Goal: Task Accomplishment & Management: Manage account settings

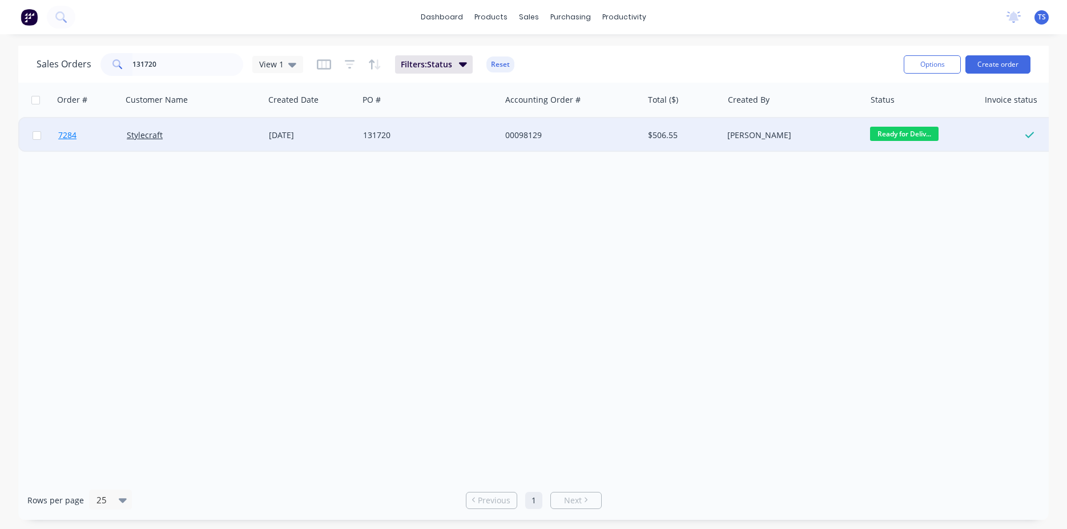
type input "131720"
click at [74, 137] on span "7284" at bounding box center [67, 135] width 18 height 11
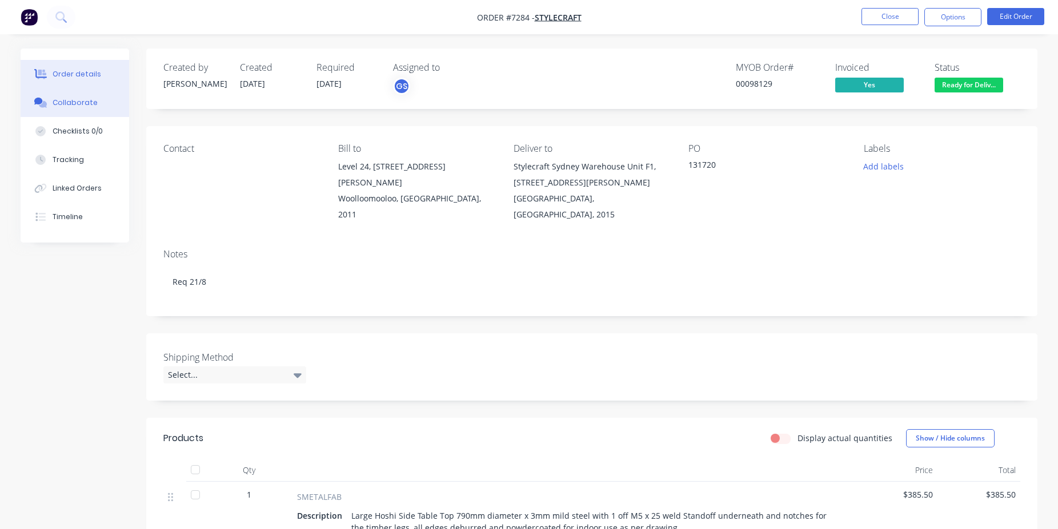
click at [71, 106] on div "Collaborate" at bounding box center [75, 103] width 45 height 10
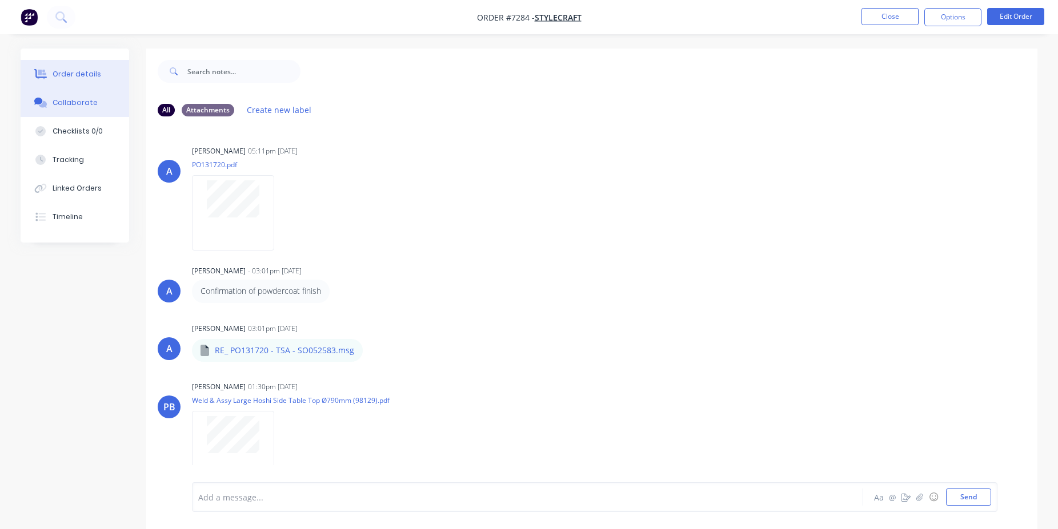
click at [71, 70] on div "Order details" at bounding box center [77, 74] width 49 height 10
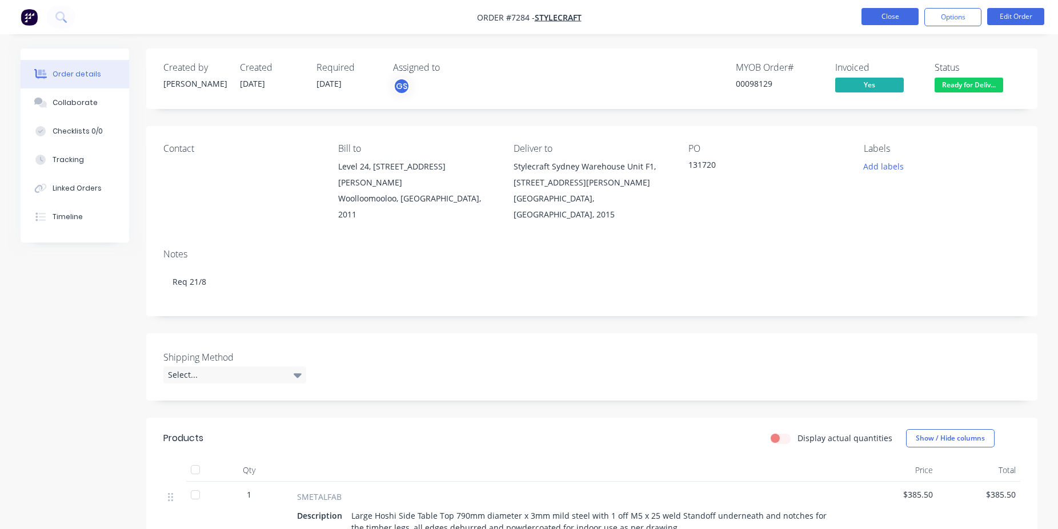
click at [881, 15] on button "Close" at bounding box center [889, 16] width 57 height 17
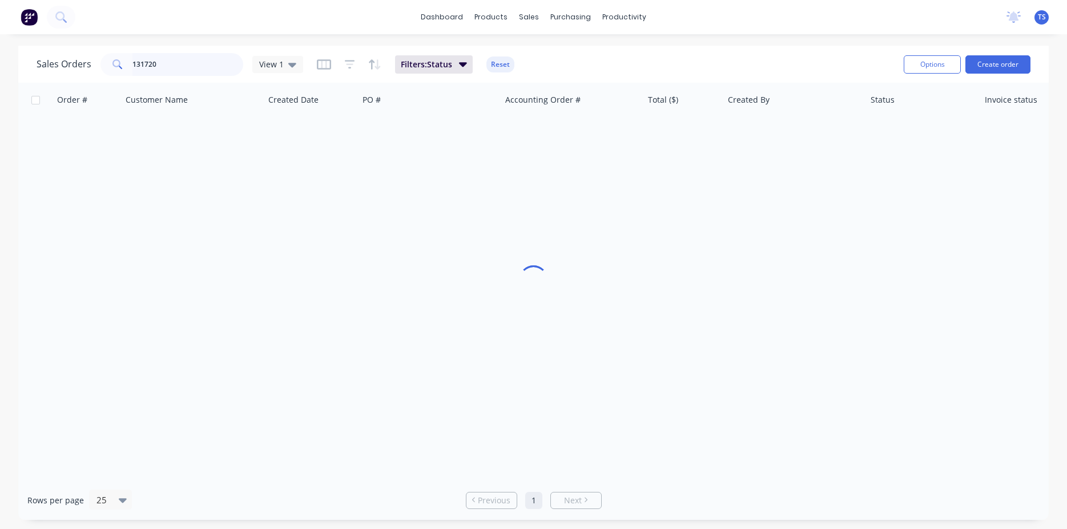
click at [194, 71] on input "131720" at bounding box center [187, 64] width 111 height 23
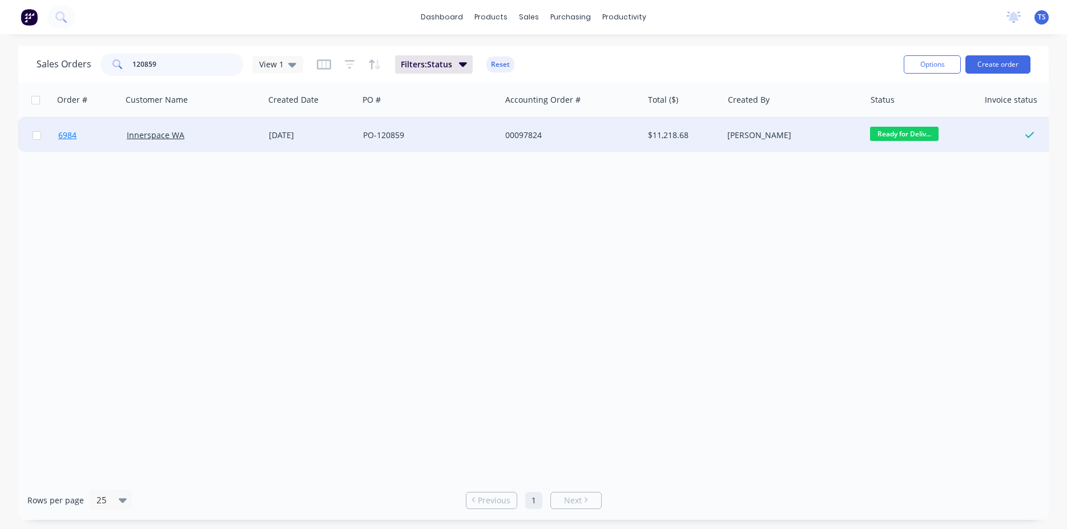
type input "120859"
click at [64, 140] on span "6984" at bounding box center [67, 135] width 18 height 11
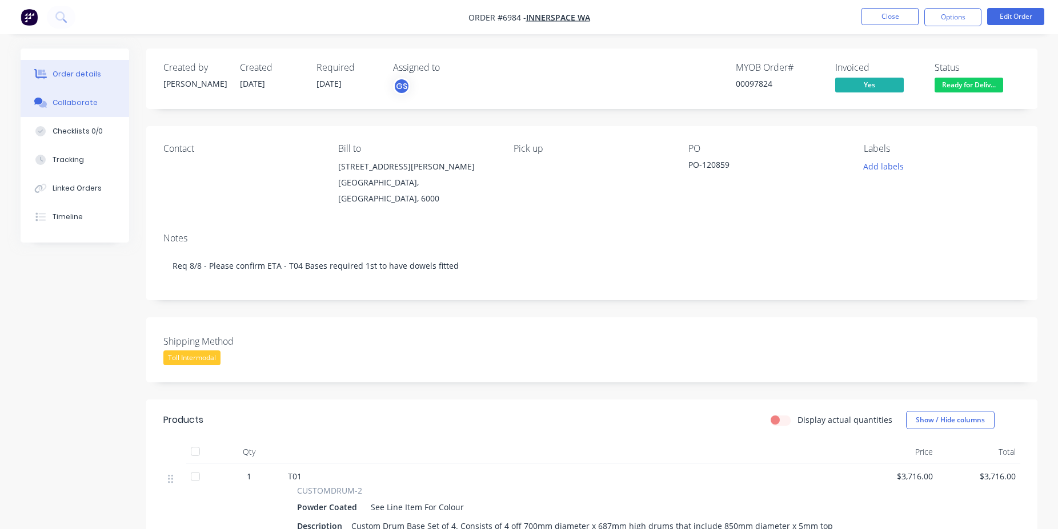
click at [101, 98] on button "Collaborate" at bounding box center [75, 103] width 109 height 29
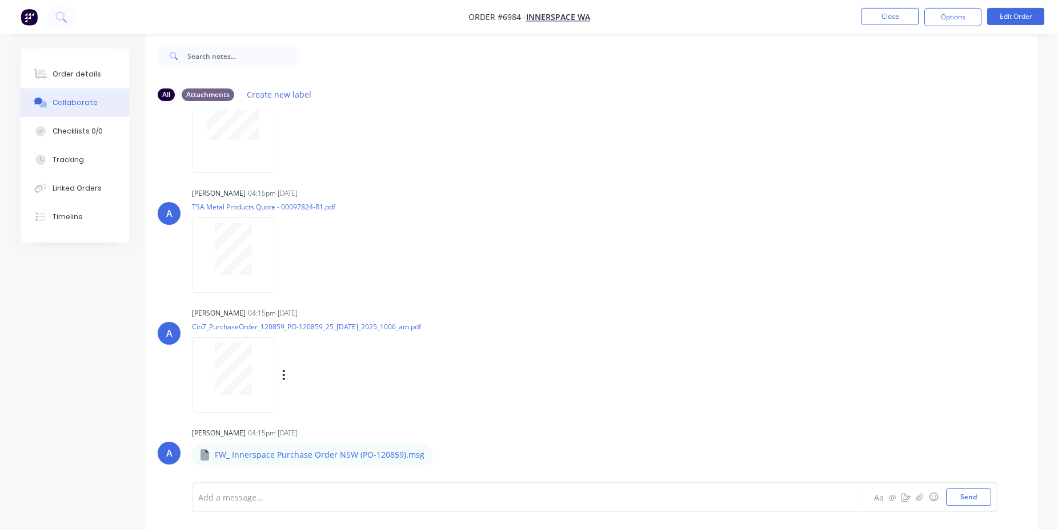
scroll to position [17, 0]
click at [79, 72] on div "Order details" at bounding box center [77, 74] width 49 height 10
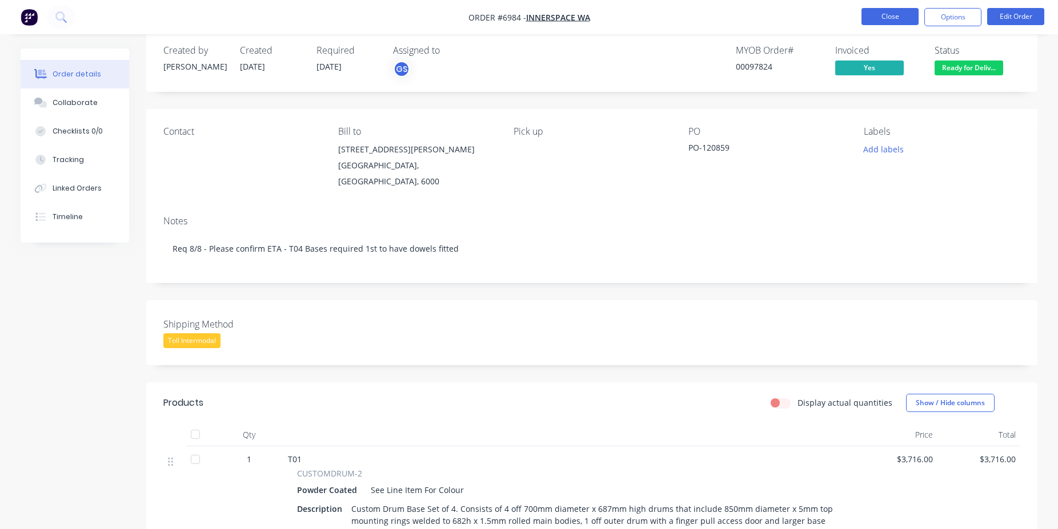
click at [880, 20] on button "Close" at bounding box center [889, 16] width 57 height 17
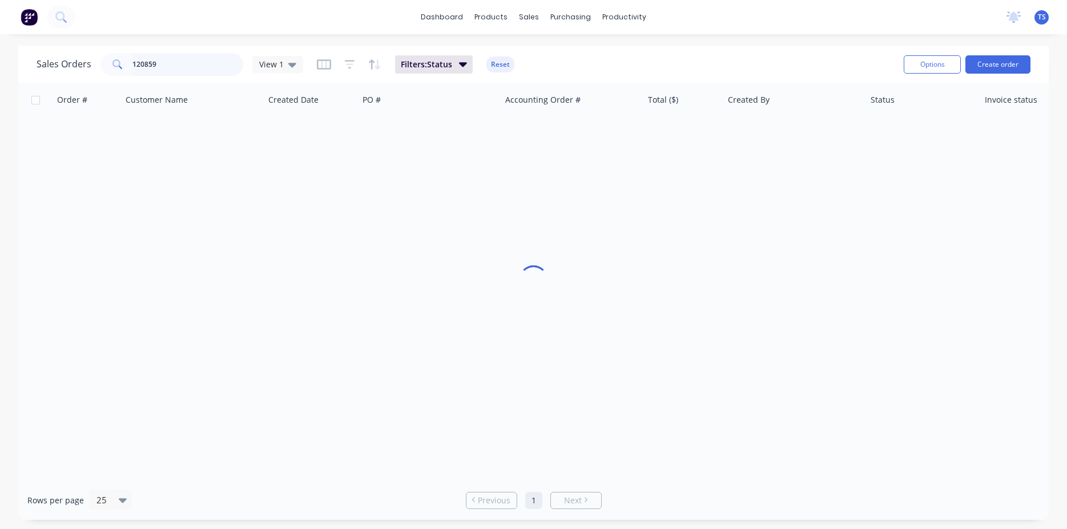
click at [179, 54] on input "120859" at bounding box center [187, 64] width 111 height 23
click at [172, 66] on input "120859" at bounding box center [187, 64] width 111 height 23
click at [168, 71] on input "120859" at bounding box center [187, 64] width 111 height 23
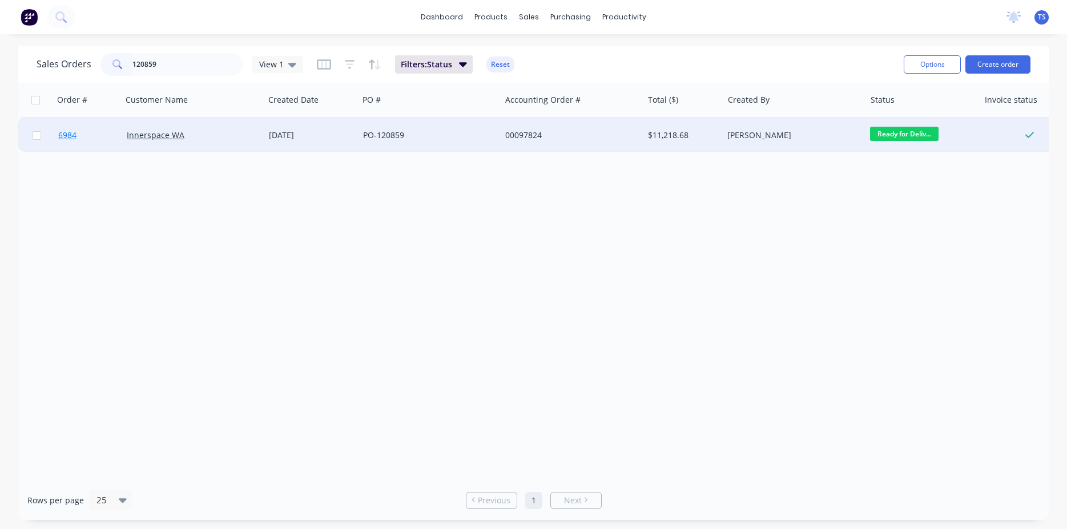
click at [69, 135] on span "6984" at bounding box center [67, 135] width 18 height 11
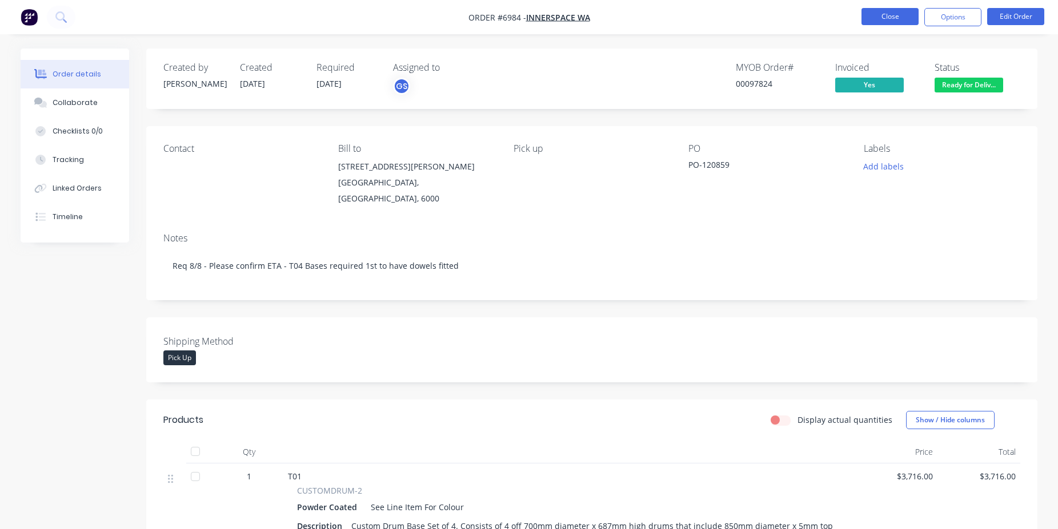
click at [887, 22] on button "Close" at bounding box center [889, 16] width 57 height 17
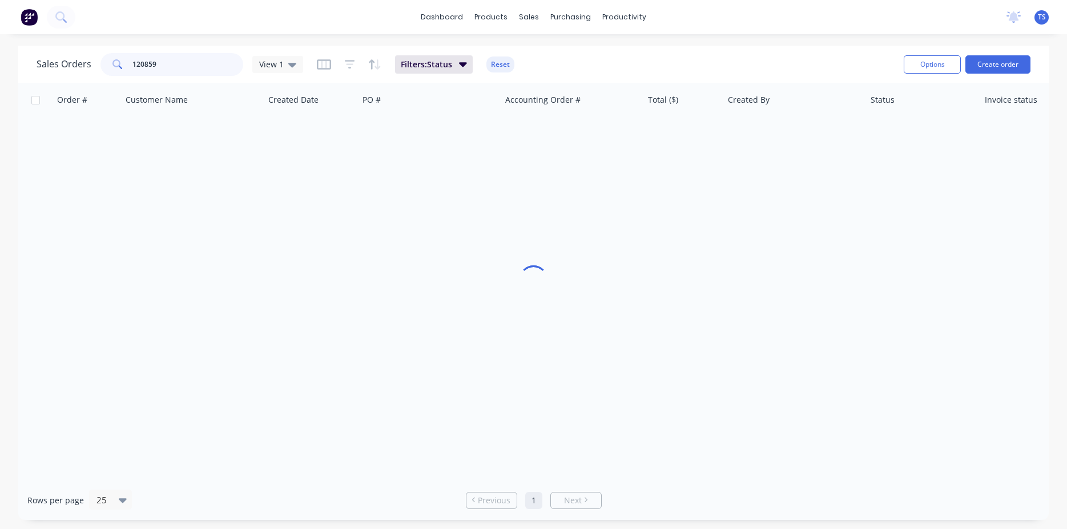
click at [176, 61] on input "120859" at bounding box center [187, 64] width 111 height 23
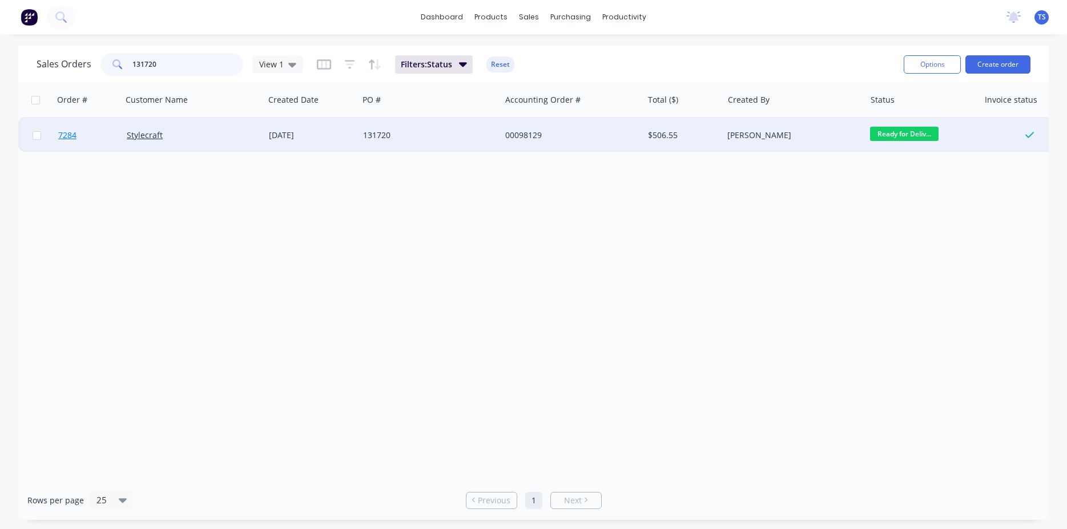
type input "131720"
click at [87, 123] on link "7284" at bounding box center [92, 135] width 69 height 34
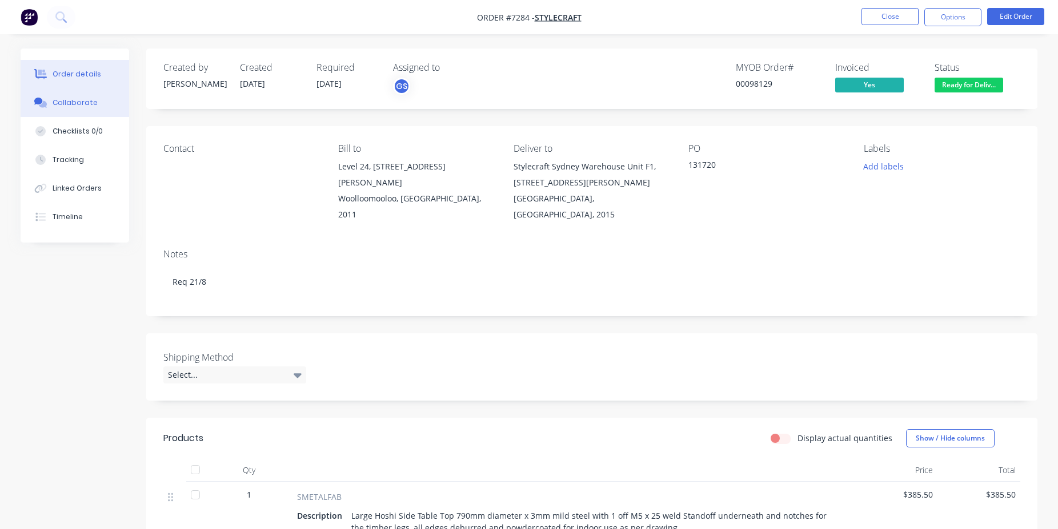
click at [101, 95] on button "Collaborate" at bounding box center [75, 103] width 109 height 29
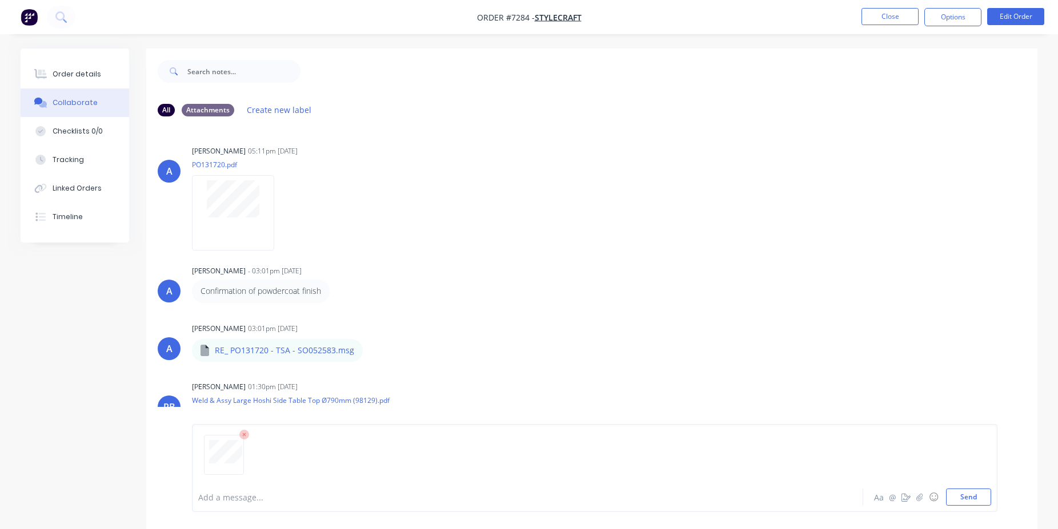
click at [246, 499] on div at bounding box center [496, 498] width 594 height 12
click at [965, 503] on button "Send" at bounding box center [968, 497] width 45 height 17
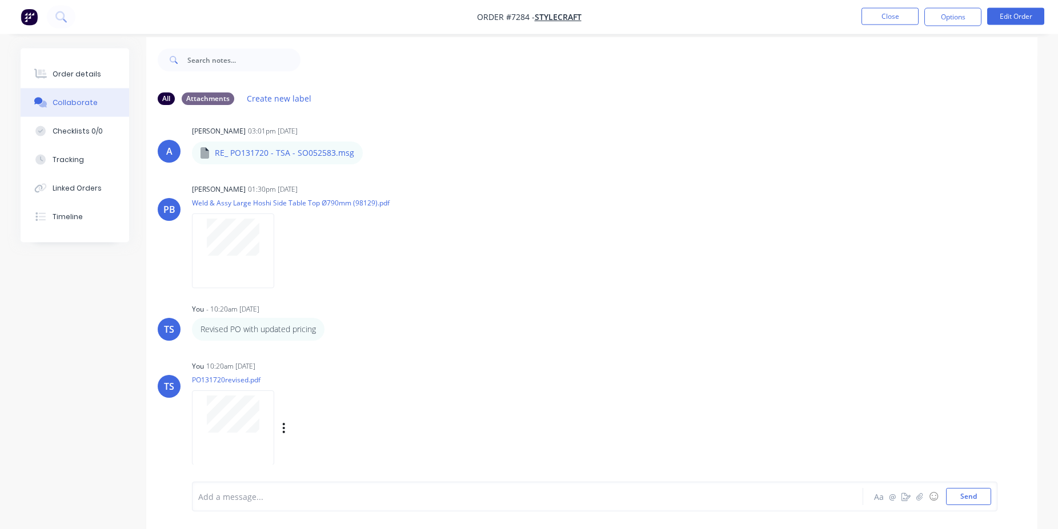
scroll to position [17, 0]
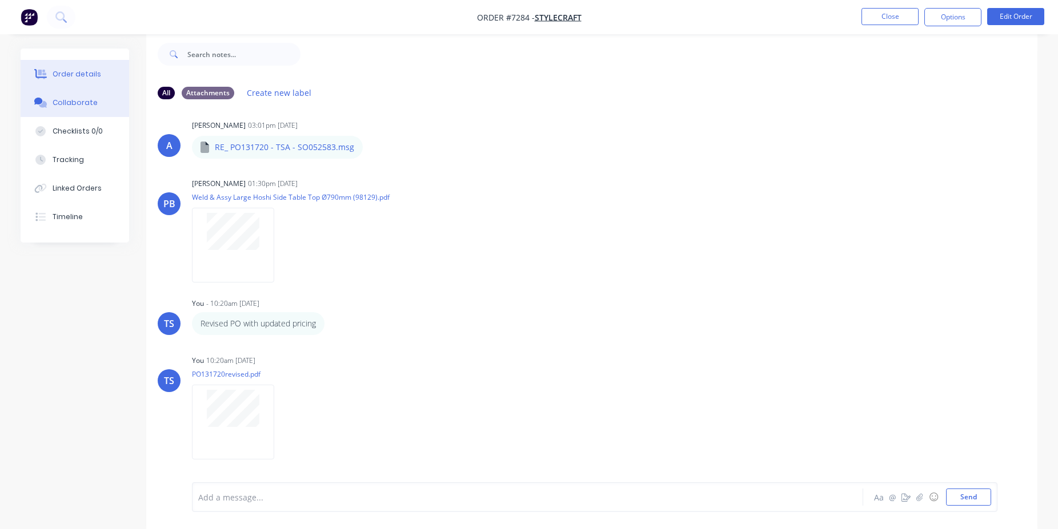
click at [86, 84] on button "Order details" at bounding box center [75, 74] width 109 height 29
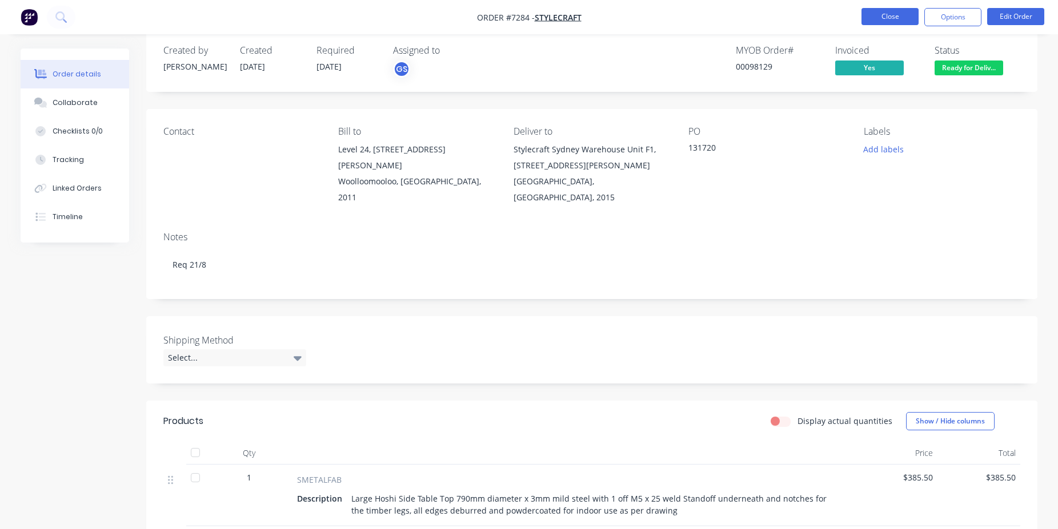
click at [896, 22] on button "Close" at bounding box center [889, 16] width 57 height 17
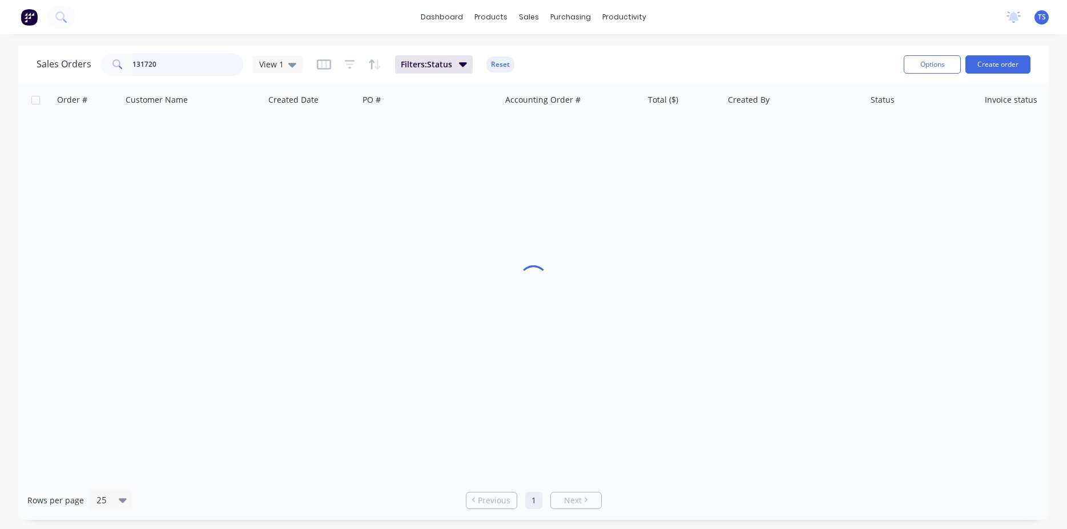
click at [179, 61] on input "131720" at bounding box center [187, 64] width 111 height 23
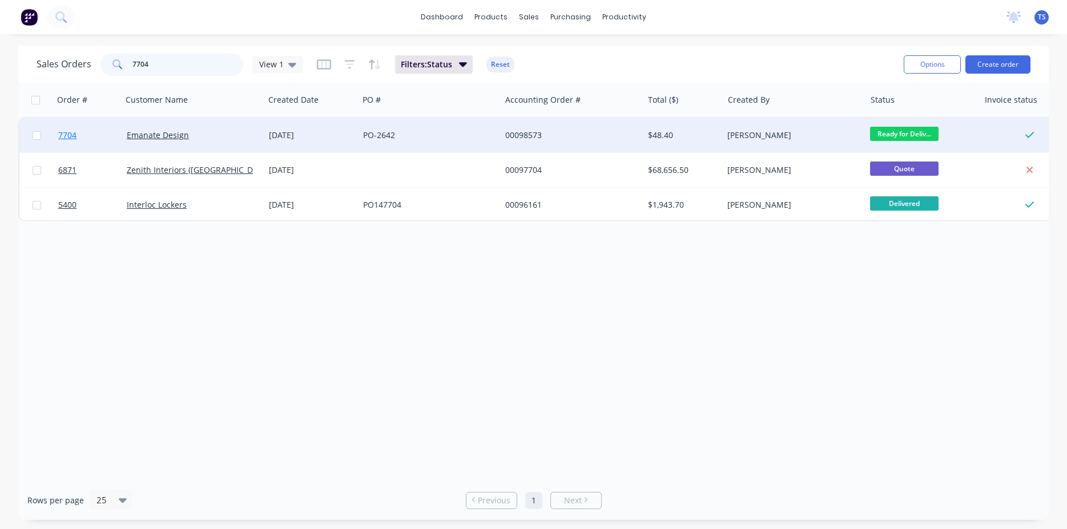
type input "7704"
click at [77, 135] on link "7704" at bounding box center [92, 135] width 69 height 34
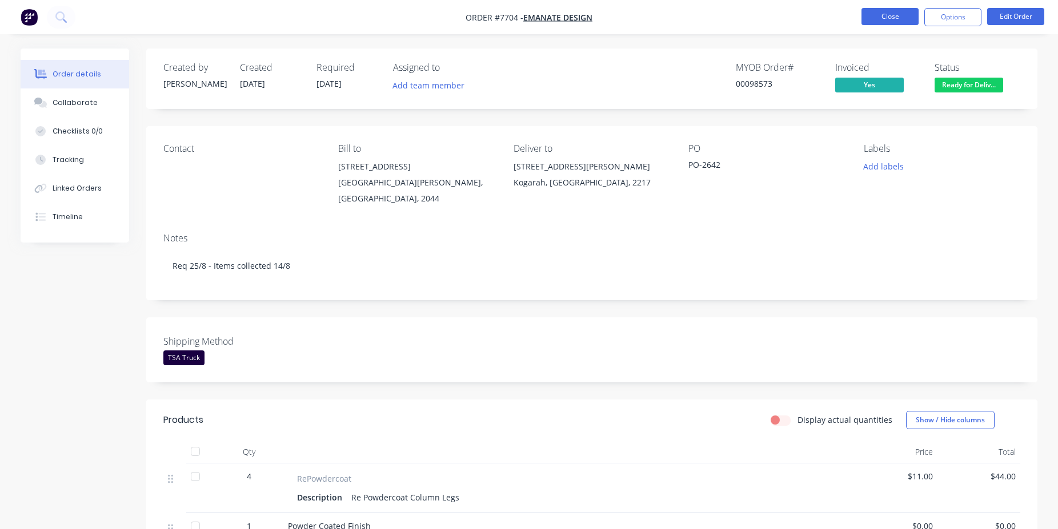
click at [896, 22] on button "Close" at bounding box center [889, 16] width 57 height 17
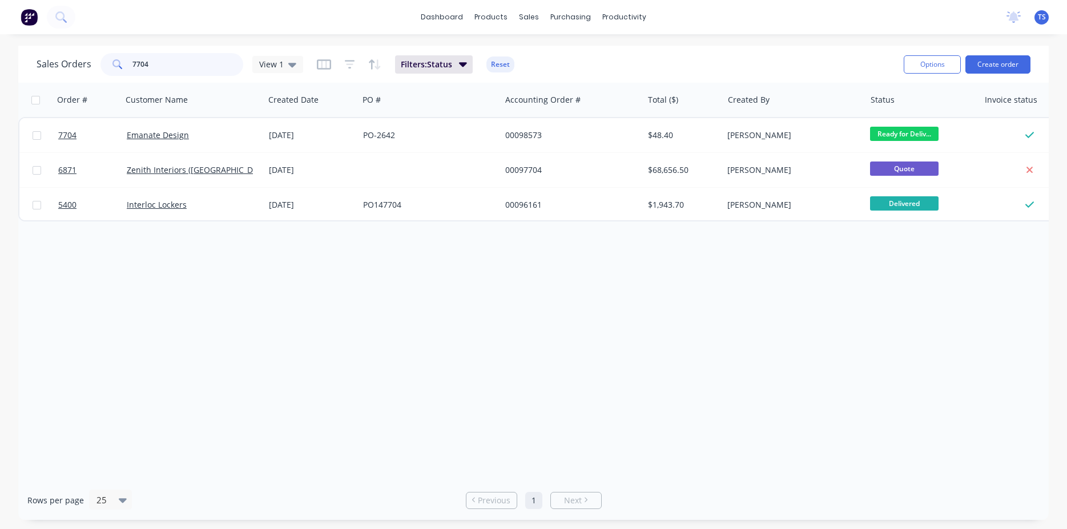
click at [190, 69] on input "7704" at bounding box center [187, 64] width 111 height 23
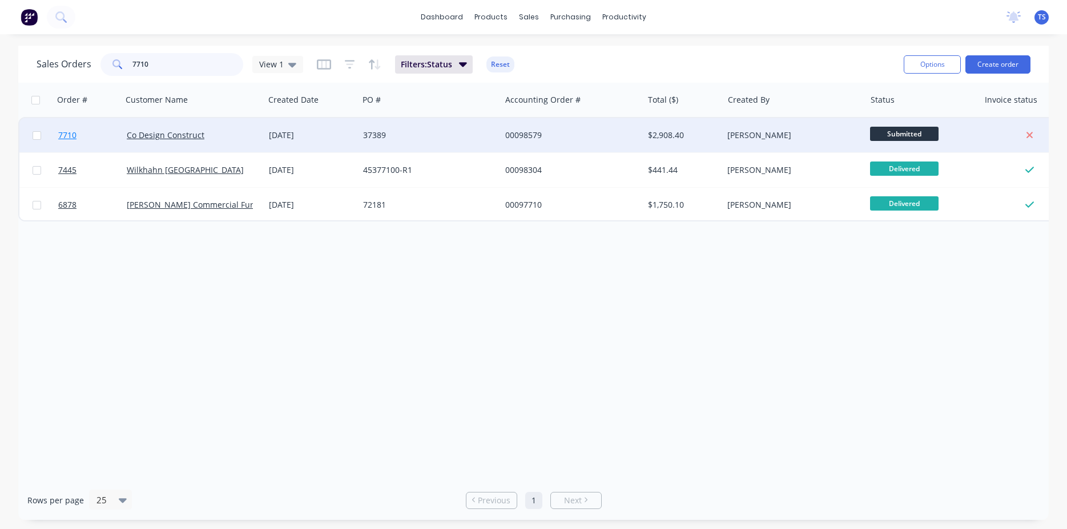
type input "7710"
click at [61, 146] on link "7710" at bounding box center [92, 135] width 69 height 34
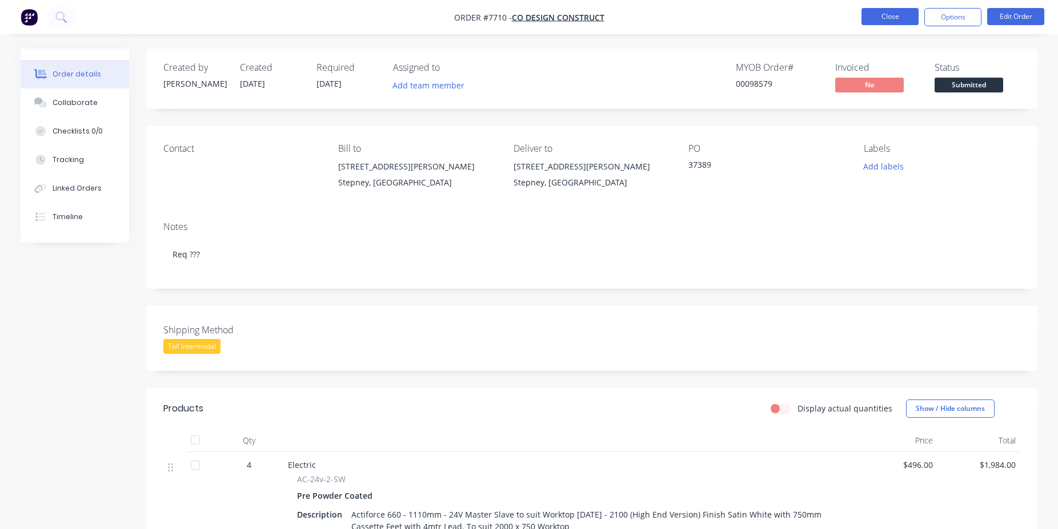
click at [884, 20] on button "Close" at bounding box center [889, 16] width 57 height 17
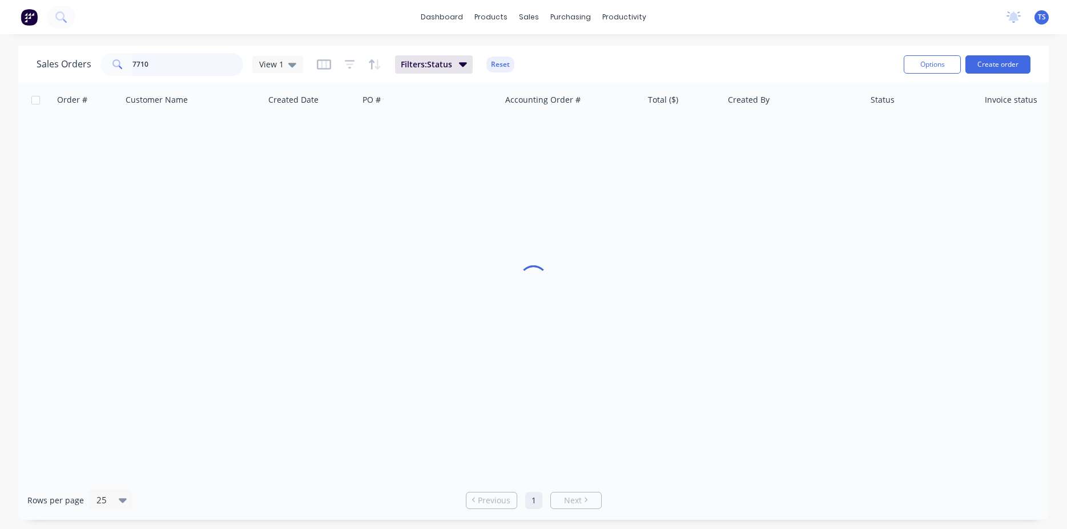
click at [205, 70] on input "7710" at bounding box center [187, 64] width 111 height 23
paste input "9000025417"
click at [203, 62] on input "9000025417" at bounding box center [187, 64] width 111 height 23
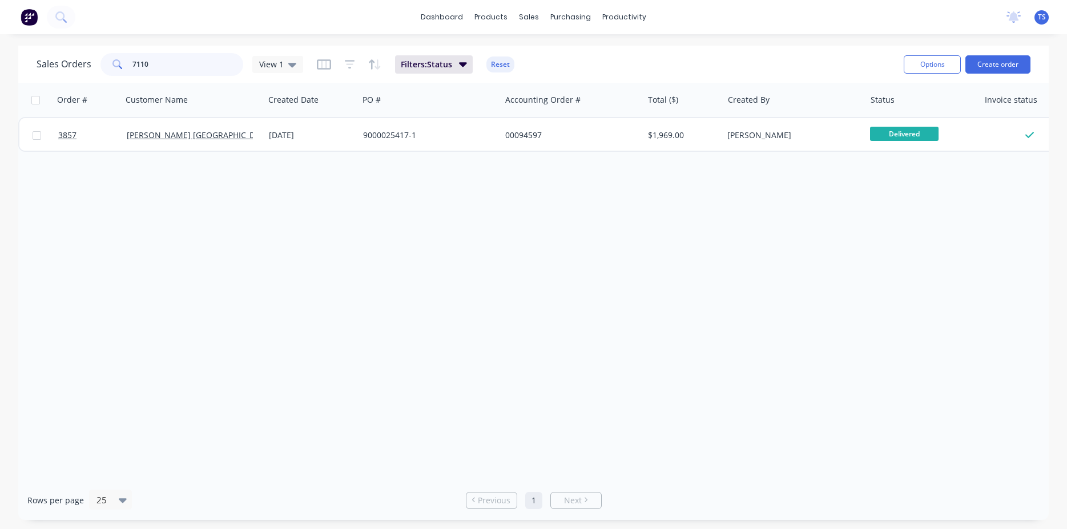
click at [180, 55] on input "7110" at bounding box center [187, 64] width 111 height 23
click at [180, 57] on input "7110" at bounding box center [187, 64] width 111 height 23
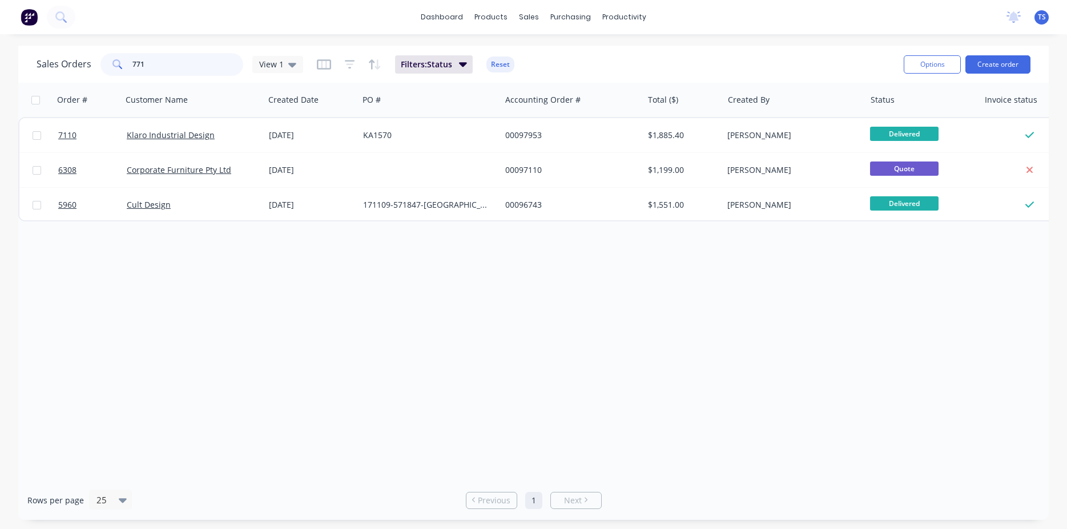
type input "7710"
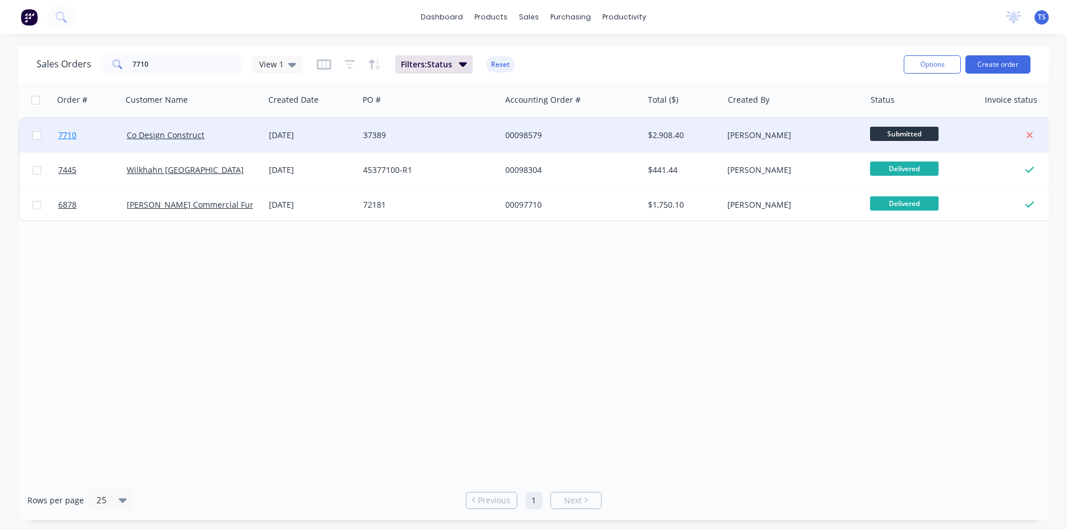
click at [71, 137] on span "7710" at bounding box center [67, 135] width 18 height 11
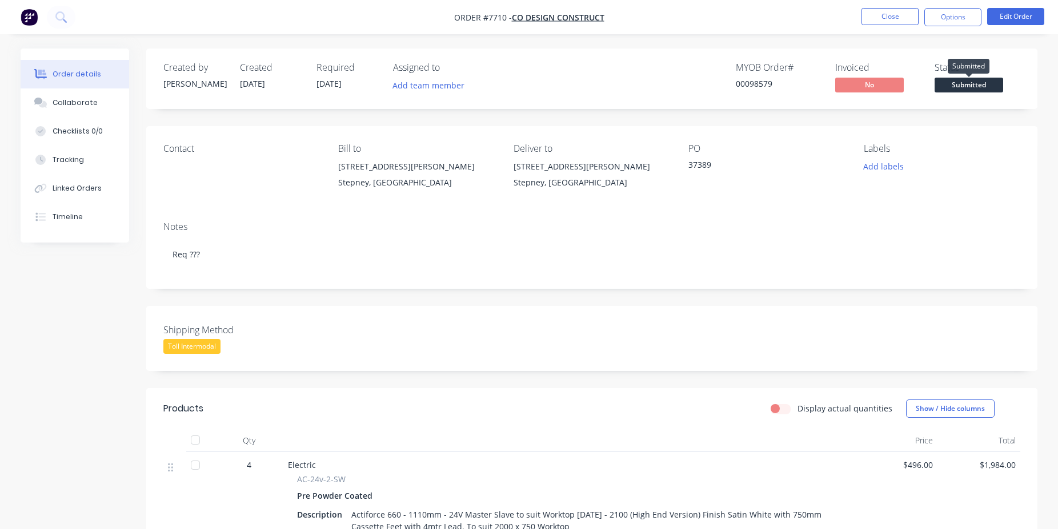
click at [987, 87] on span "Submitted" at bounding box center [968, 85] width 69 height 14
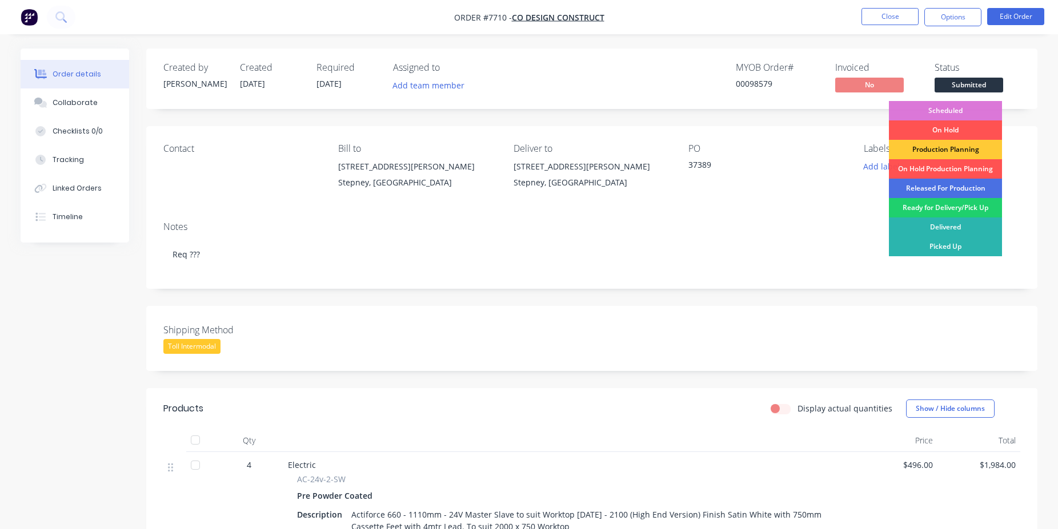
click at [966, 107] on div "Scheduled" at bounding box center [945, 110] width 113 height 19
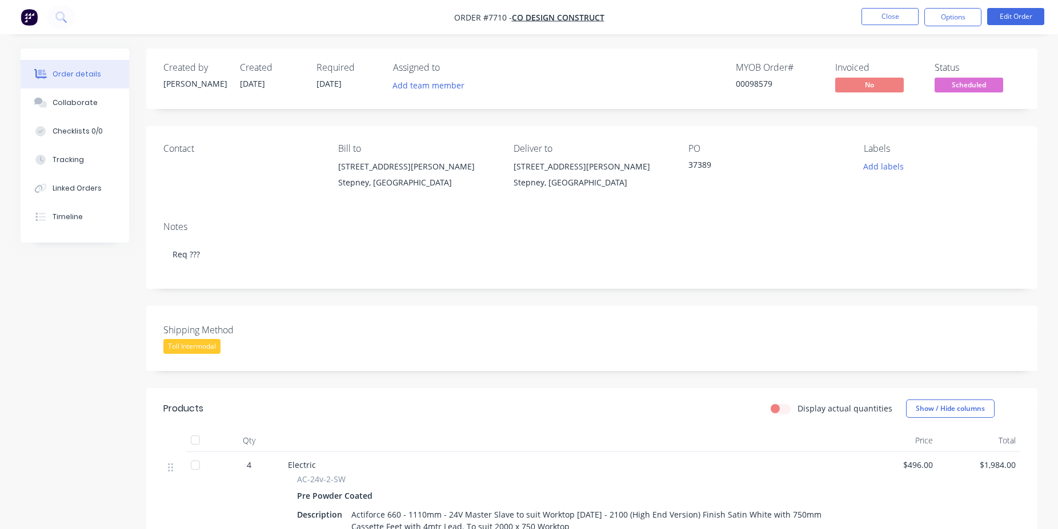
click at [752, 90] on div "MYOB Order # 00098579" at bounding box center [779, 78] width 86 height 33
click at [751, 85] on div "00098579" at bounding box center [779, 84] width 86 height 12
copy div "00098579"
click at [900, 22] on button "Close" at bounding box center [889, 16] width 57 height 17
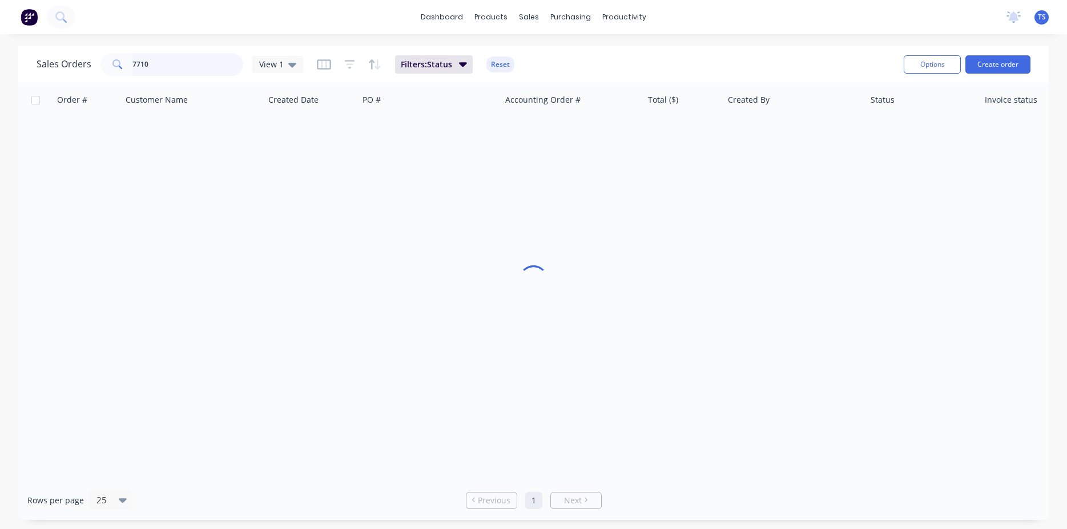
click at [152, 58] on input "7710" at bounding box center [187, 64] width 111 height 23
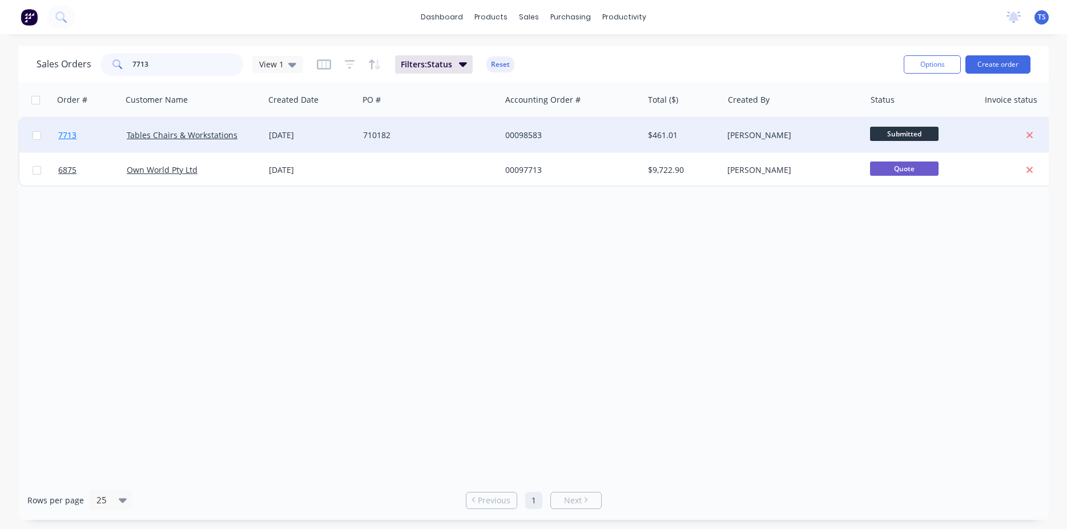
type input "7713"
click at [81, 146] on link "7713" at bounding box center [92, 135] width 69 height 34
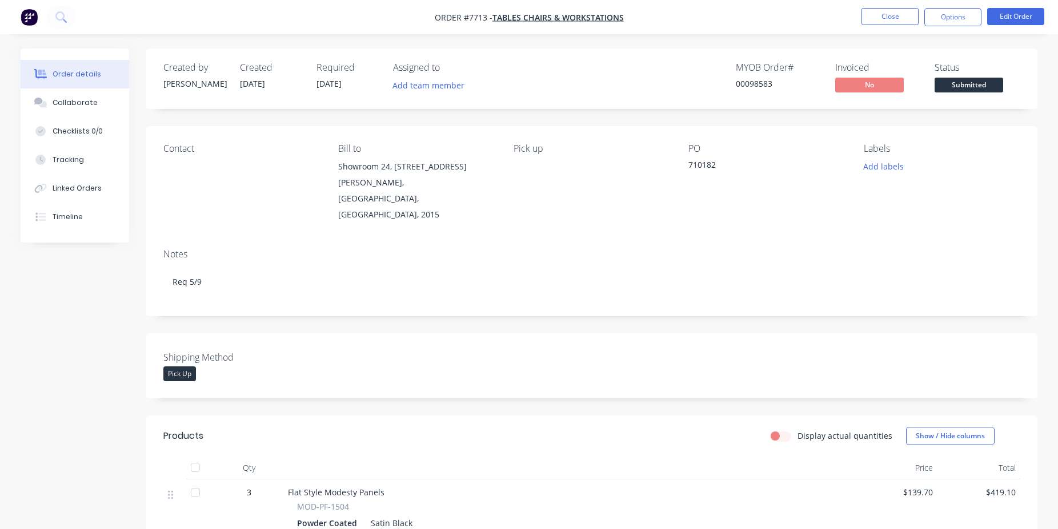
click at [979, 94] on button "Submitted" at bounding box center [968, 86] width 69 height 17
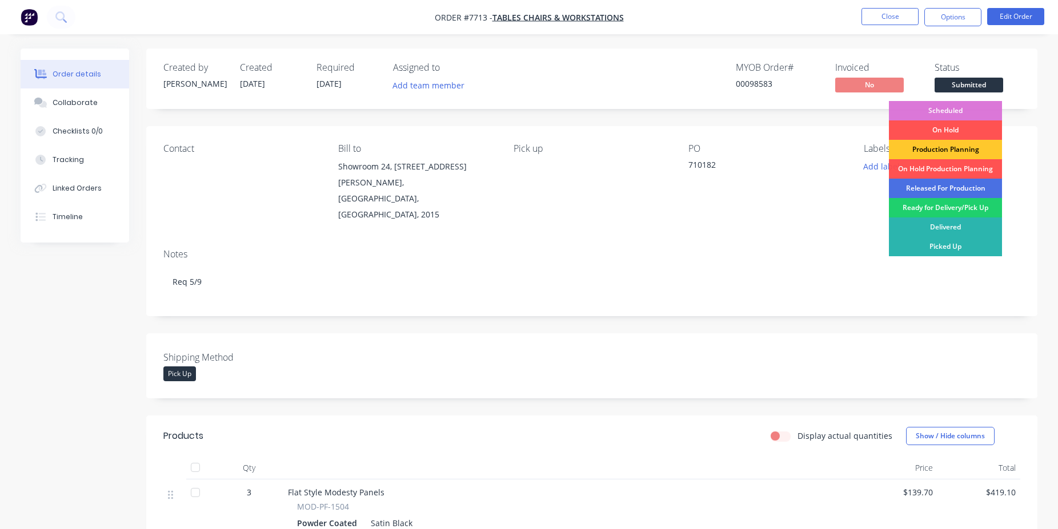
click at [964, 148] on div "Production Planning" at bounding box center [945, 149] width 113 height 19
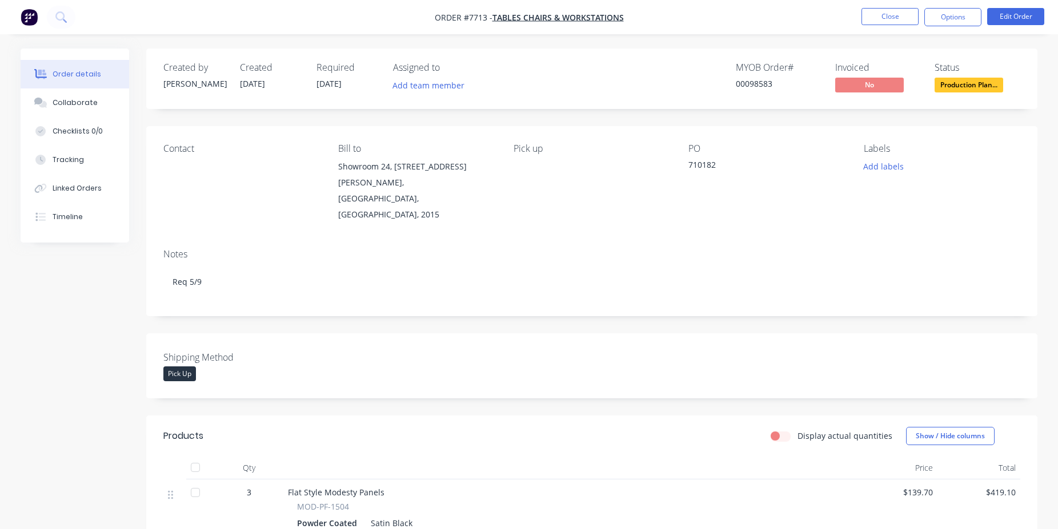
click at [768, 85] on div "00098583" at bounding box center [779, 84] width 86 height 12
copy div "00098583"
click at [910, 13] on button "Close" at bounding box center [889, 16] width 57 height 17
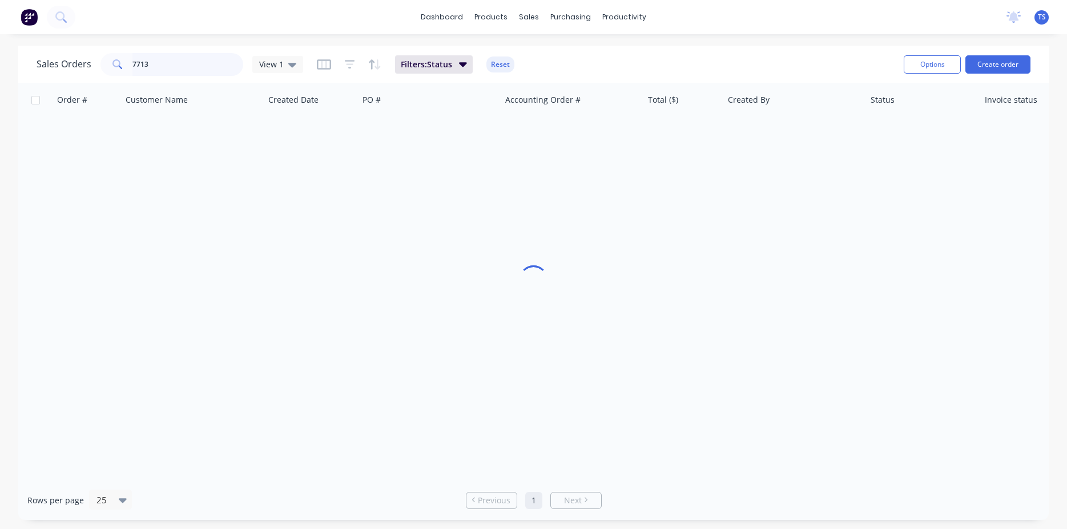
click at [190, 70] on input "7713" at bounding box center [187, 64] width 111 height 23
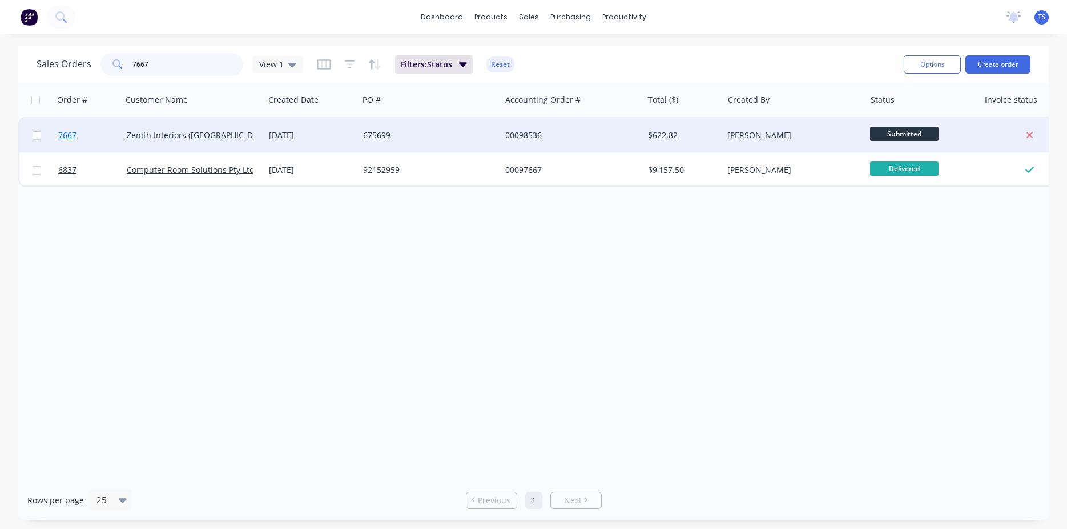
type input "7667"
click at [72, 146] on link "7667" at bounding box center [92, 135] width 69 height 34
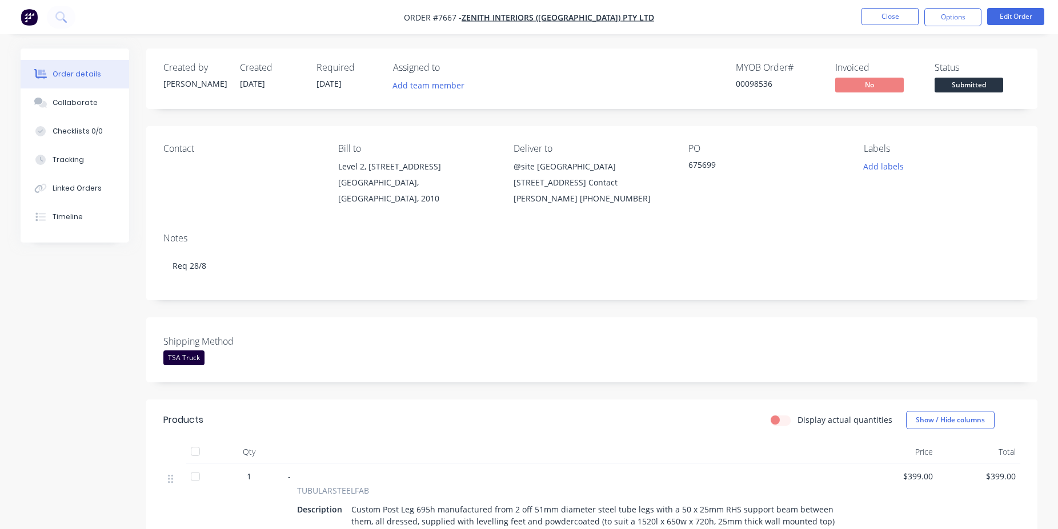
click at [972, 86] on span "Submitted" at bounding box center [968, 85] width 69 height 14
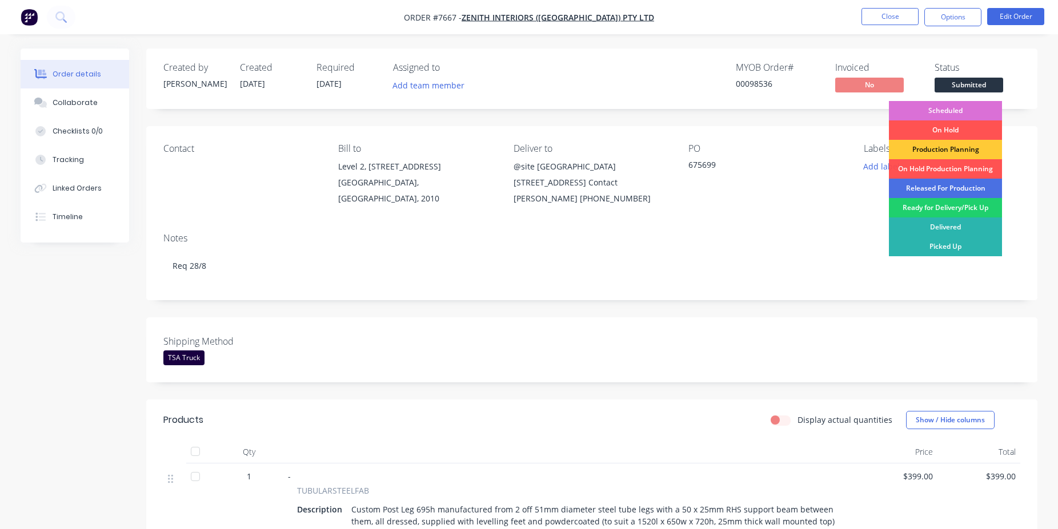
click at [962, 110] on div "Scheduled" at bounding box center [945, 110] width 113 height 19
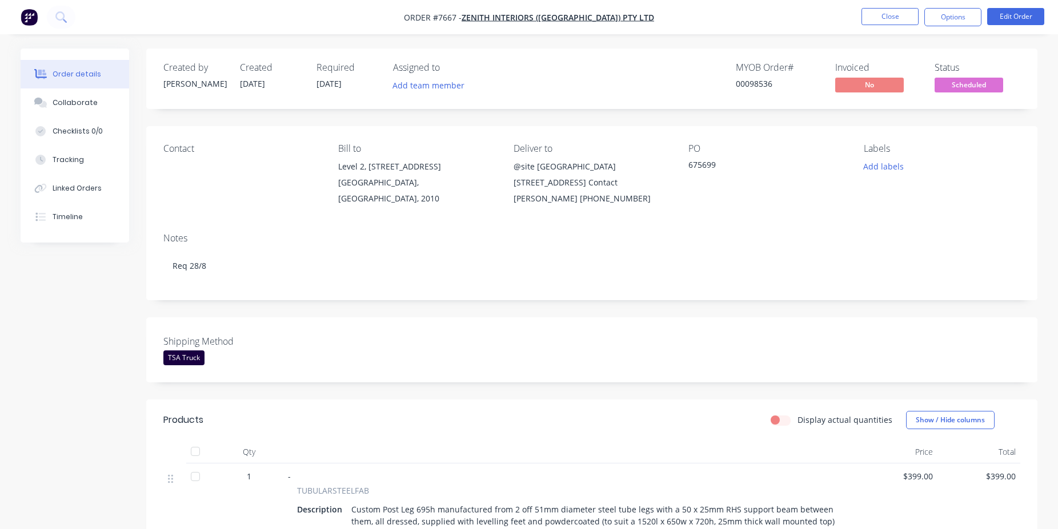
click at [756, 87] on div "00098536" at bounding box center [779, 84] width 86 height 12
click at [757, 85] on div "00098536" at bounding box center [779, 84] width 86 height 12
copy div "00098536"
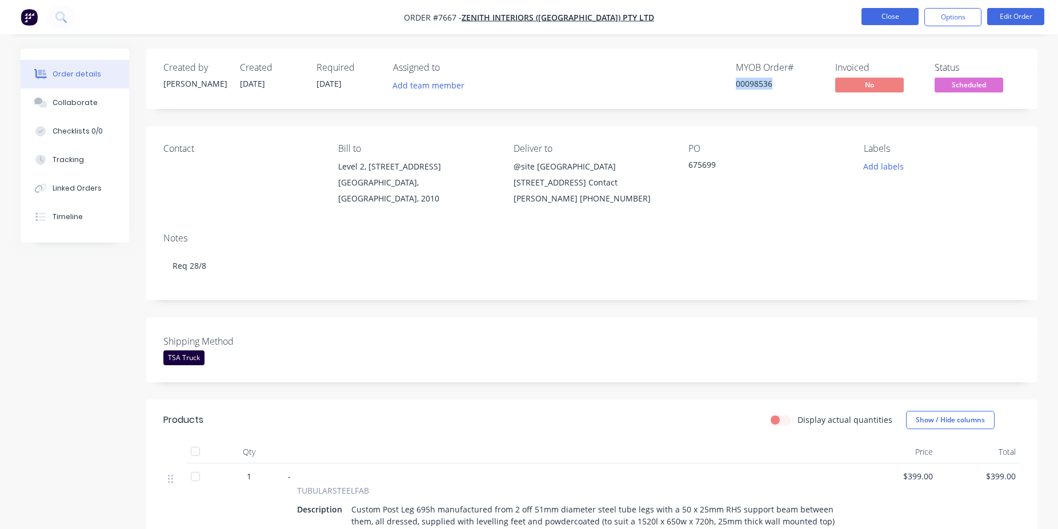
click at [870, 14] on button "Close" at bounding box center [889, 16] width 57 height 17
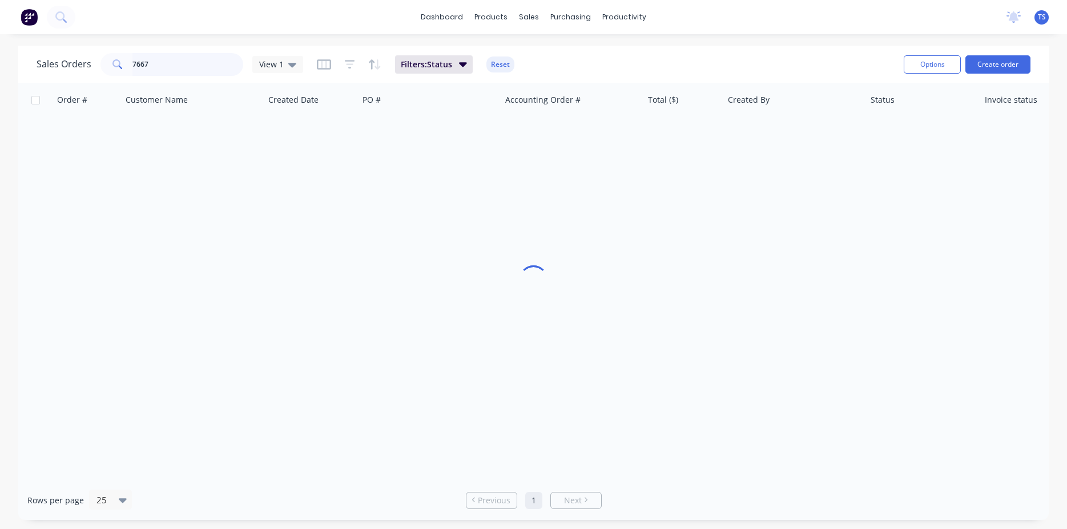
click at [198, 69] on input "7667" at bounding box center [187, 64] width 111 height 23
type input "97824"
click at [176, 58] on input "97824" at bounding box center [187, 64] width 111 height 23
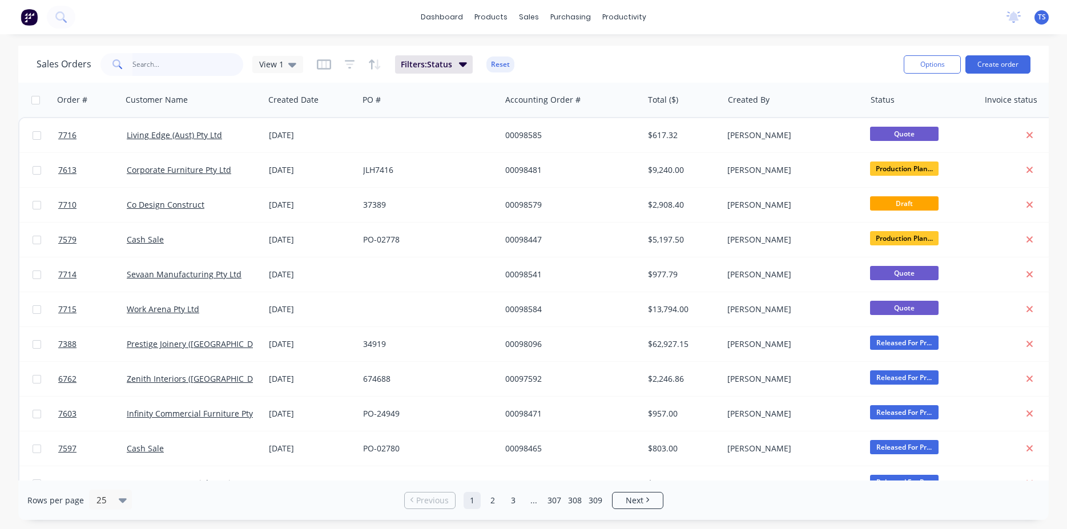
click at [203, 72] on input "text" at bounding box center [187, 64] width 111 height 23
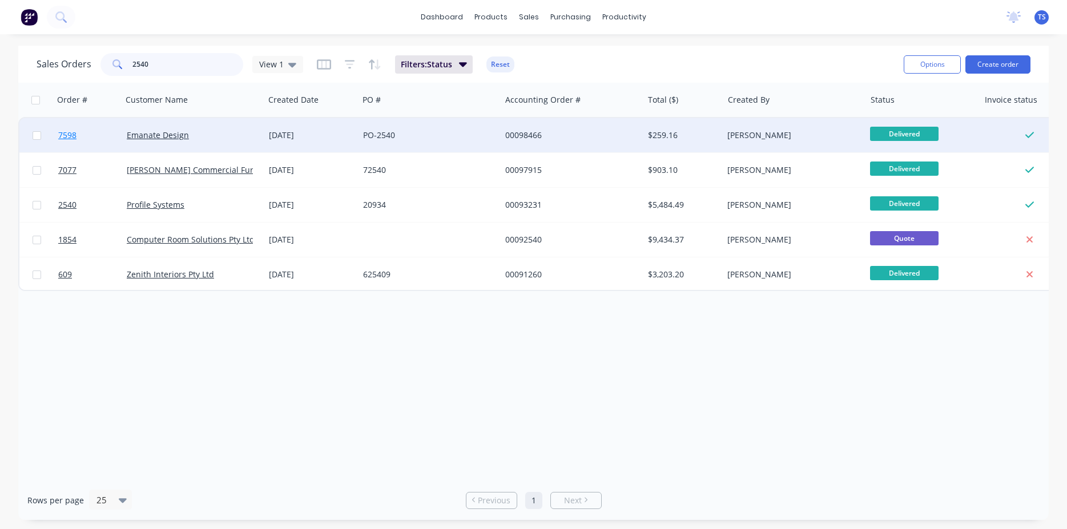
type input "2540"
click at [70, 144] on link "7598" at bounding box center [92, 135] width 69 height 34
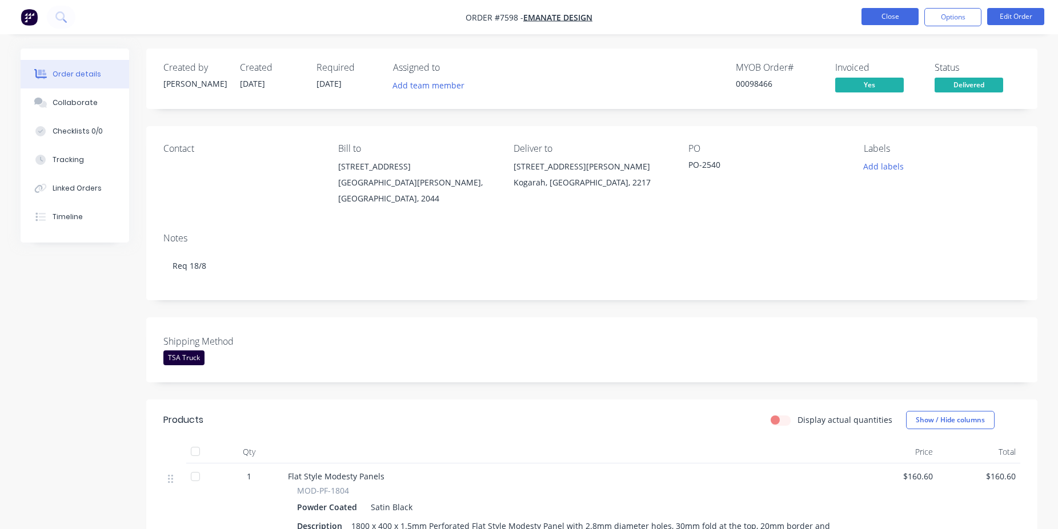
click at [899, 22] on button "Close" at bounding box center [889, 16] width 57 height 17
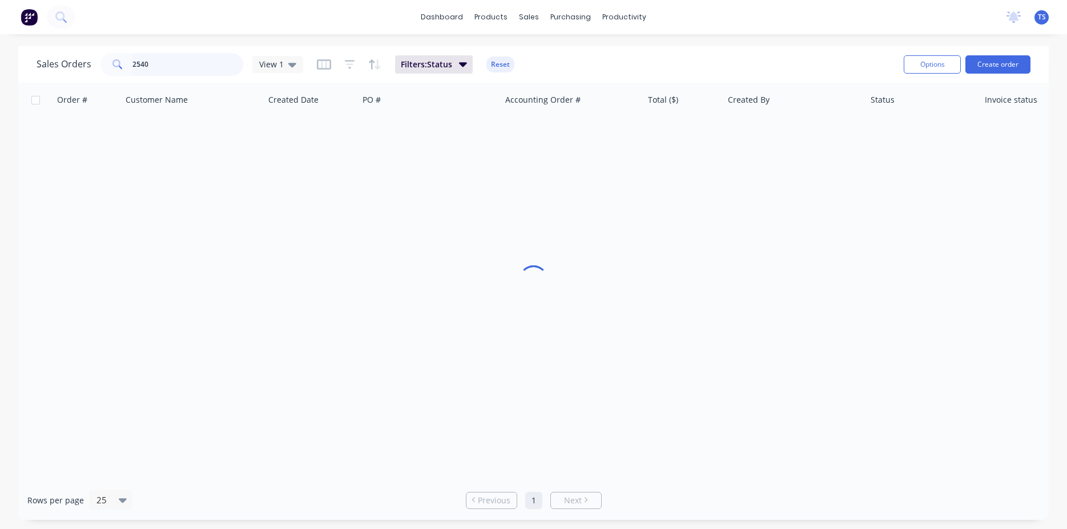
click at [199, 67] on input "2540" at bounding box center [187, 64] width 111 height 23
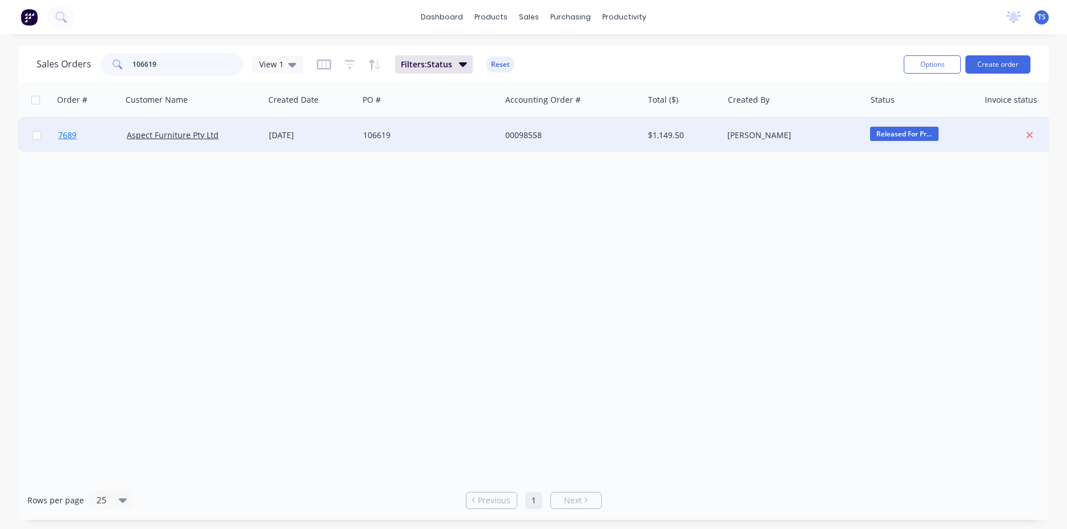
type input "106619"
click at [93, 141] on link "7689" at bounding box center [92, 135] width 69 height 34
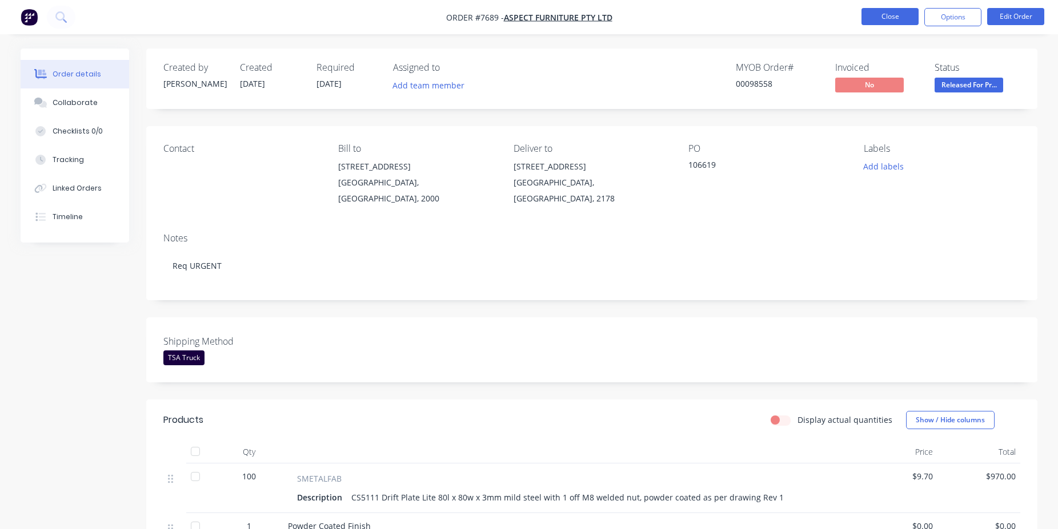
click at [905, 9] on button "Close" at bounding box center [889, 16] width 57 height 17
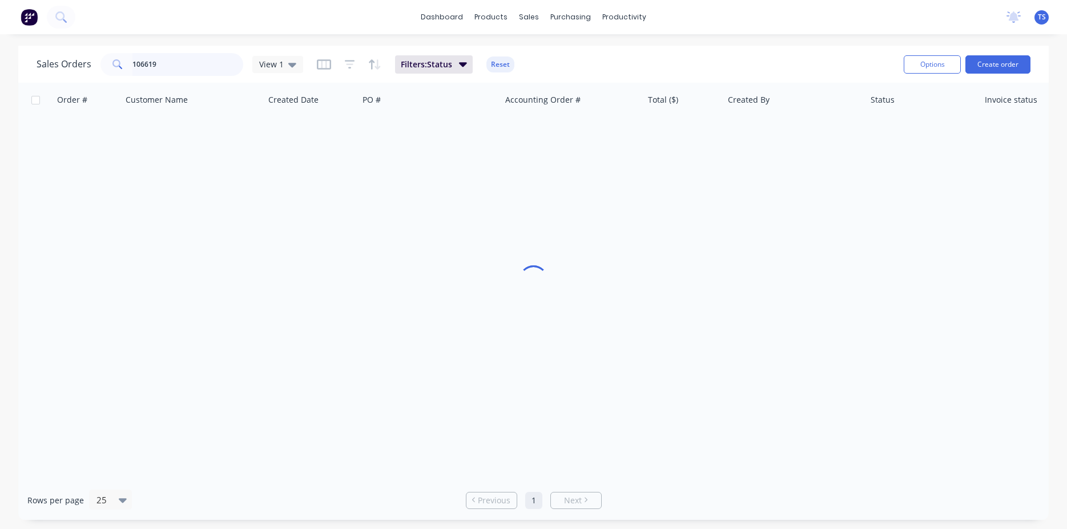
click at [188, 58] on input "106619" at bounding box center [187, 64] width 111 height 23
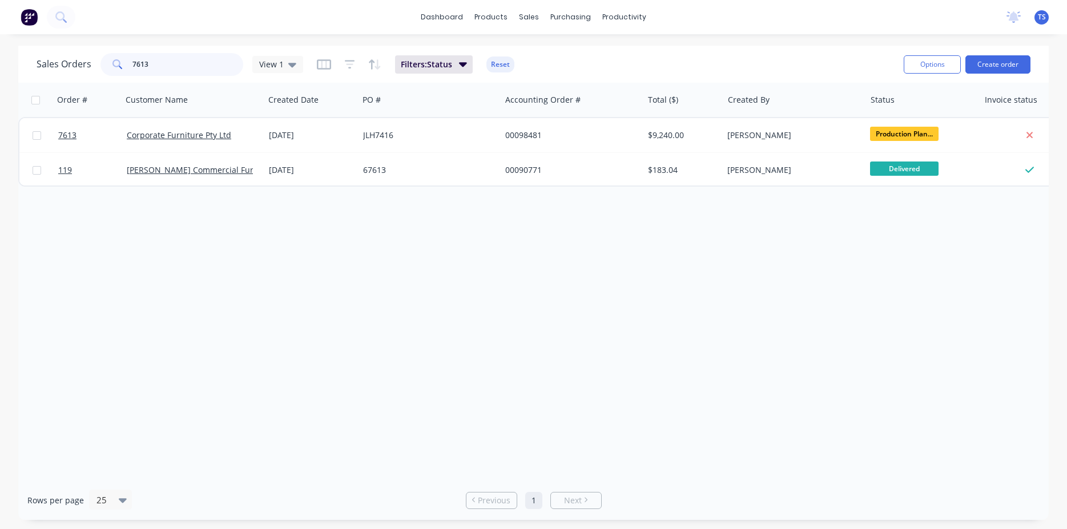
click at [168, 66] on input "7613" at bounding box center [187, 64] width 111 height 23
click at [168, 66] on input "7615" at bounding box center [187, 64] width 111 height 23
click at [156, 69] on input "7185" at bounding box center [187, 64] width 111 height 23
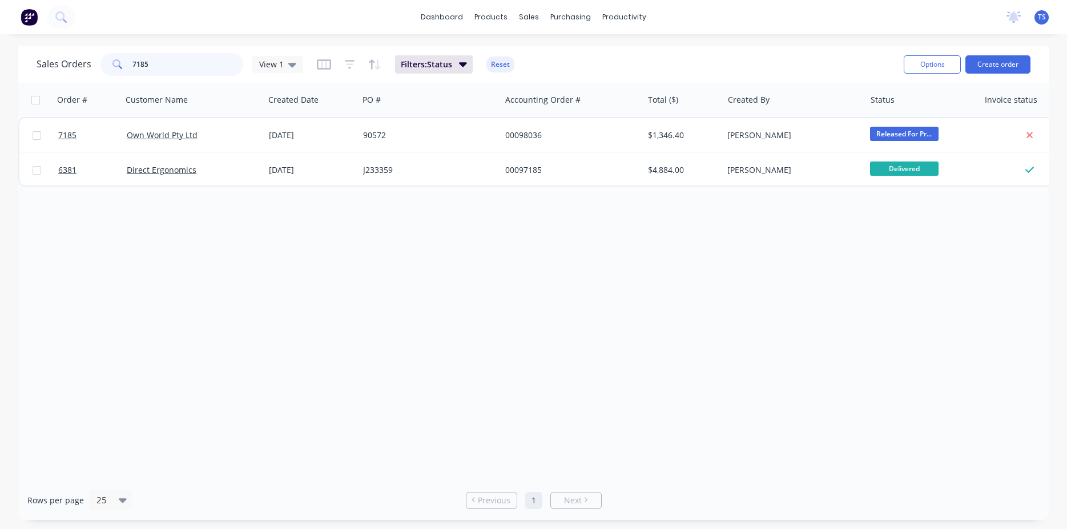
click at [156, 69] on input "7185" at bounding box center [187, 64] width 111 height 23
click at [183, 67] on input "7610" at bounding box center [187, 64] width 111 height 23
click at [163, 69] on input "6309" at bounding box center [187, 64] width 111 height 23
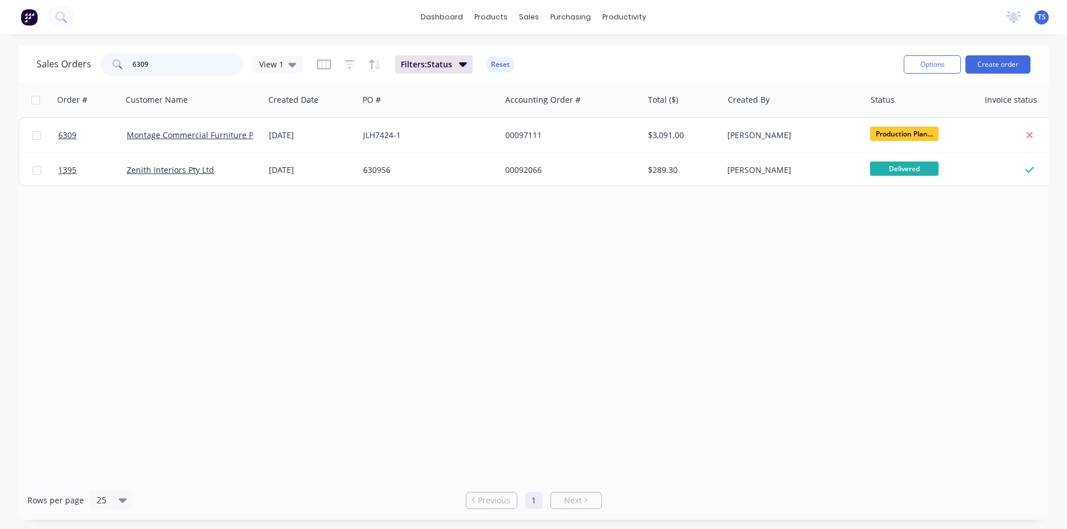
type input "6309"
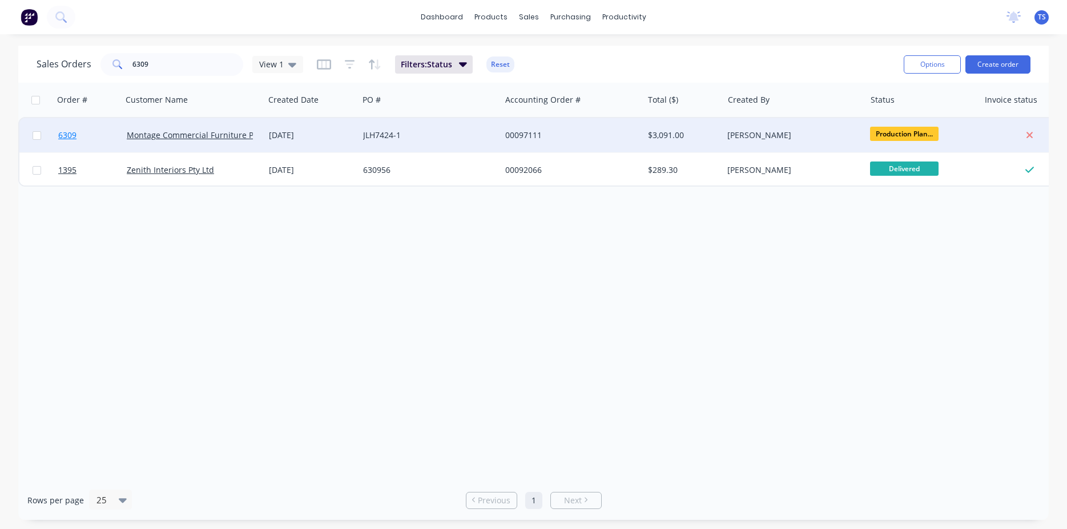
click at [77, 136] on link "6309" at bounding box center [92, 135] width 69 height 34
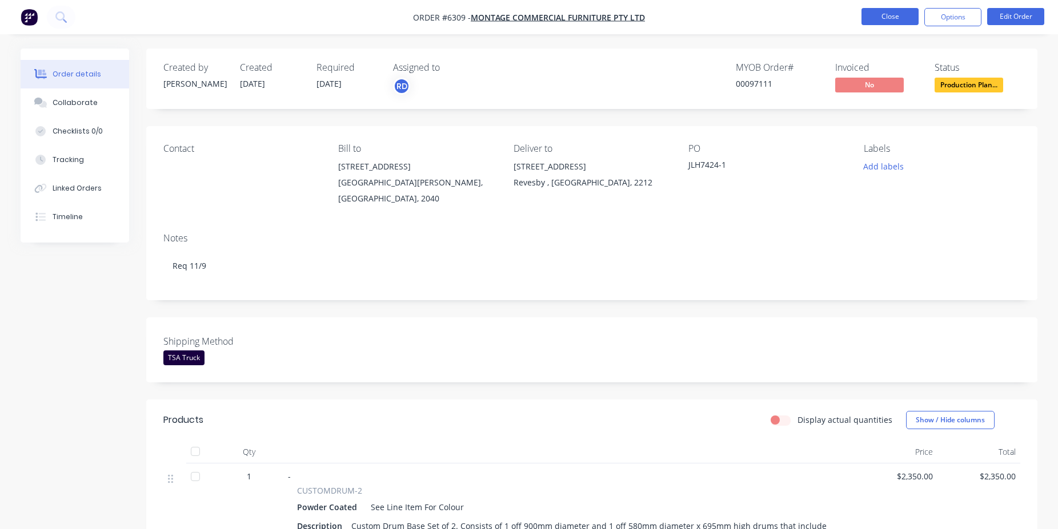
click at [900, 14] on button "Close" at bounding box center [889, 16] width 57 height 17
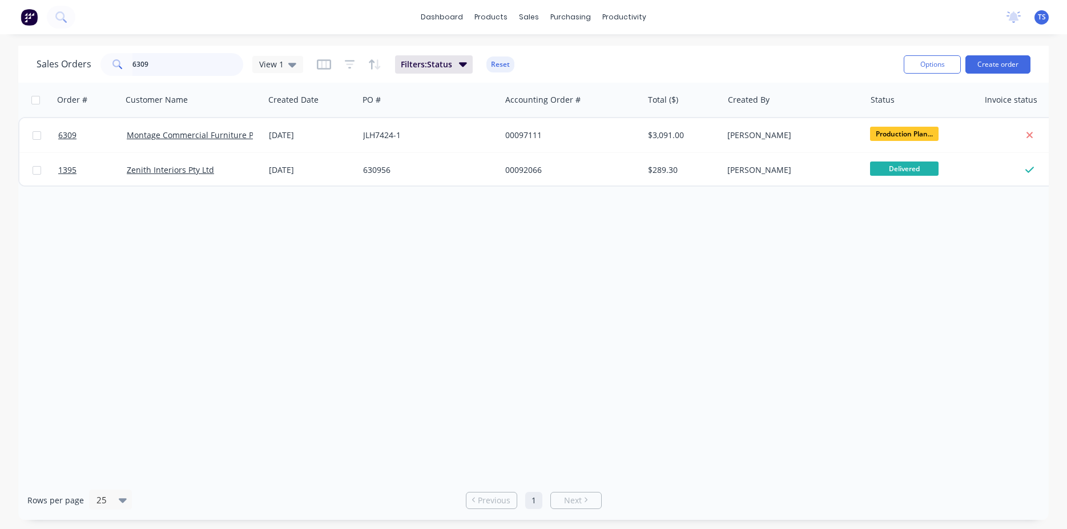
click at [188, 66] on input "6309" at bounding box center [187, 64] width 111 height 23
click at [183, 57] on input "7579" at bounding box center [187, 64] width 111 height 23
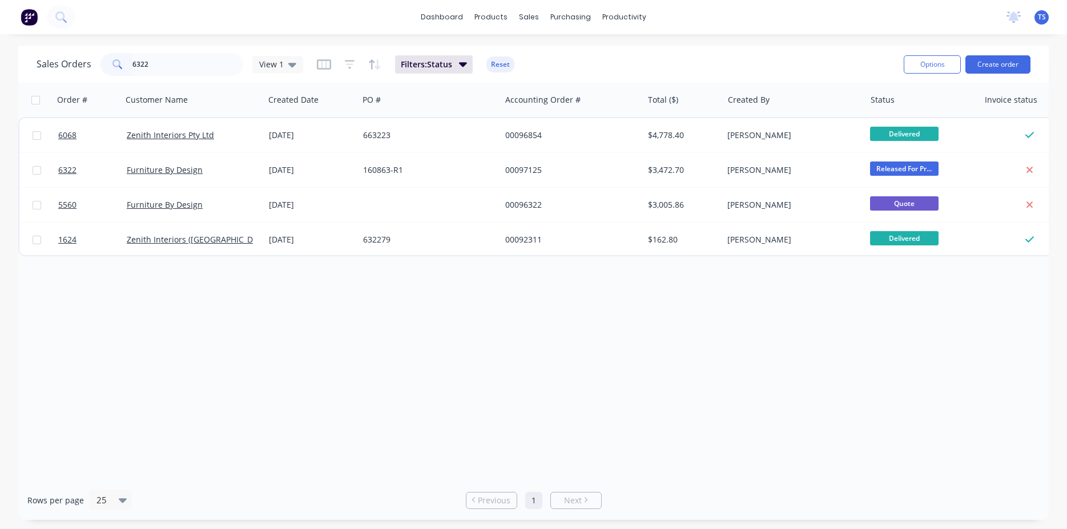
click at [172, 77] on div "Sales Orders 6322 View 1 Filters: Status Reset" at bounding box center [466, 64] width 858 height 28
click at [179, 67] on input "6322" at bounding box center [187, 64] width 111 height 23
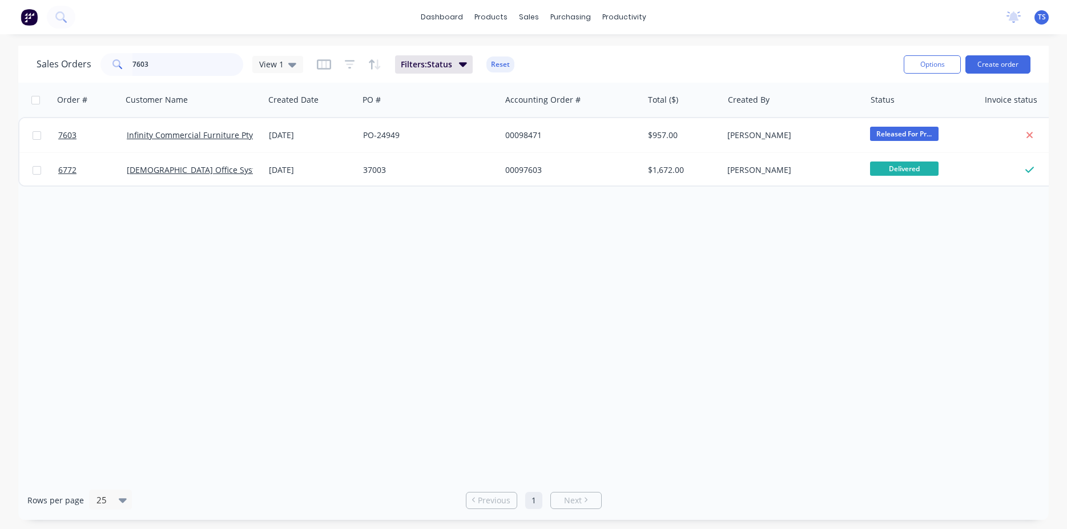
click at [179, 64] on input "7603" at bounding box center [187, 64] width 111 height 23
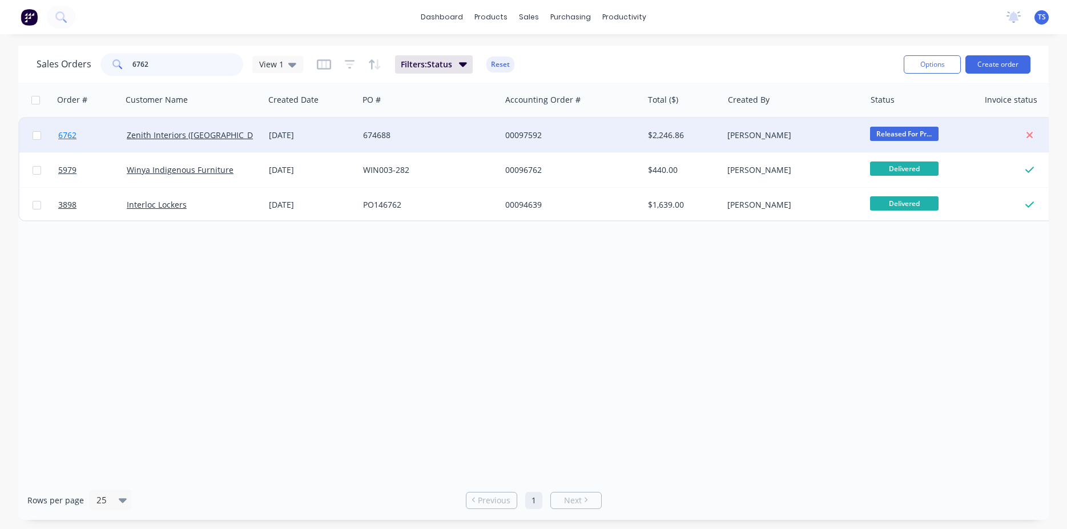
type input "6762"
click at [83, 151] on link "6762" at bounding box center [92, 135] width 69 height 34
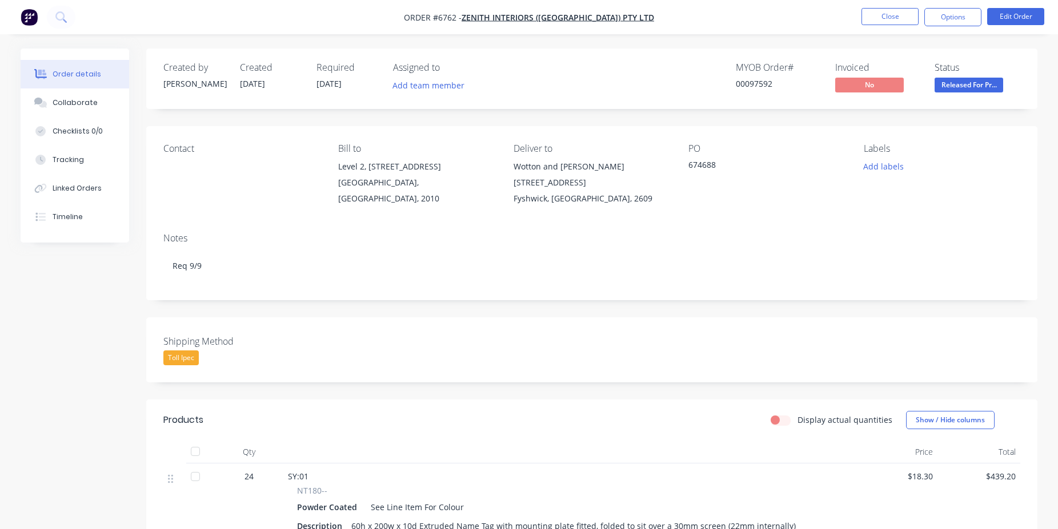
click at [754, 87] on div "00097592" at bounding box center [779, 84] width 86 height 12
copy div "00097592"
click at [878, 14] on button "Close" at bounding box center [889, 16] width 57 height 17
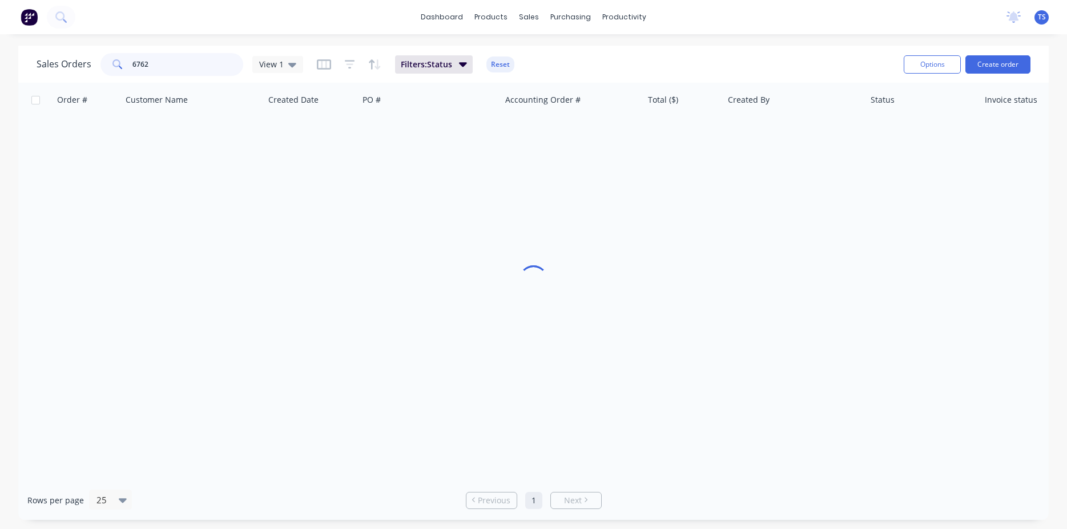
click at [213, 63] on input "6762" at bounding box center [187, 64] width 111 height 23
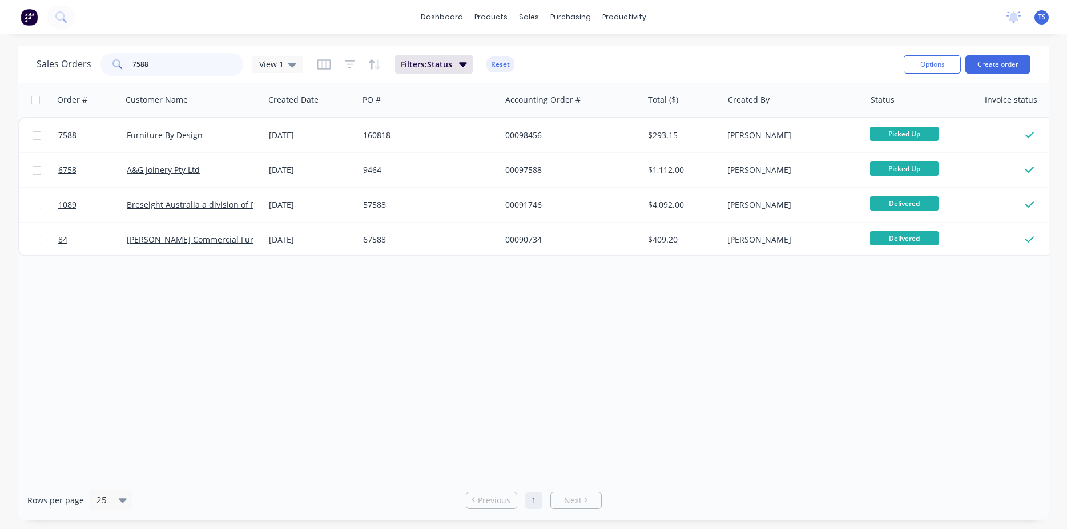
click at [207, 65] on input "7588" at bounding box center [187, 64] width 111 height 23
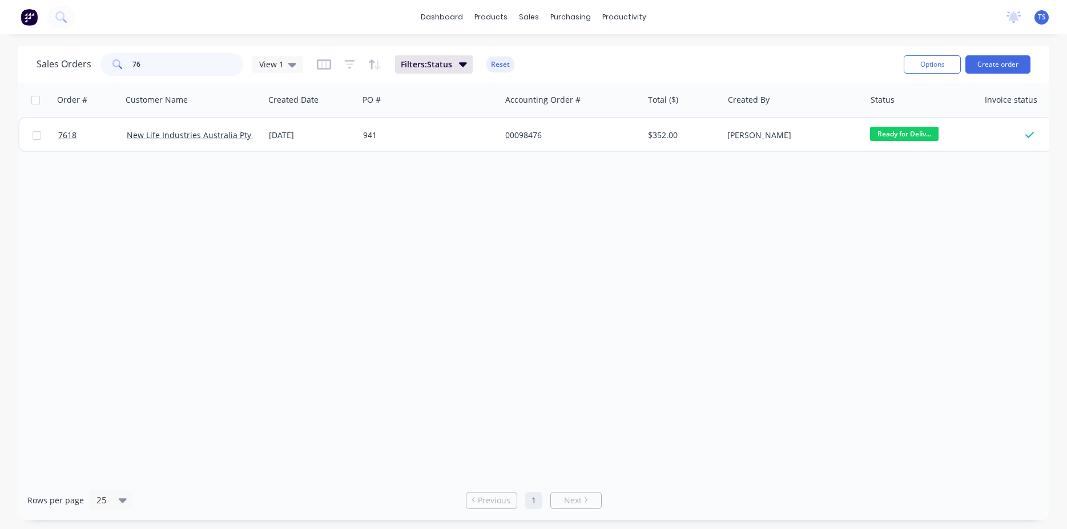
type input "7"
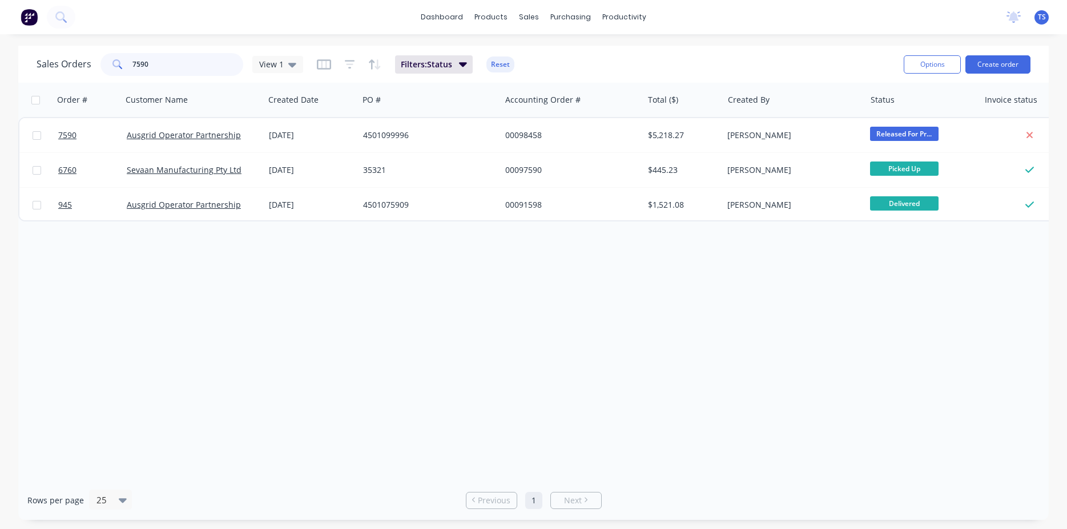
click at [184, 67] on input "7590" at bounding box center [187, 64] width 111 height 23
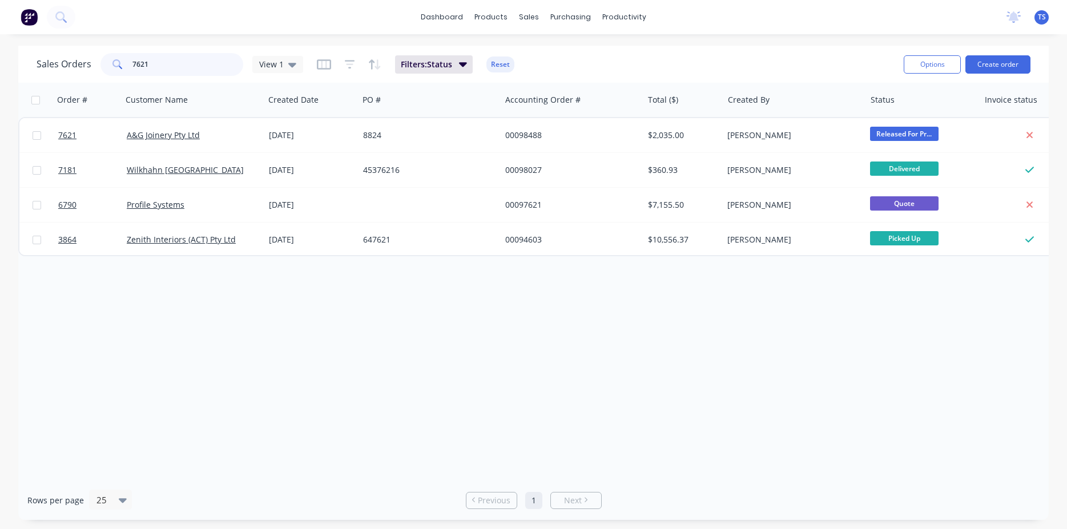
click at [158, 67] on input "7621" at bounding box center [187, 64] width 111 height 23
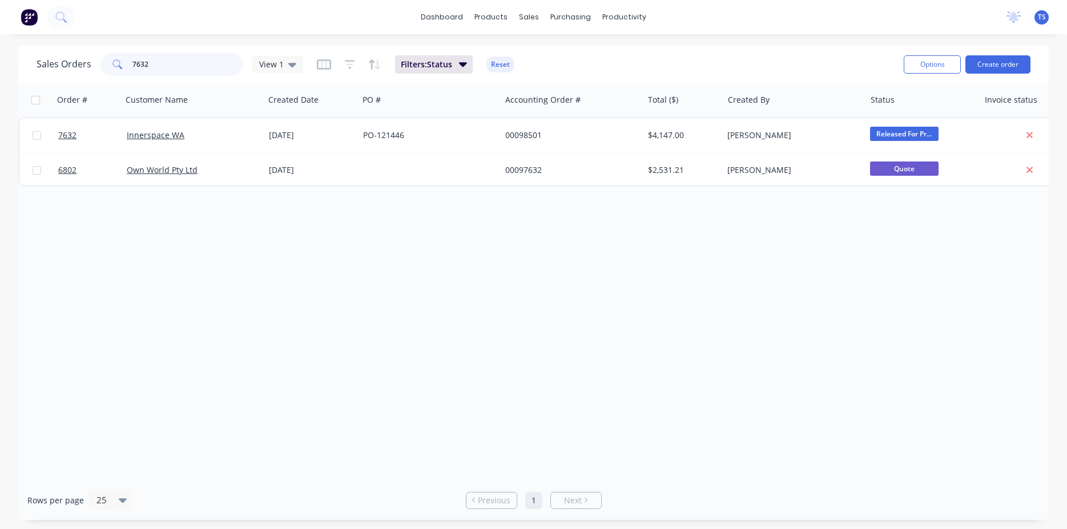
click at [168, 65] on input "7632" at bounding box center [187, 64] width 111 height 23
click at [163, 66] on input "7668" at bounding box center [187, 64] width 111 height 23
click at [187, 67] on input "7642" at bounding box center [187, 64] width 111 height 23
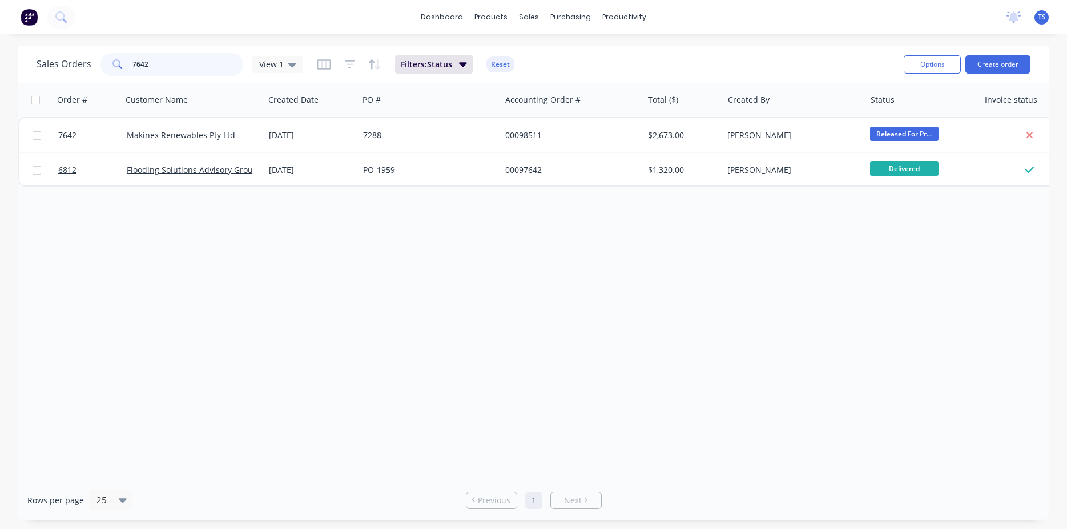
click at [187, 67] on input "7642" at bounding box center [187, 64] width 111 height 23
type input "7642"
click at [173, 65] on input "7642" at bounding box center [187, 64] width 111 height 23
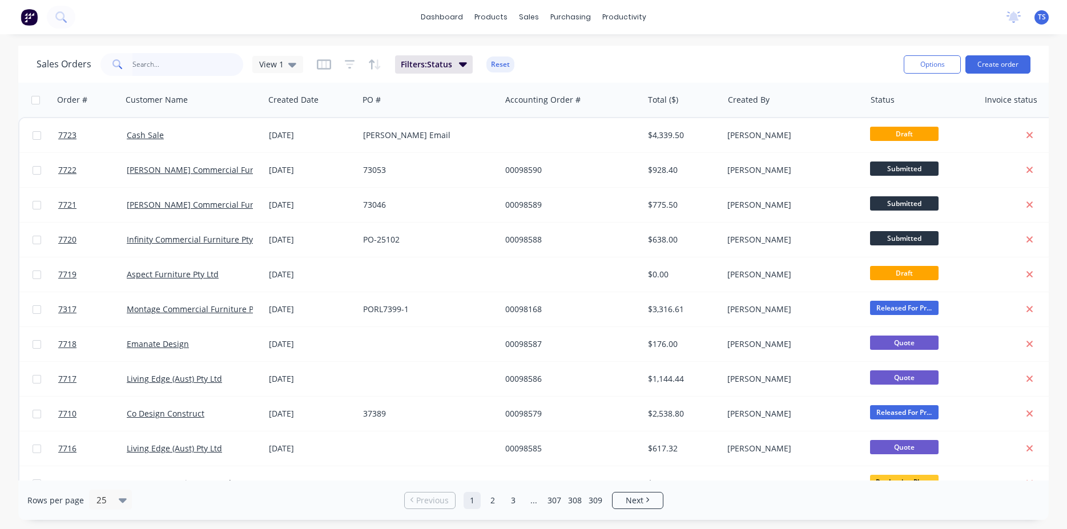
click at [221, 66] on input "text" at bounding box center [187, 64] width 111 height 23
click at [170, 67] on input "text" at bounding box center [187, 64] width 111 height 23
type input "7579"
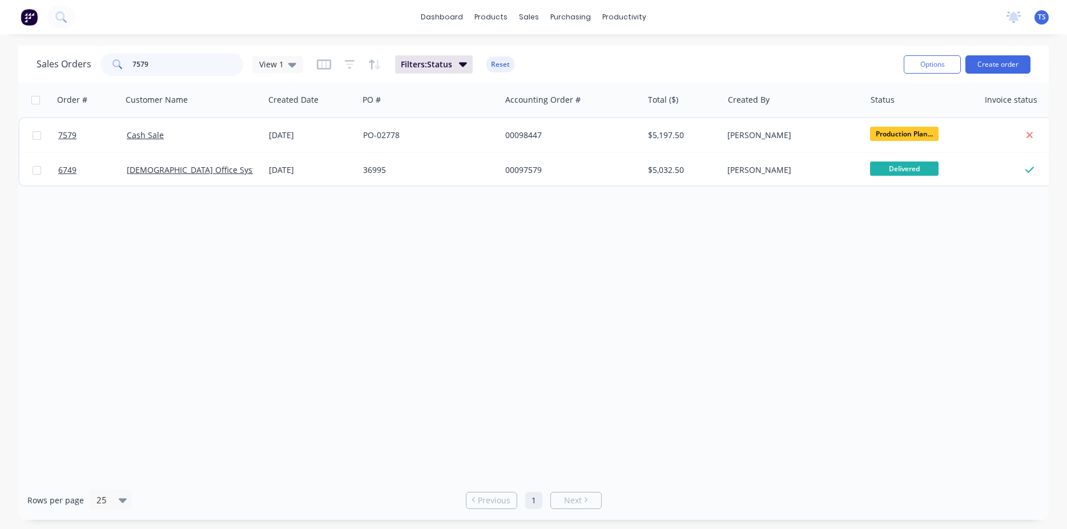
click at [168, 63] on input "7579" at bounding box center [187, 64] width 111 height 23
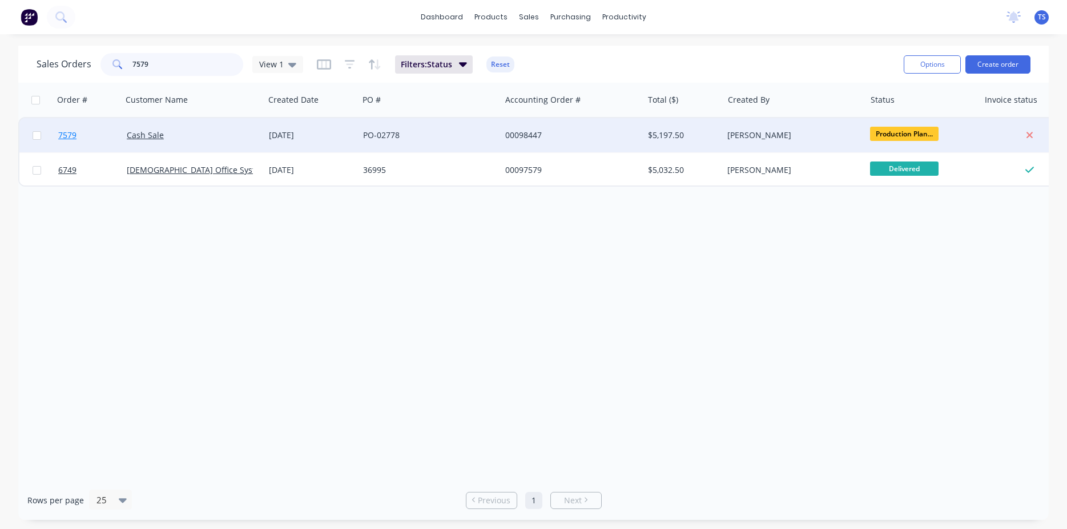
type input "7579"
click at [63, 146] on link "7579" at bounding box center [92, 135] width 69 height 34
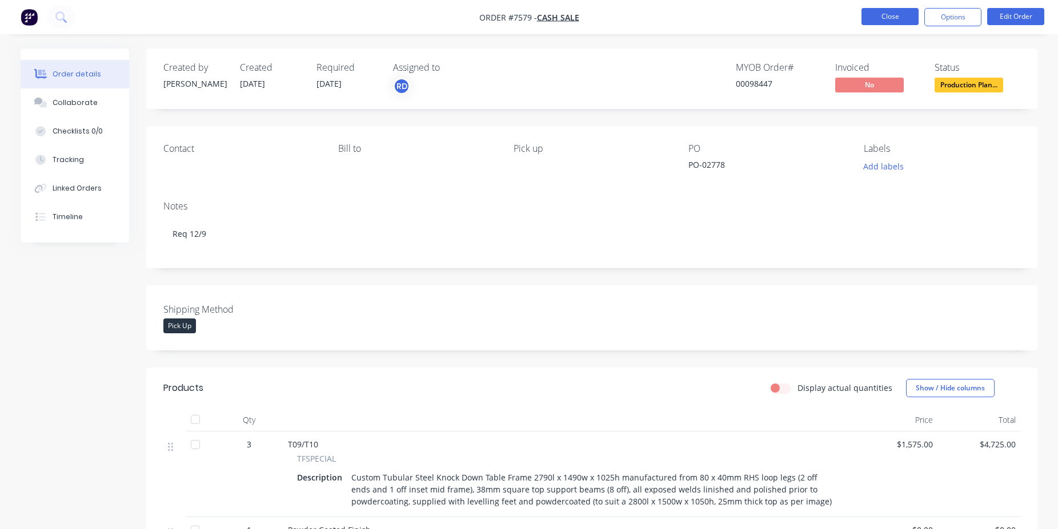
click at [901, 17] on button "Close" at bounding box center [889, 16] width 57 height 17
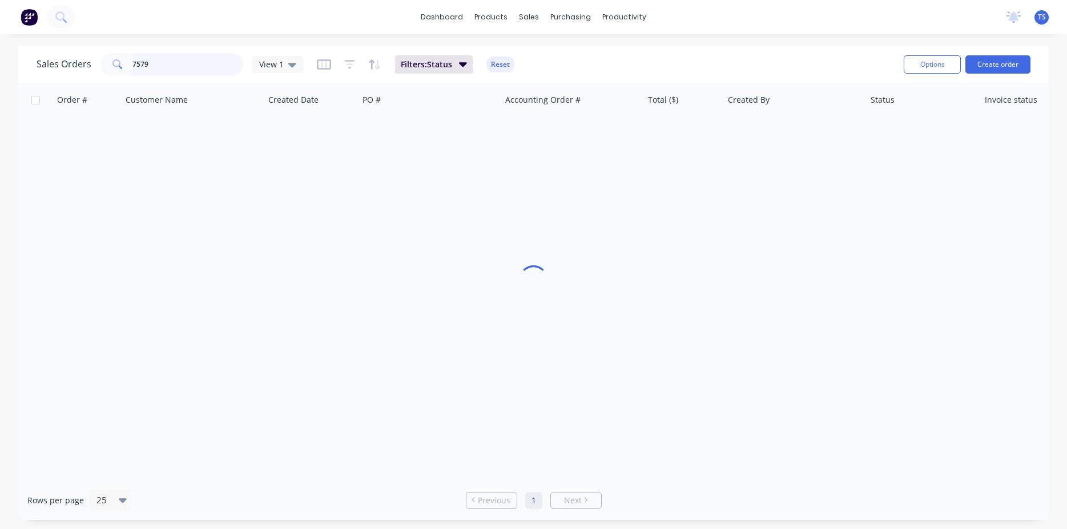
click at [160, 71] on input "7579" at bounding box center [187, 64] width 111 height 23
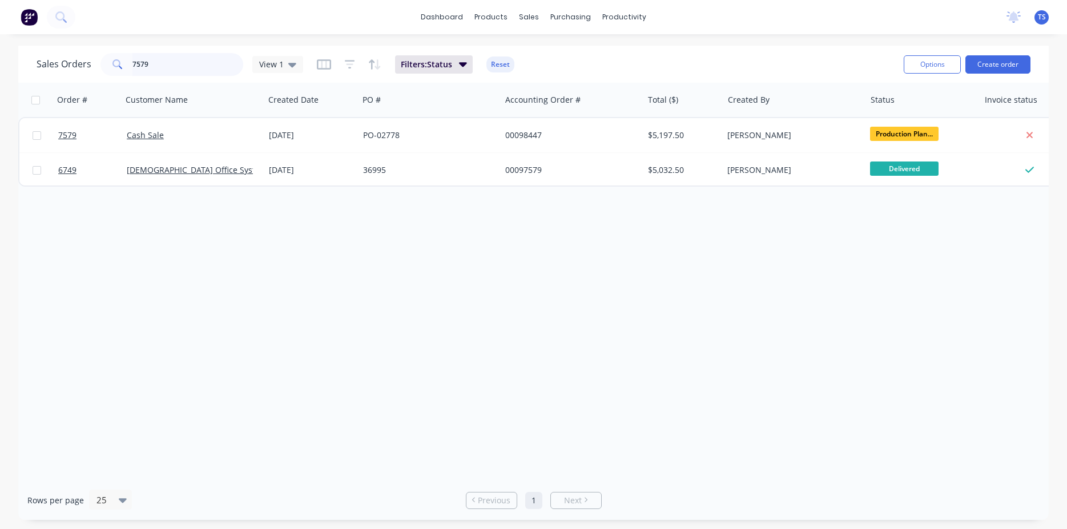
click at [191, 70] on input "7579" at bounding box center [187, 64] width 111 height 23
type input "106621"
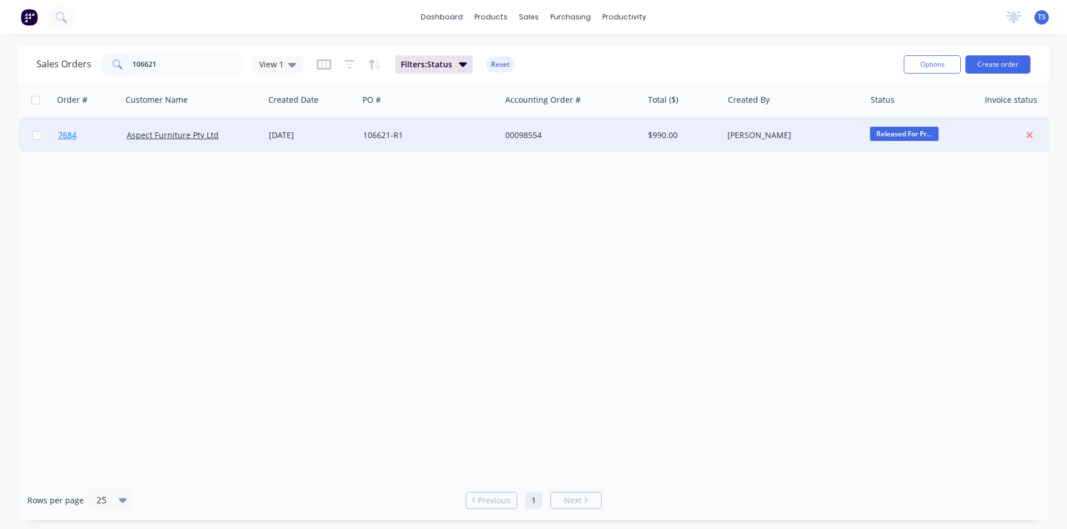
click at [67, 134] on span "7684" at bounding box center [67, 135] width 18 height 11
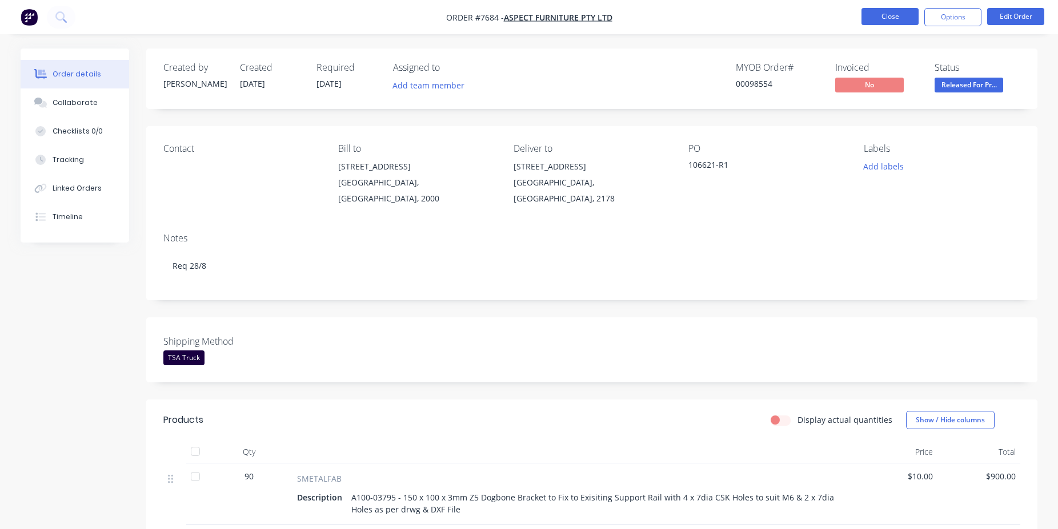
click at [897, 14] on button "Close" at bounding box center [889, 16] width 57 height 17
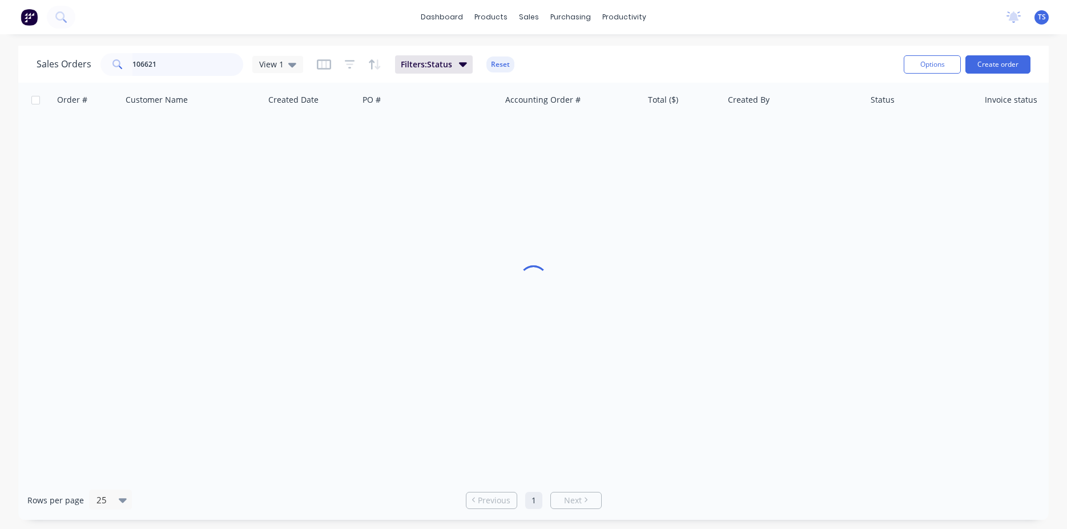
click at [199, 63] on input "106621" at bounding box center [187, 64] width 111 height 23
click at [208, 66] on input "106621" at bounding box center [187, 64] width 111 height 23
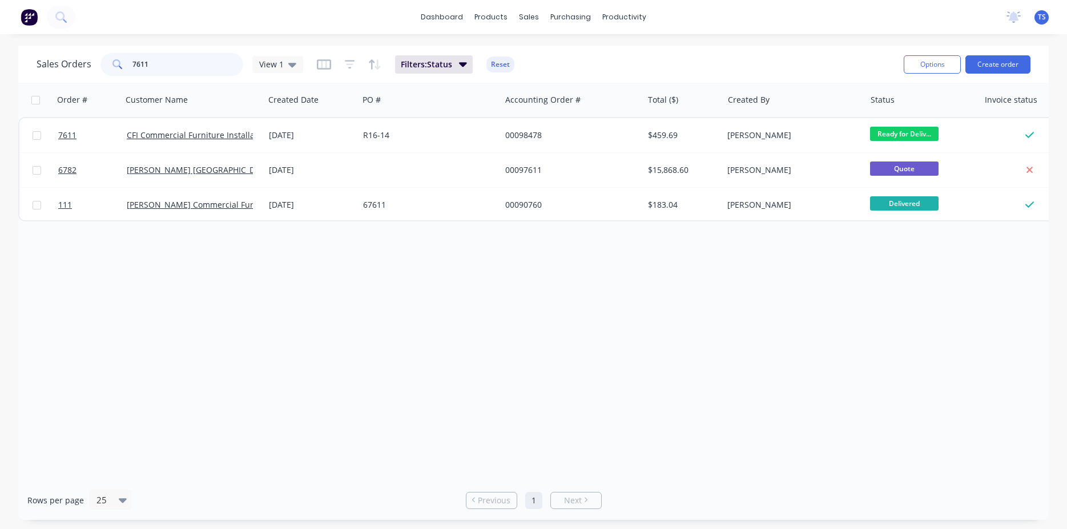
click at [170, 68] on input "7611" at bounding box center [187, 64] width 111 height 23
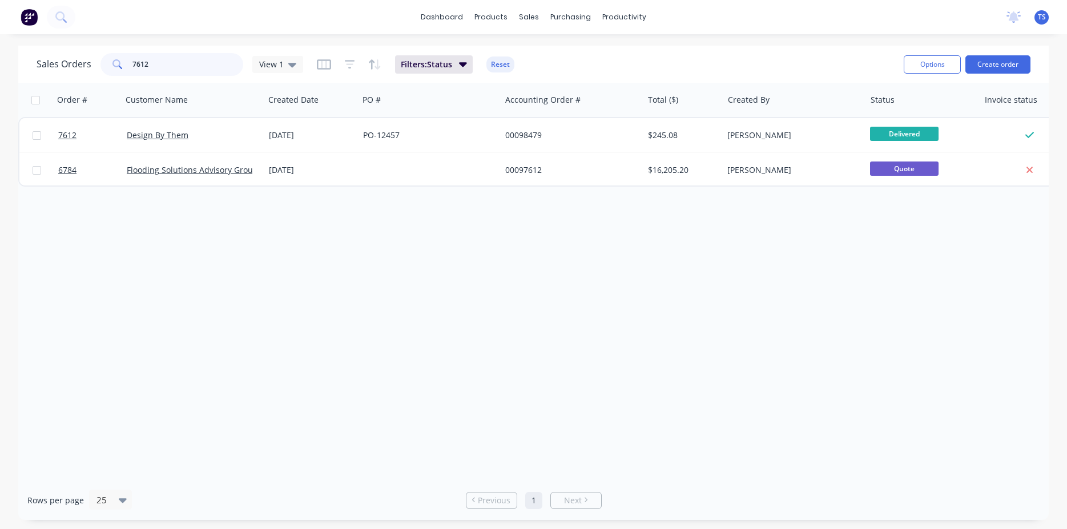
click at [165, 70] on input "7612" at bounding box center [187, 64] width 111 height 23
click at [165, 70] on input "7614" at bounding box center [187, 64] width 111 height 23
click at [165, 72] on input "7614" at bounding box center [187, 64] width 111 height 23
click at [168, 63] on input "7597" at bounding box center [187, 64] width 111 height 23
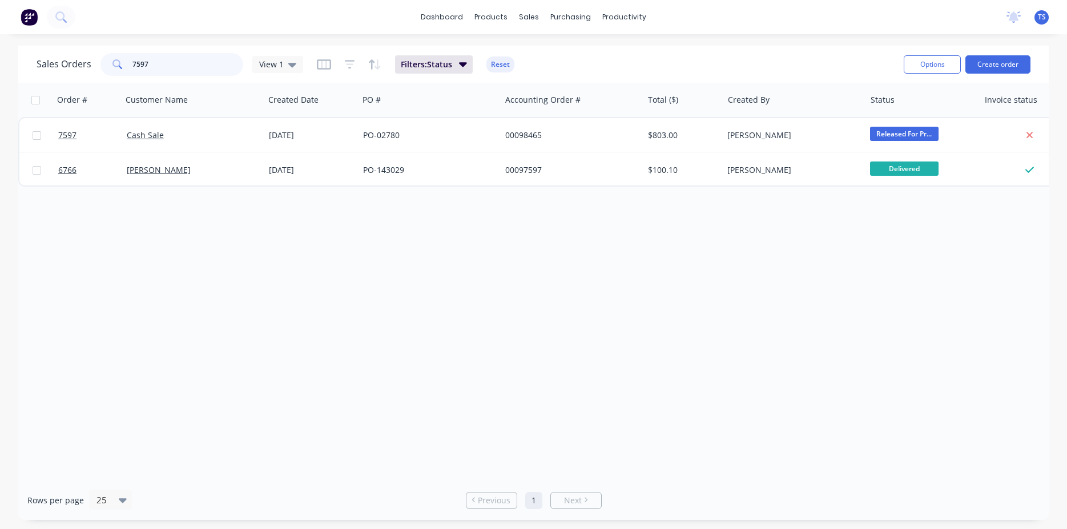
click at [168, 63] on input "7597" at bounding box center [187, 64] width 111 height 23
click at [122, 65] on span at bounding box center [117, 64] width 32 height 23
click at [140, 67] on input "7578" at bounding box center [187, 64] width 111 height 23
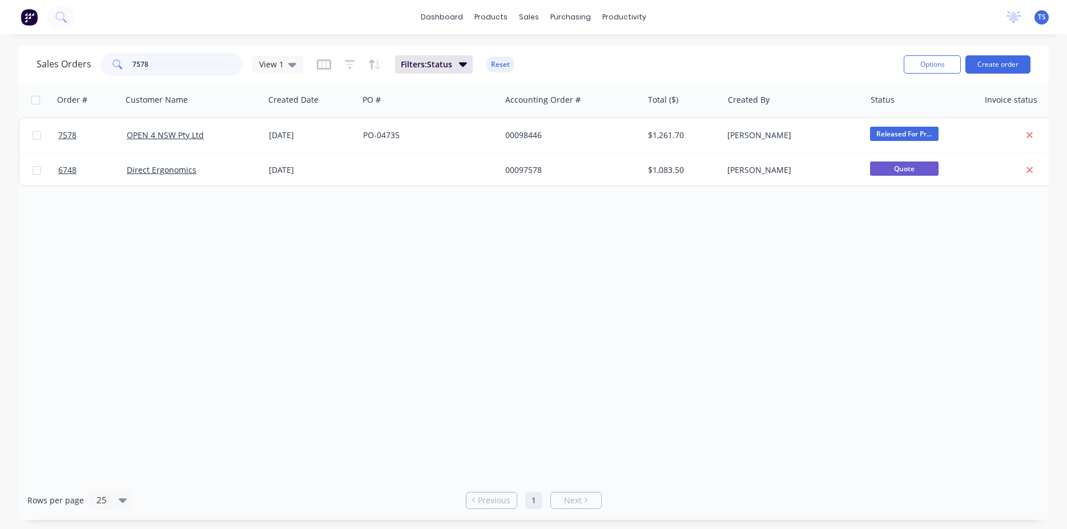
click at [140, 67] on input "7578" at bounding box center [187, 64] width 111 height 23
click at [140, 67] on input "7403" at bounding box center [187, 64] width 111 height 23
click at [161, 61] on input "7592" at bounding box center [187, 64] width 111 height 23
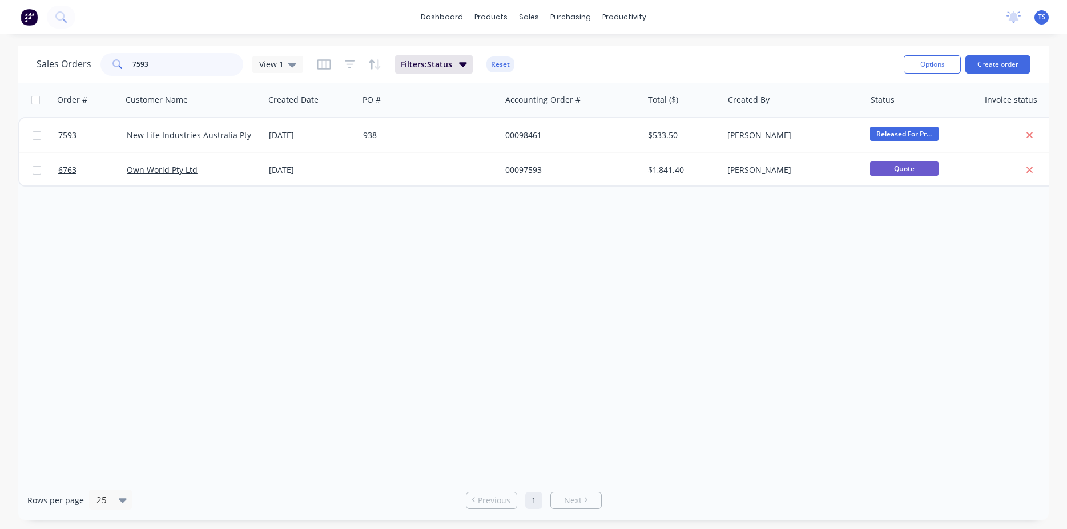
click at [162, 61] on input "7593" at bounding box center [187, 64] width 111 height 23
click at [179, 66] on input "7509" at bounding box center [187, 64] width 111 height 23
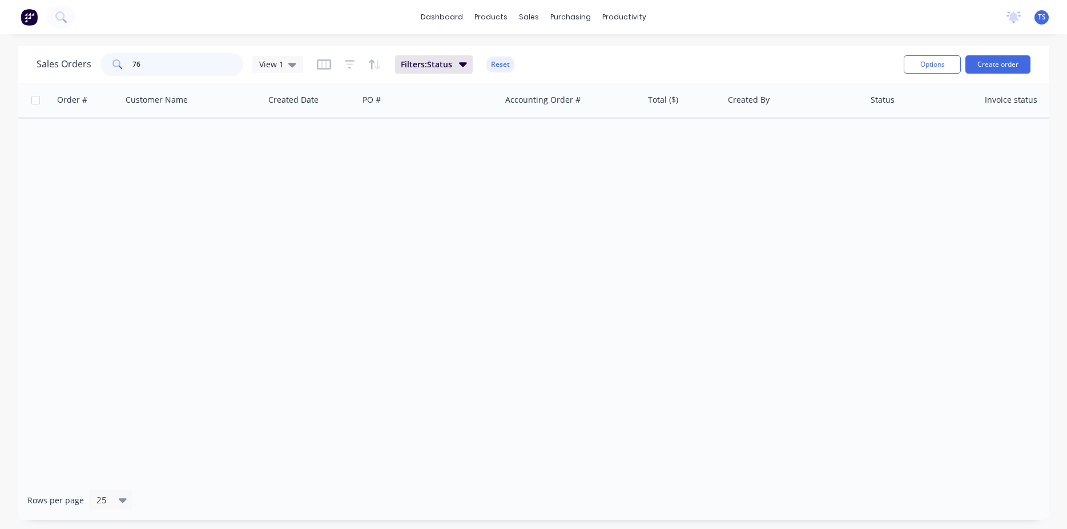
type input "7"
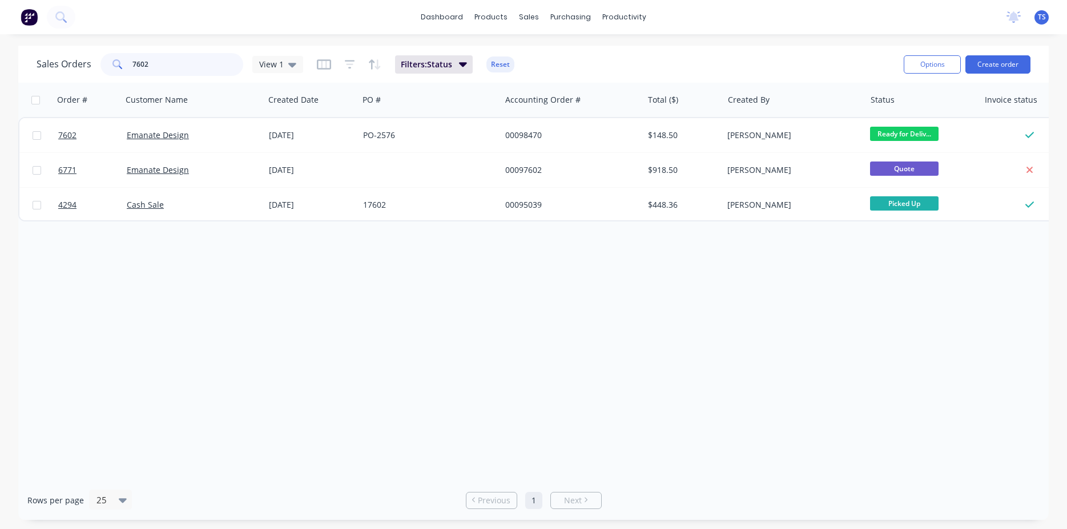
click at [179, 66] on input "7602" at bounding box center [187, 64] width 111 height 23
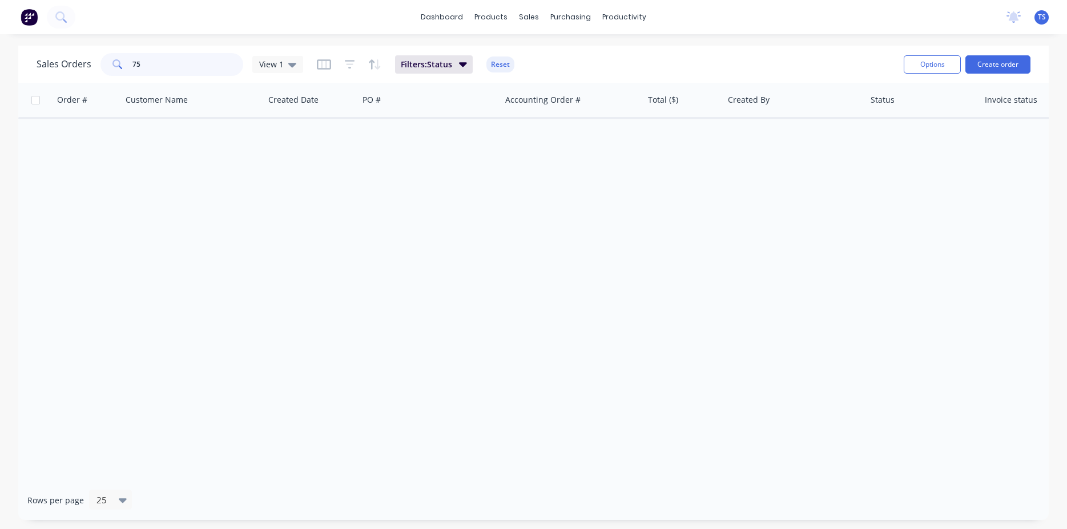
type input "7"
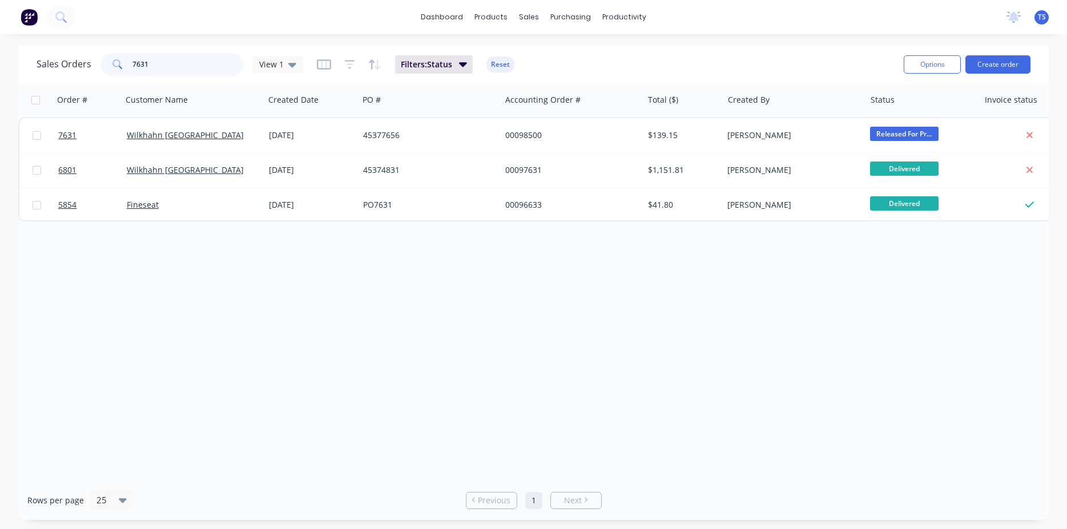
click at [179, 67] on input "7631" at bounding box center [187, 64] width 111 height 23
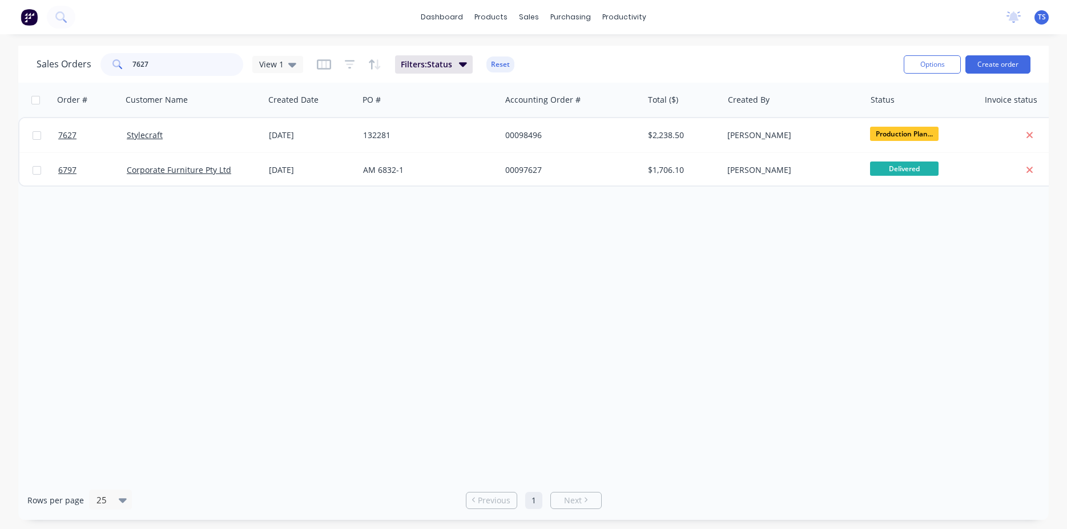
click at [179, 67] on input "7627" at bounding box center [187, 64] width 111 height 23
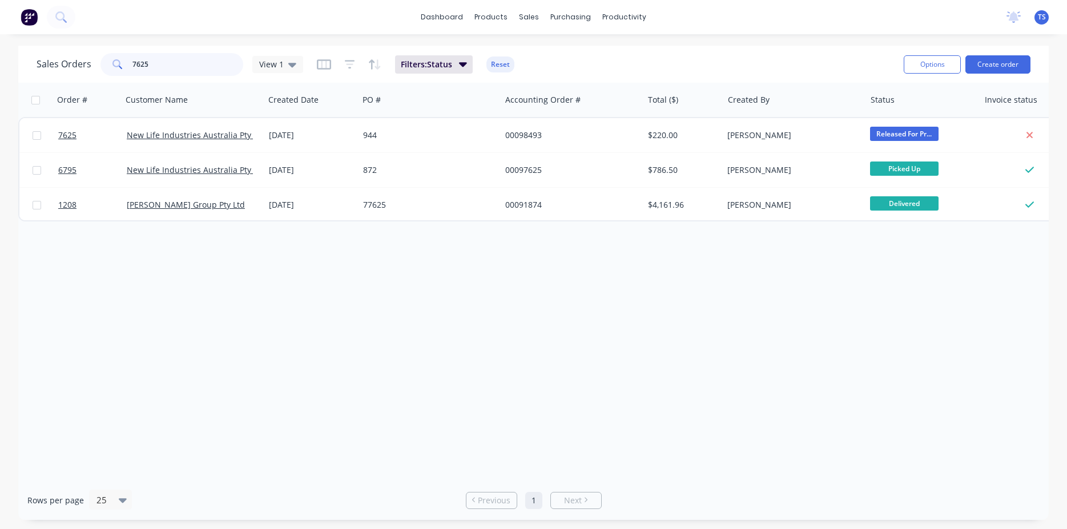
click at [179, 67] on input "7625" at bounding box center [187, 64] width 111 height 23
click at [191, 63] on input "7624" at bounding box center [187, 64] width 111 height 23
click at [191, 62] on input "7624" at bounding box center [187, 64] width 111 height 23
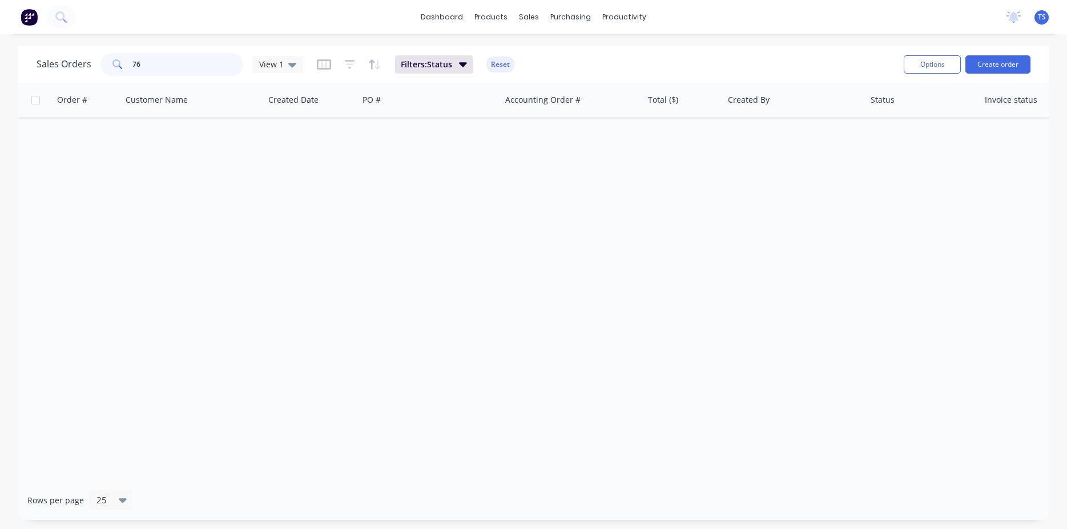
type input "7"
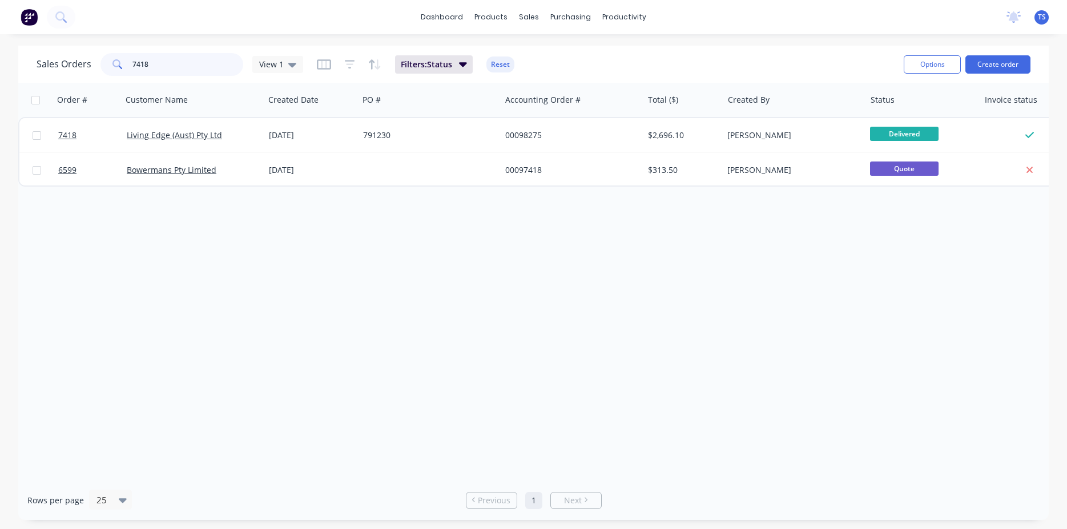
click at [175, 68] on input "7418" at bounding box center [187, 64] width 111 height 23
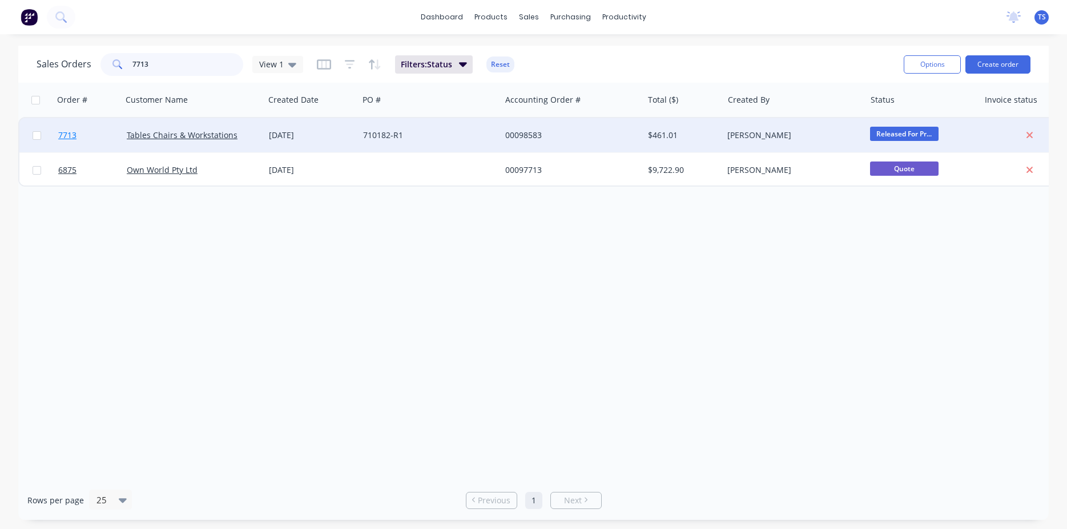
type input "7713"
click at [83, 132] on link "7713" at bounding box center [92, 135] width 69 height 34
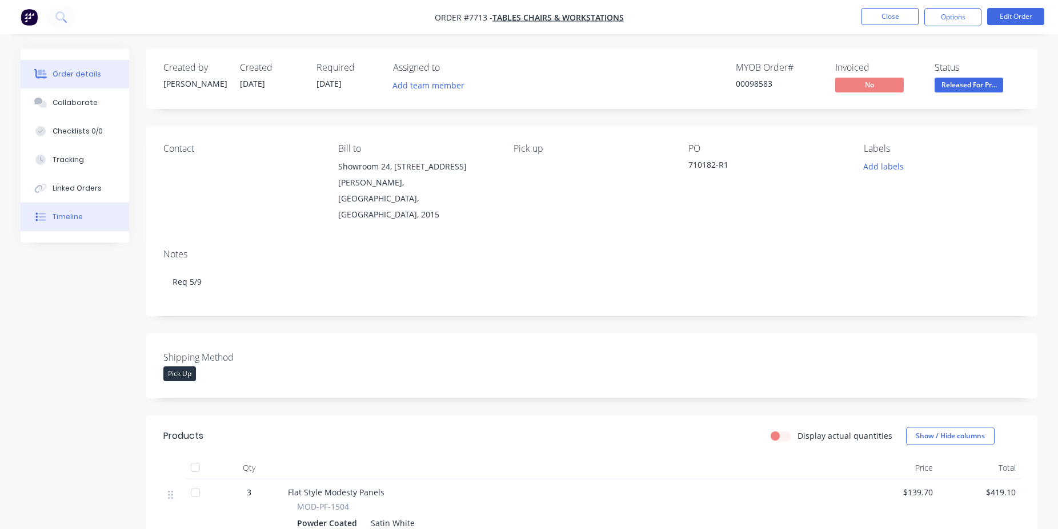
click at [99, 209] on button "Timeline" at bounding box center [75, 217] width 109 height 29
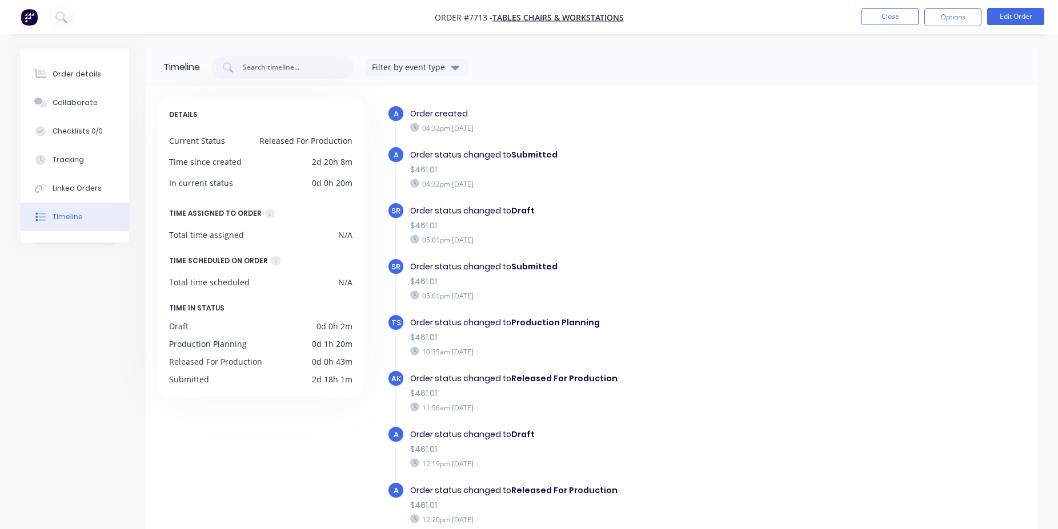
scroll to position [62, 0]
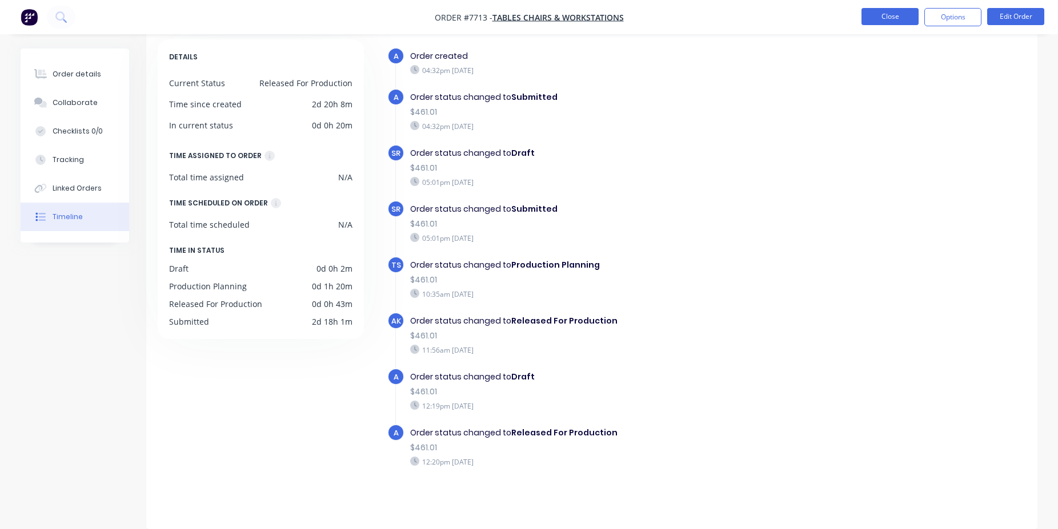
click at [893, 23] on button "Close" at bounding box center [889, 16] width 57 height 17
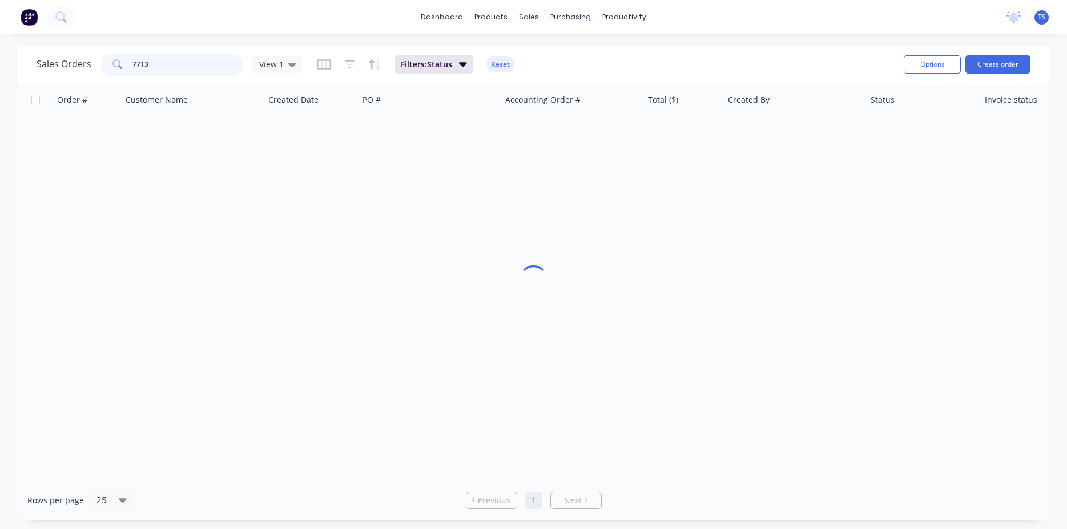
click at [191, 64] on input "7713" at bounding box center [187, 64] width 111 height 23
drag, startPoint x: 203, startPoint y: 56, endPoint x: 37, endPoint y: 59, distance: 165.7
click at [132, 58] on input "670669" at bounding box center [187, 64] width 111 height 23
click at [208, 63] on input "670669" at bounding box center [187, 64] width 111 height 23
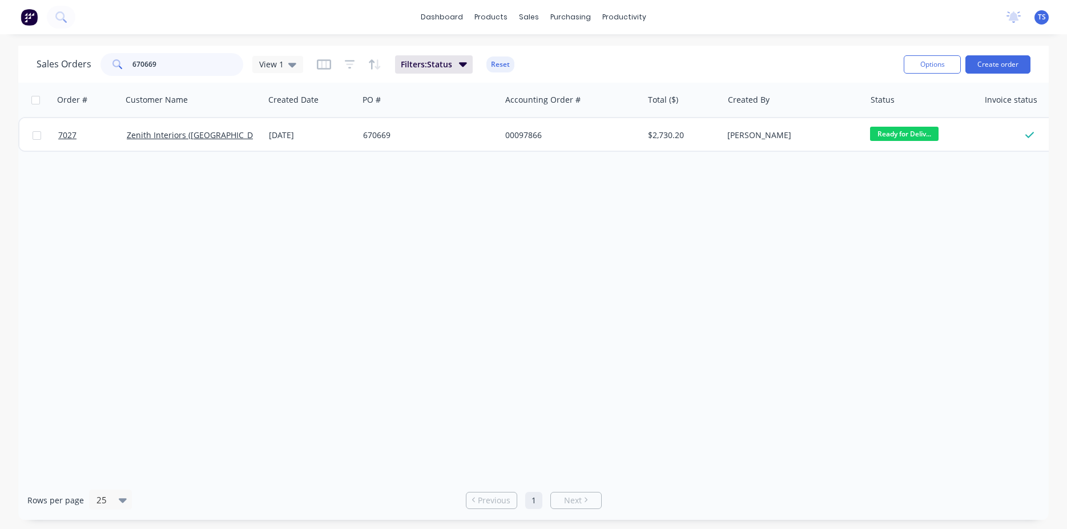
drag, startPoint x: 207, startPoint y: 63, endPoint x: 97, endPoint y: 71, distance: 110.5
click at [132, 70] on input "670669" at bounding box center [187, 64] width 111 height 23
paste input "LH 7424-1"
click at [146, 67] on input "JLH 7424-1" at bounding box center [187, 64] width 111 height 23
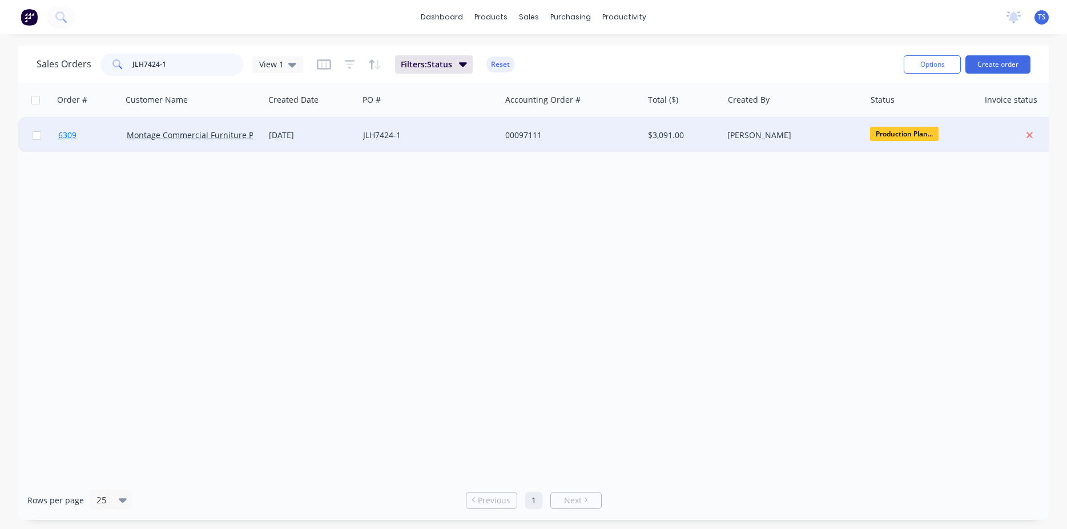
type input "JLH7424-1"
click at [69, 129] on link "6309" at bounding box center [92, 135] width 69 height 34
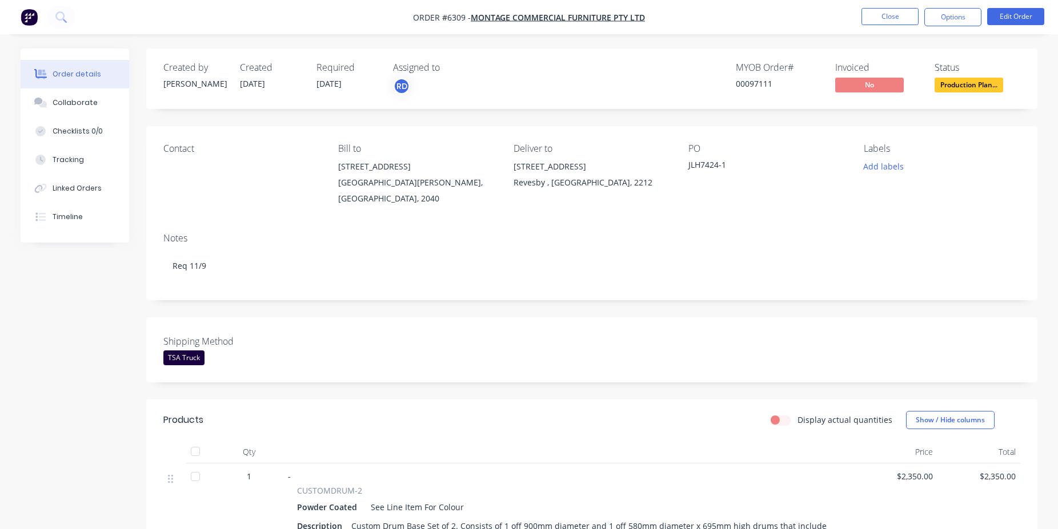
click at [1023, 25] on li "Edit Order" at bounding box center [1015, 17] width 57 height 18
click at [1022, 19] on button "Edit Order" at bounding box center [1015, 16] width 57 height 17
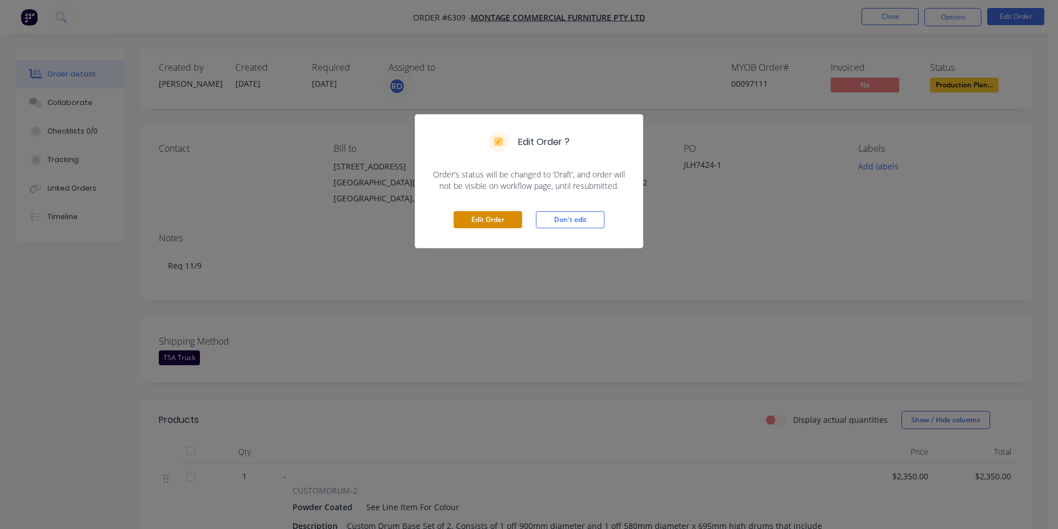
click at [501, 220] on button "Edit Order" at bounding box center [487, 219] width 69 height 17
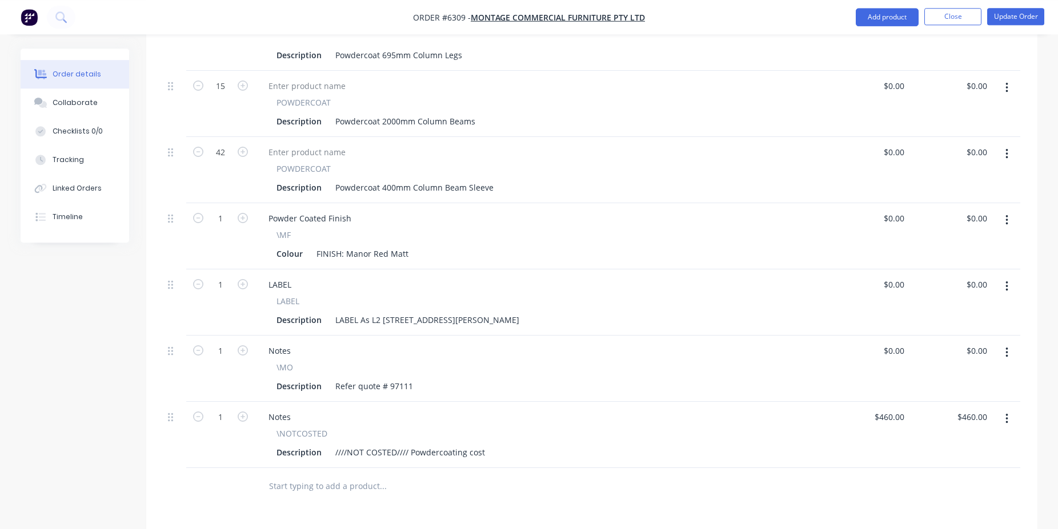
scroll to position [641, 0]
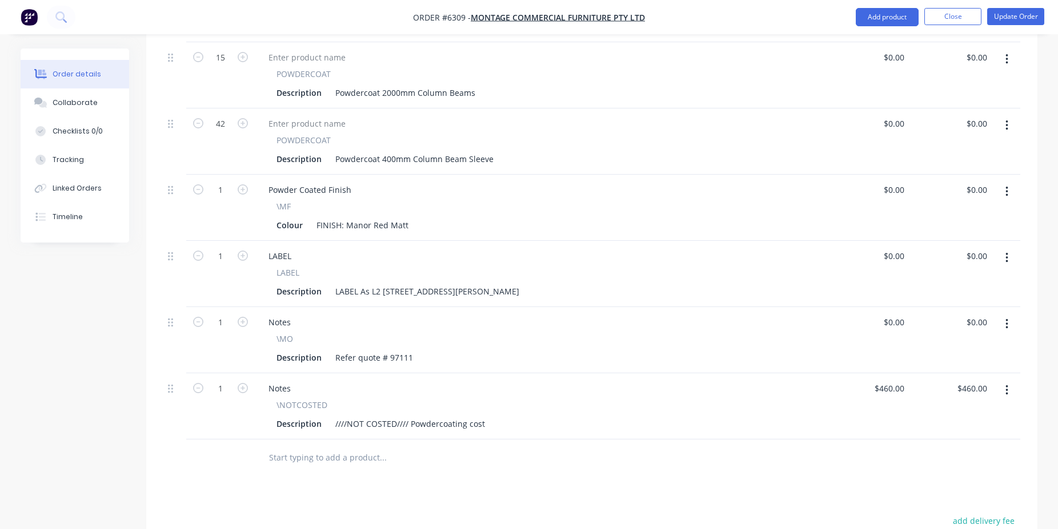
click at [364, 447] on input "text" at bounding box center [382, 458] width 228 height 23
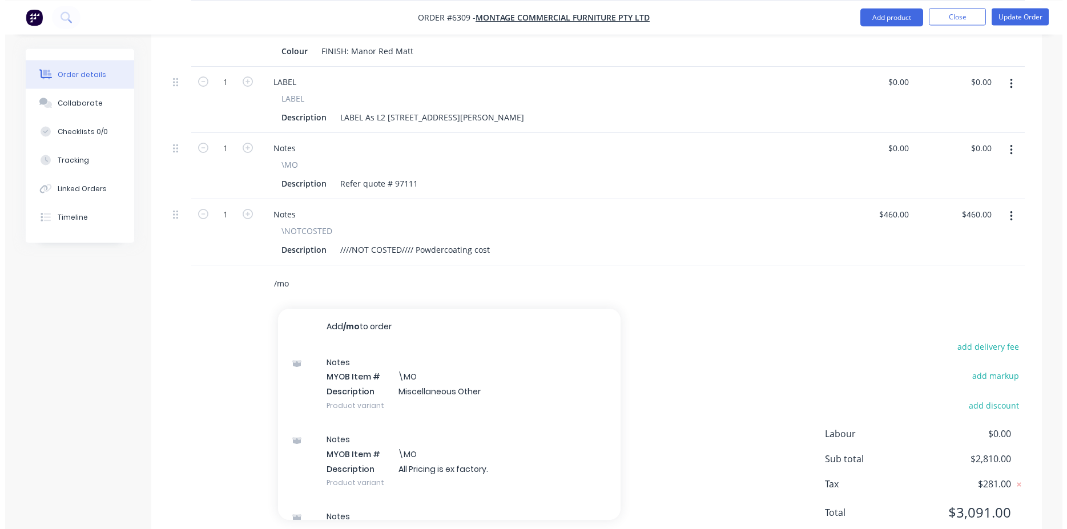
scroll to position [816, 0]
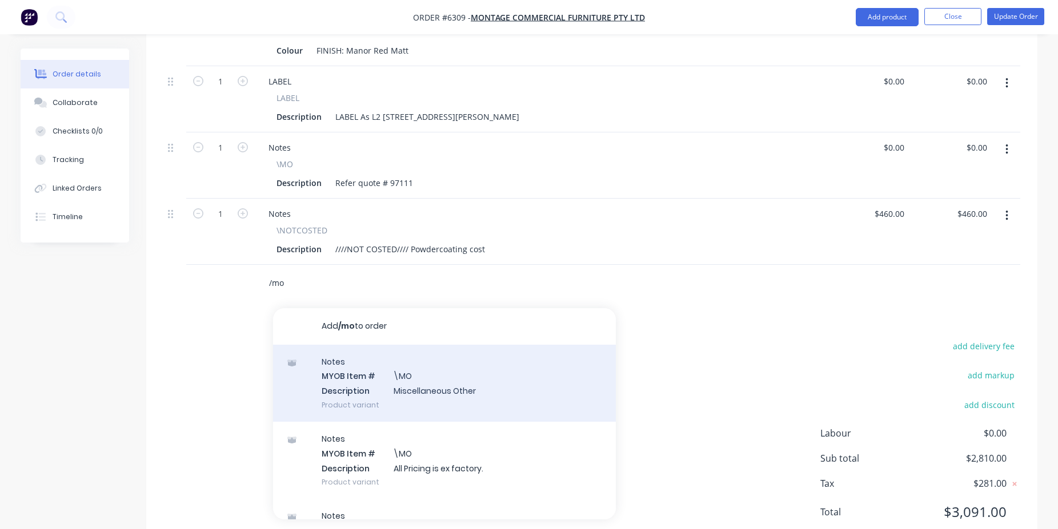
type input "/mo"
click at [469, 352] on div "Notes MYOB Item # \MO Description Miscellaneous Other Product variant" at bounding box center [444, 383] width 343 height 77
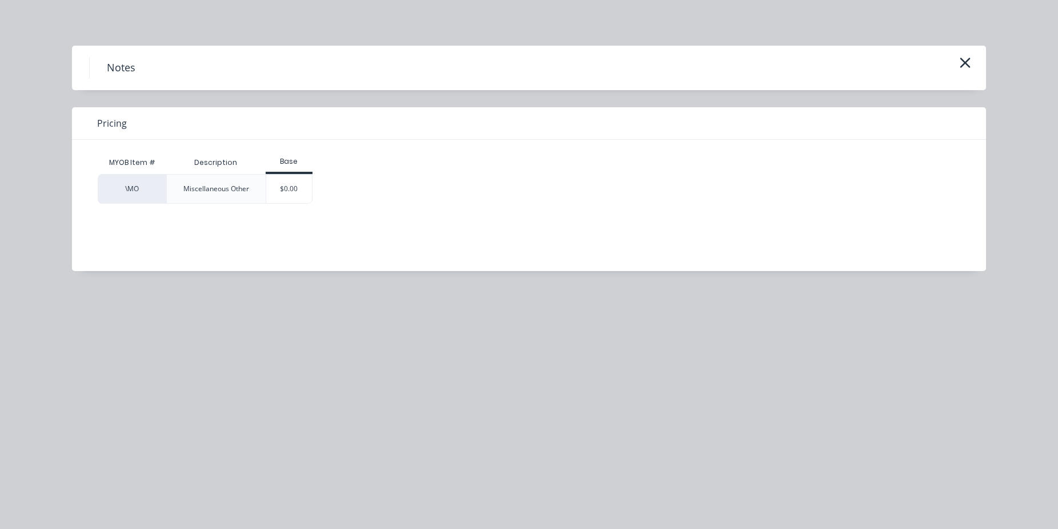
click at [297, 204] on div "MYOB Item # Description Base \MO Miscellaneous Other $0.00" at bounding box center [520, 197] width 897 height 114
click at [297, 192] on div "$0.00" at bounding box center [289, 189] width 46 height 29
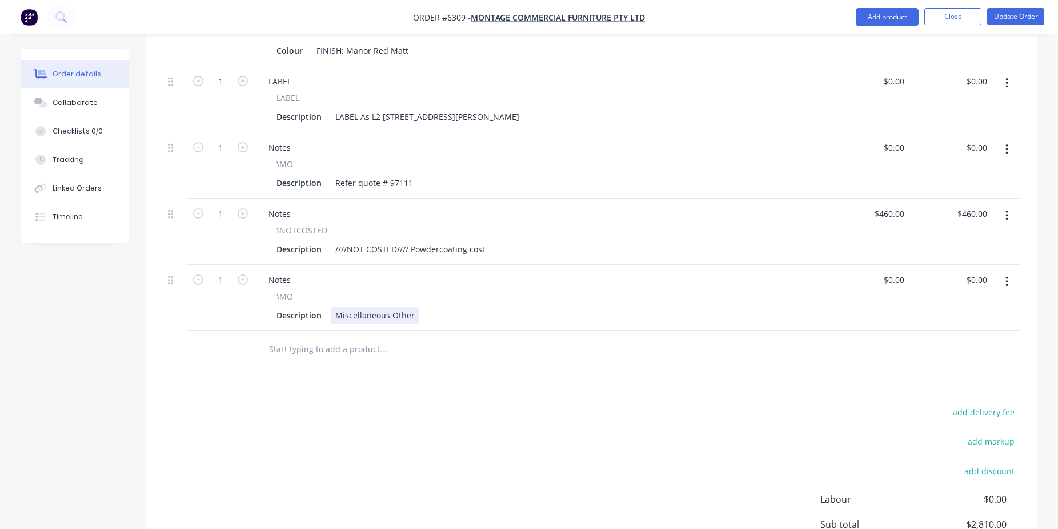
click at [395, 307] on div "Miscellaneous Other" at bounding box center [375, 315] width 89 height 17
click at [396, 307] on div "Miscellaneous Other" at bounding box center [375, 315] width 89 height 17
click at [467, 307] on div "Powdercoating parts due to TSA by end of Week 34" at bounding box center [433, 315] width 204 height 17
click at [1016, 19] on button "Update Order" at bounding box center [1015, 16] width 57 height 17
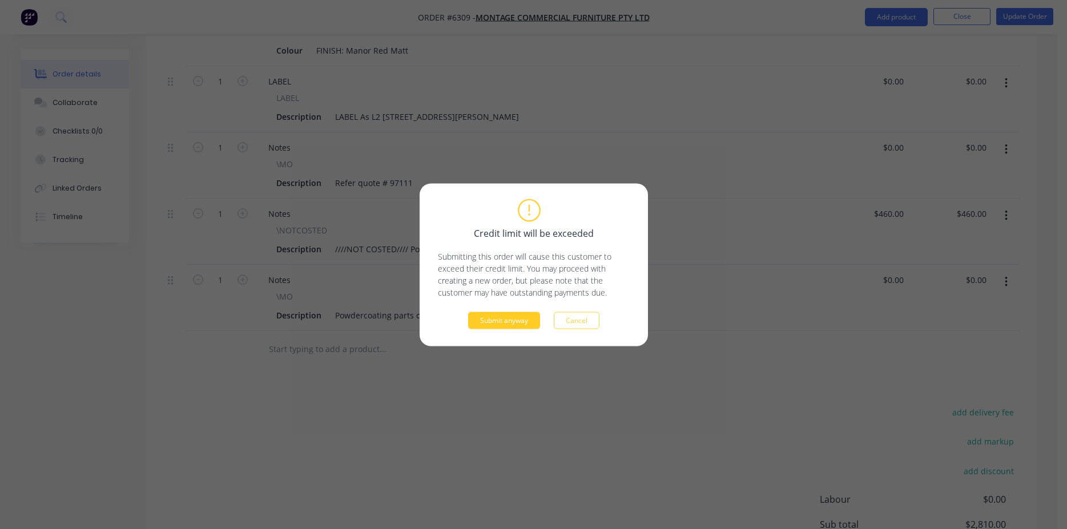
click at [515, 320] on button "Submit anyway" at bounding box center [504, 320] width 72 height 17
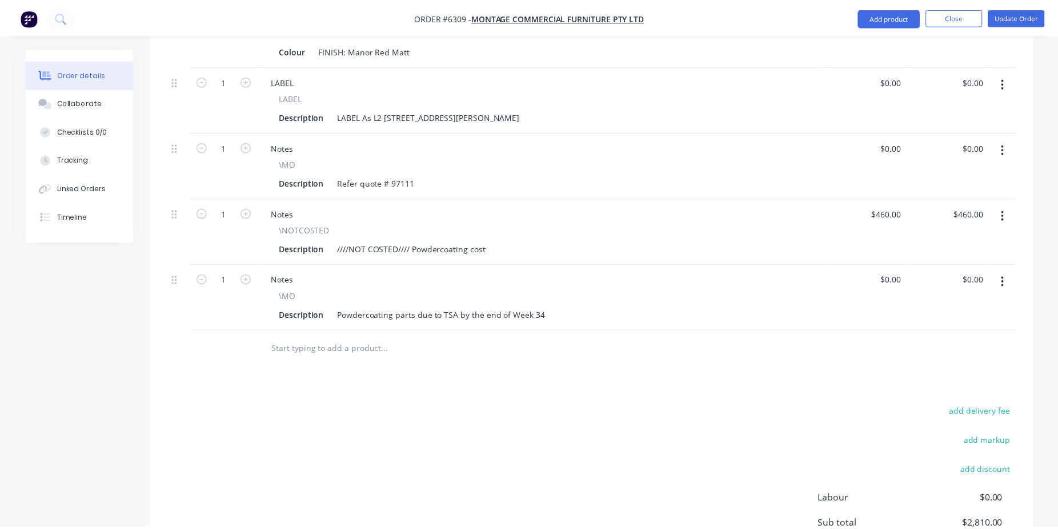
scroll to position [674, 0]
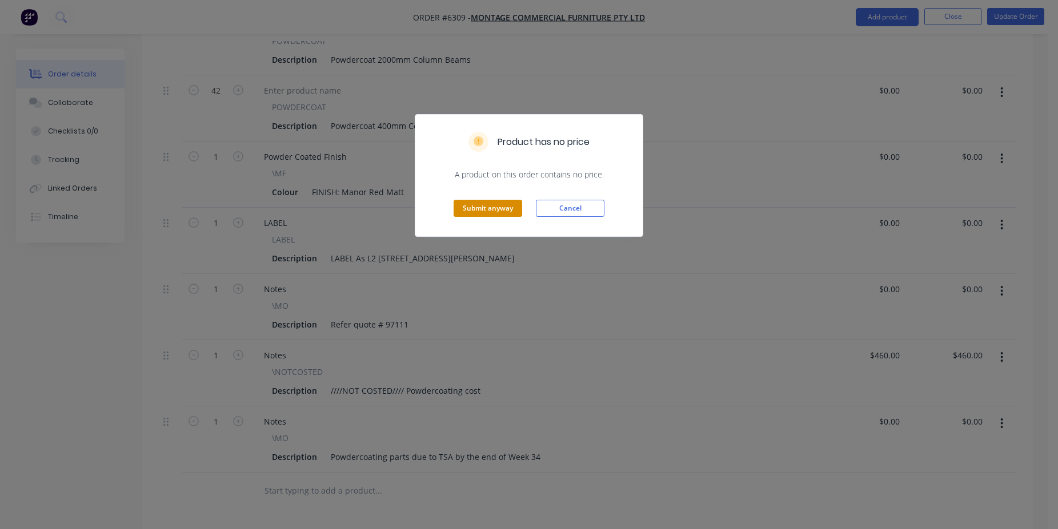
click at [499, 206] on button "Submit anyway" at bounding box center [487, 208] width 69 height 17
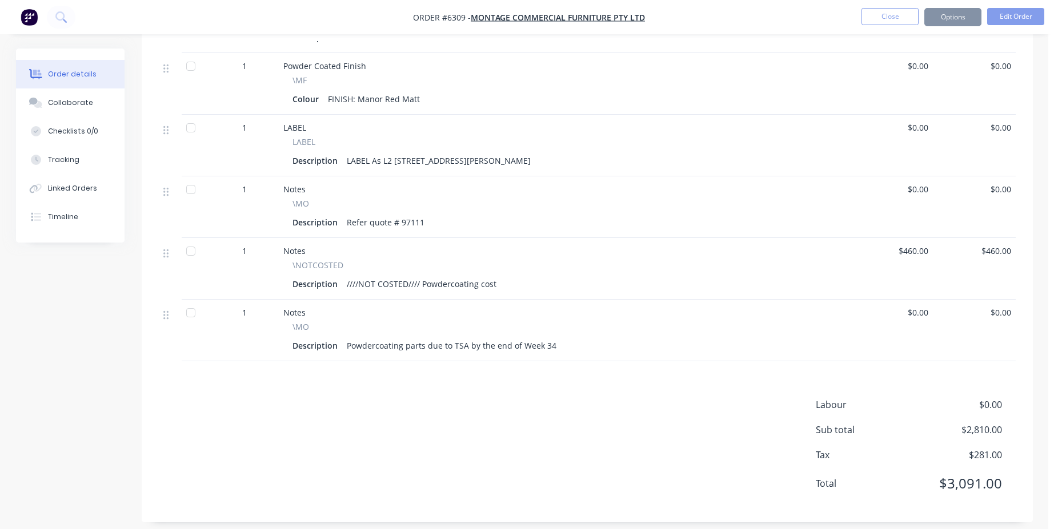
scroll to position [661, 0]
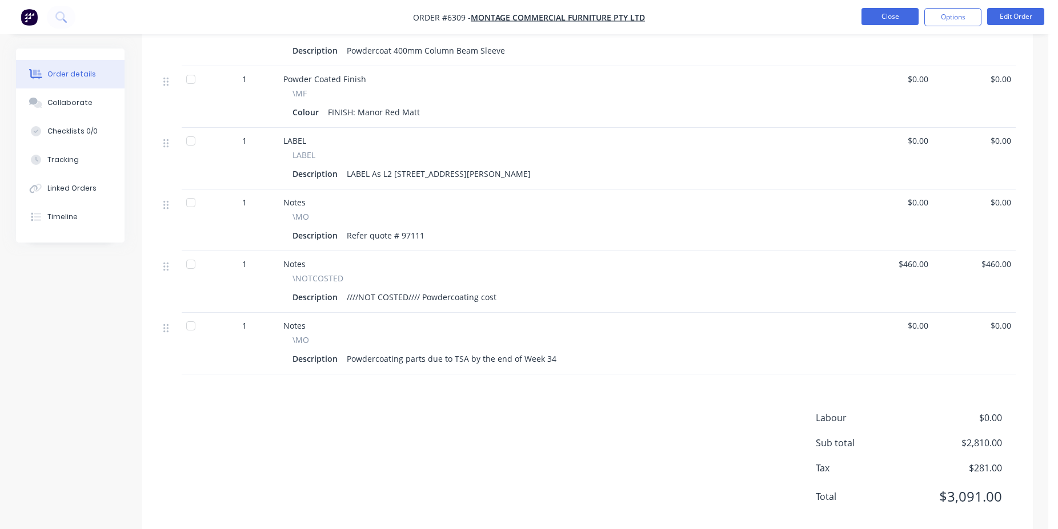
click at [904, 22] on button "Close" at bounding box center [889, 16] width 57 height 17
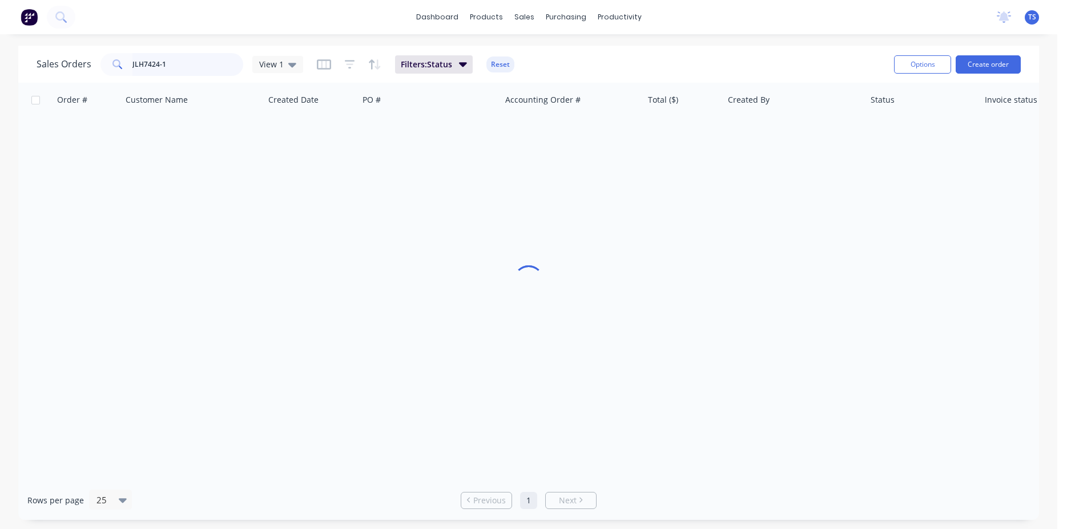
click at [171, 67] on input "JLH7424-1" at bounding box center [187, 64] width 111 height 23
click at [171, 69] on input "JLH7424-1" at bounding box center [187, 64] width 111 height 23
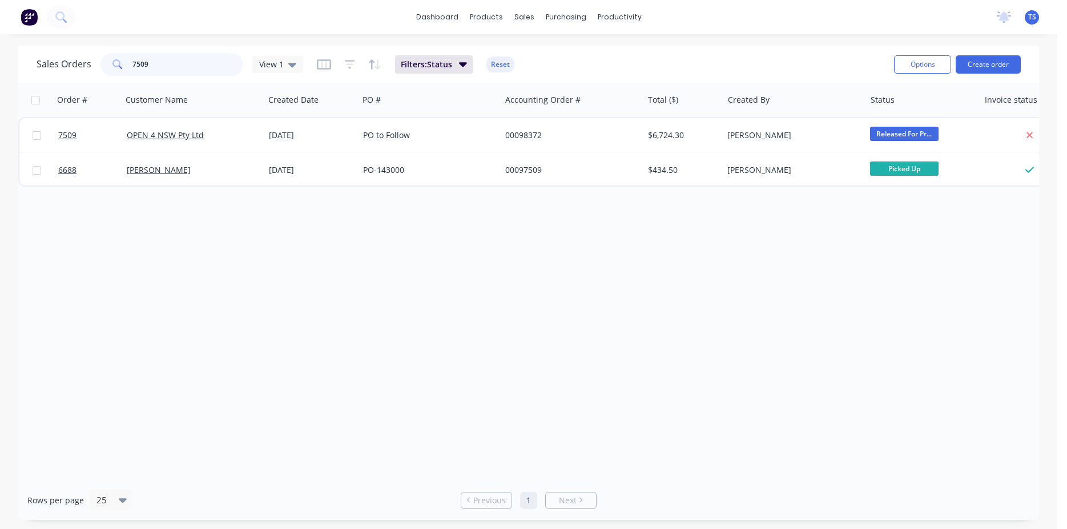
click at [180, 69] on input "7509" at bounding box center [187, 64] width 111 height 23
type input "5"
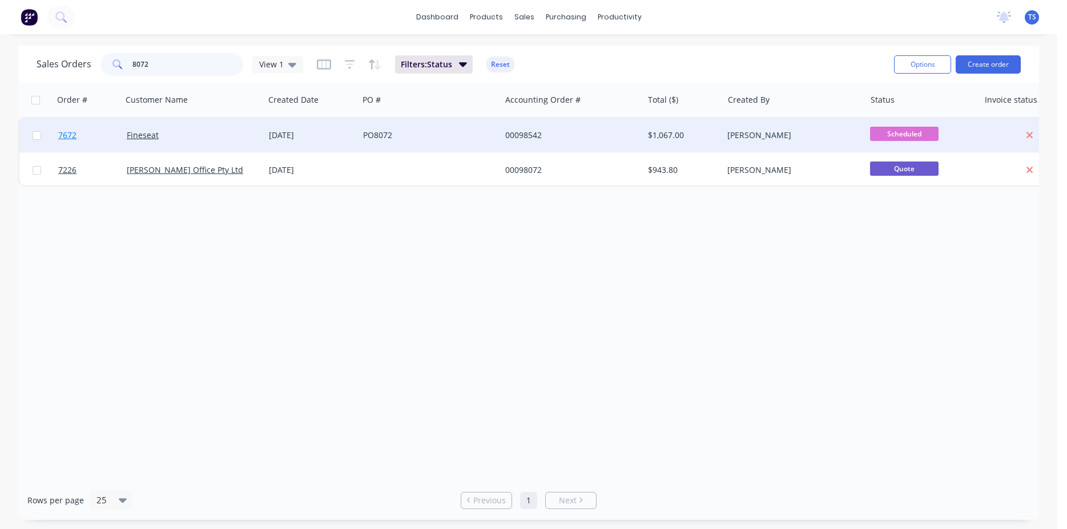
type input "8072"
click at [63, 131] on span "7672" at bounding box center [67, 135] width 18 height 11
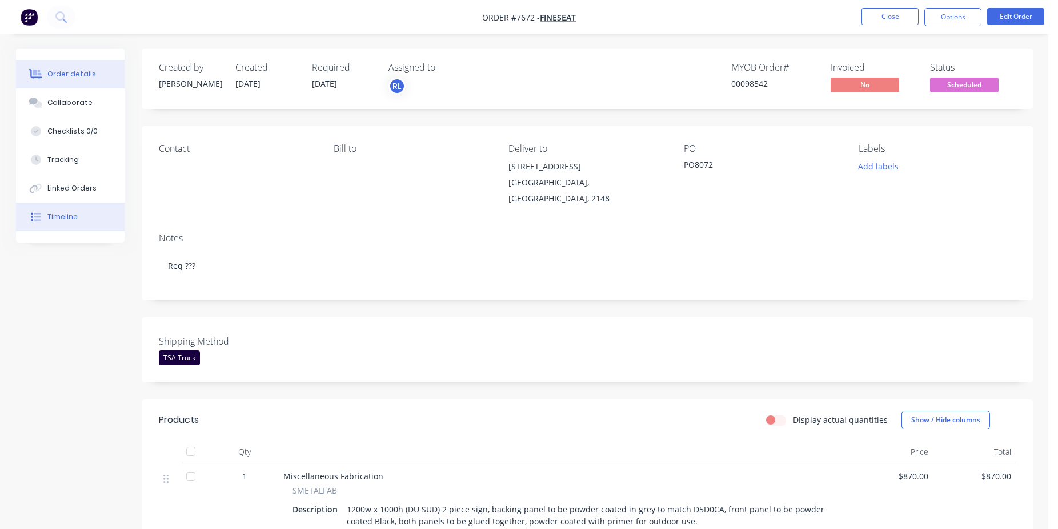
click at [53, 220] on div "Timeline" at bounding box center [62, 217] width 30 height 10
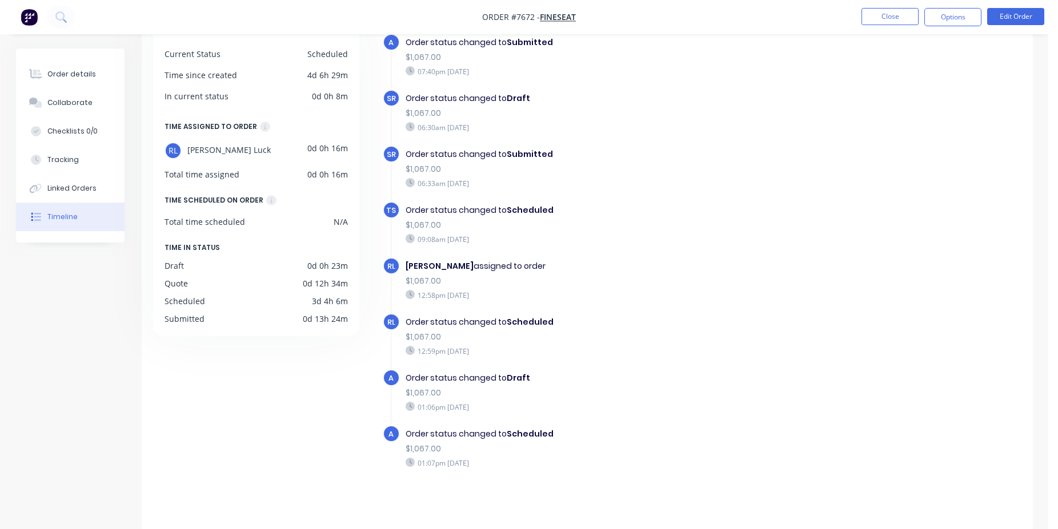
scroll to position [88, 0]
click at [86, 75] on div "Order details" at bounding box center [71, 74] width 49 height 10
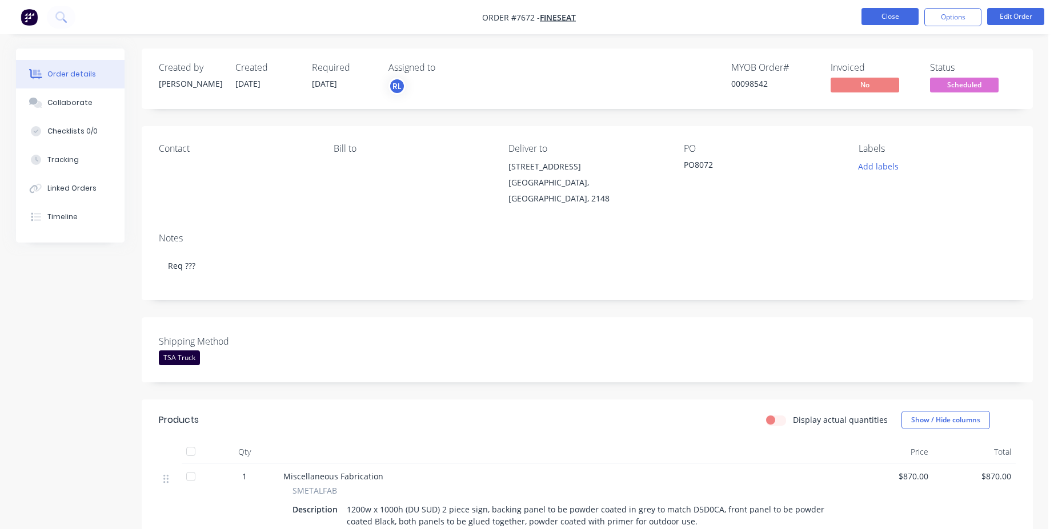
click at [868, 17] on button "Close" at bounding box center [889, 16] width 57 height 17
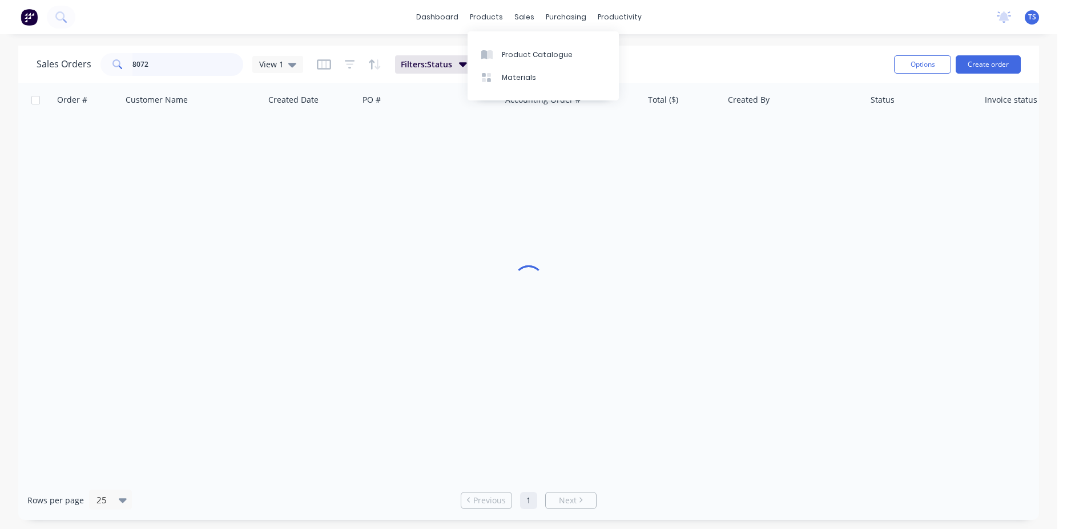
click at [170, 67] on input "8072" at bounding box center [187, 64] width 111 height 23
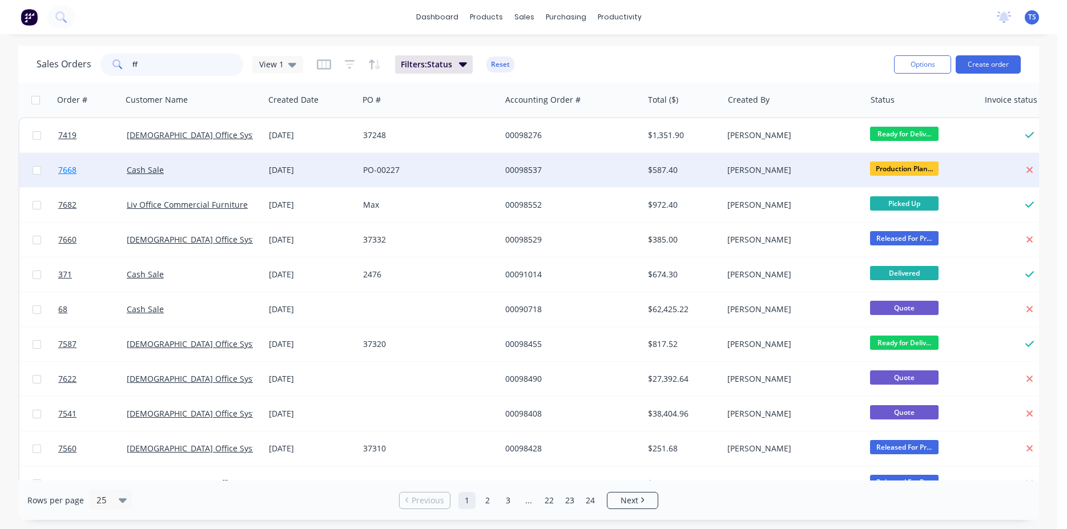
type input "ff"
click at [66, 171] on span "7668" at bounding box center [67, 169] width 18 height 11
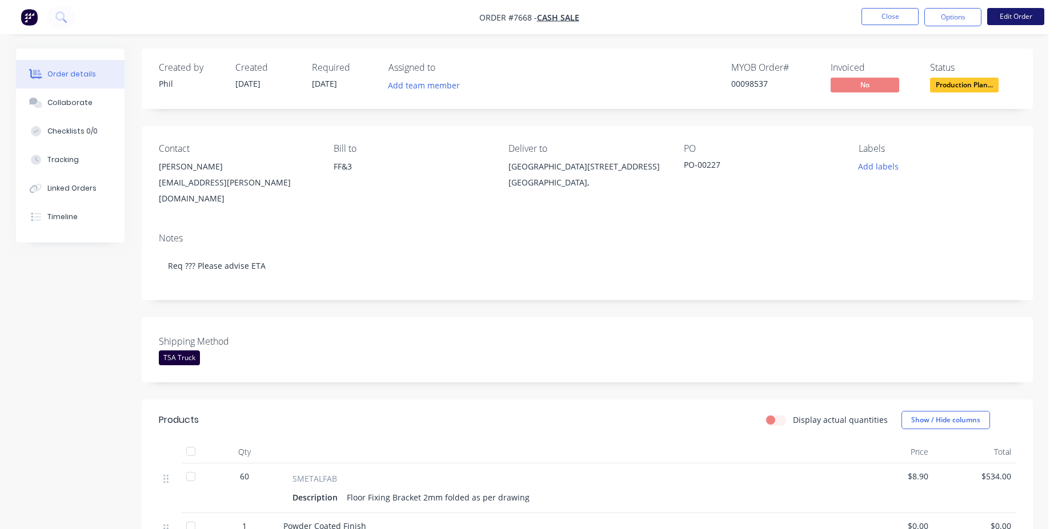
click at [1018, 17] on button "Edit Order" at bounding box center [1015, 16] width 57 height 17
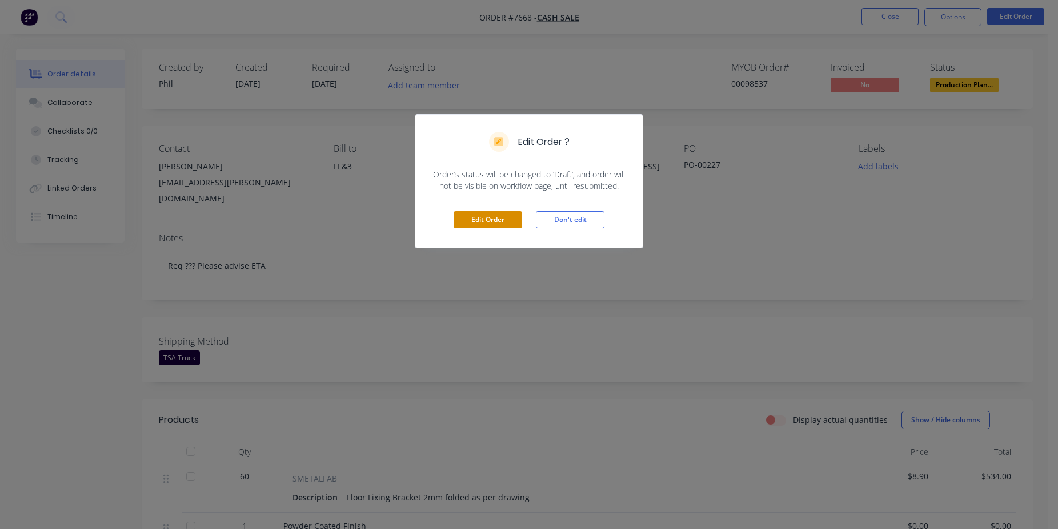
drag, startPoint x: 502, startPoint y: 203, endPoint x: 501, endPoint y: 212, distance: 9.7
click at [501, 212] on div "Edit Order Don't edit" at bounding box center [528, 220] width 227 height 56
click at [495, 232] on div "Edit Order Don't edit" at bounding box center [528, 220] width 227 height 56
click at [495, 222] on button "Edit Order" at bounding box center [487, 219] width 69 height 17
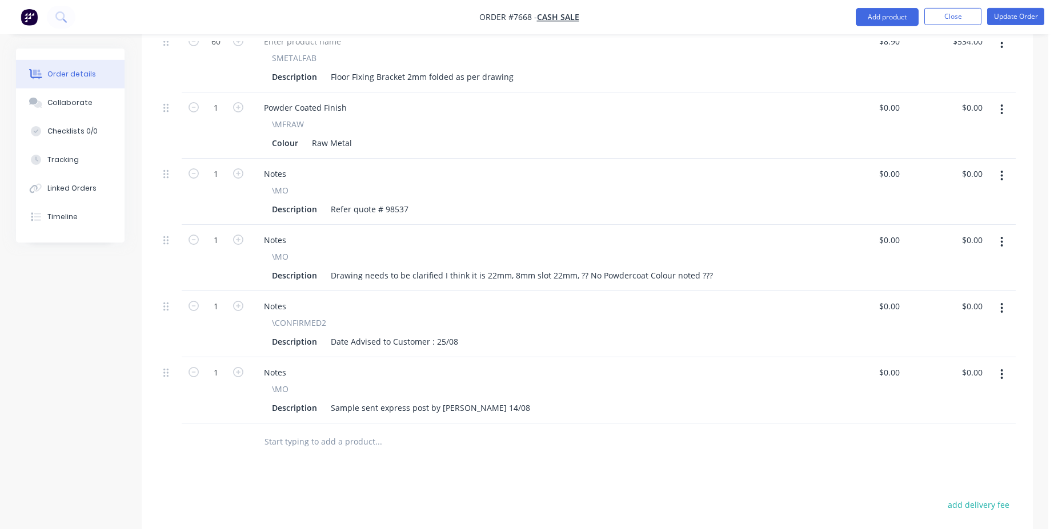
scroll to position [466, 0]
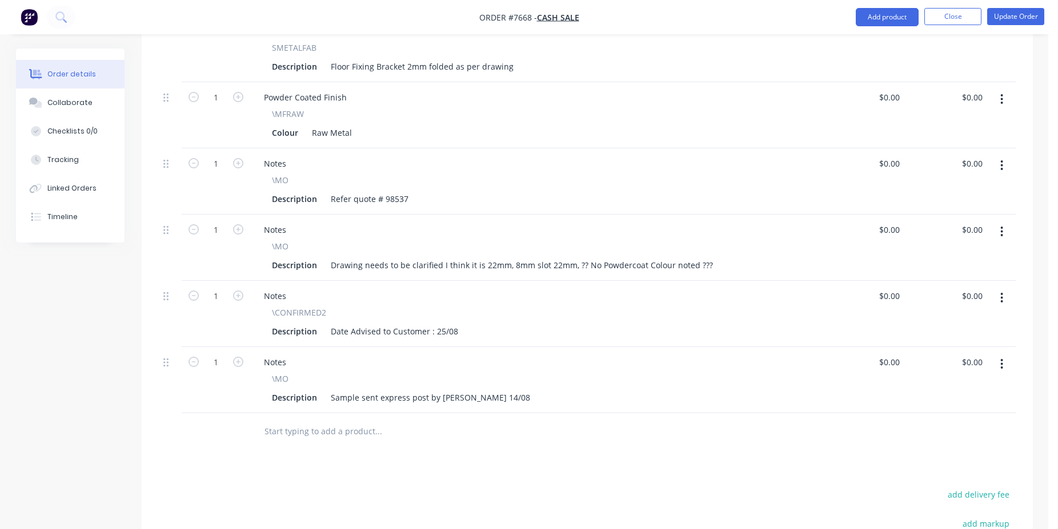
click at [995, 288] on button "button" at bounding box center [1001, 298] width 27 height 21
click at [949, 388] on div "Delete" at bounding box center [961, 396] width 88 height 17
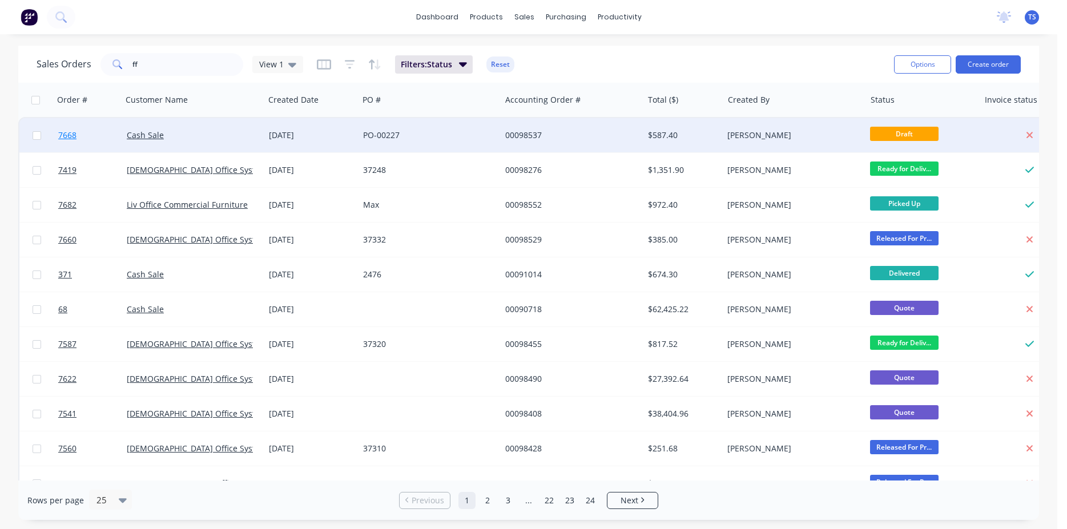
click at [89, 135] on link "7668" at bounding box center [92, 135] width 69 height 34
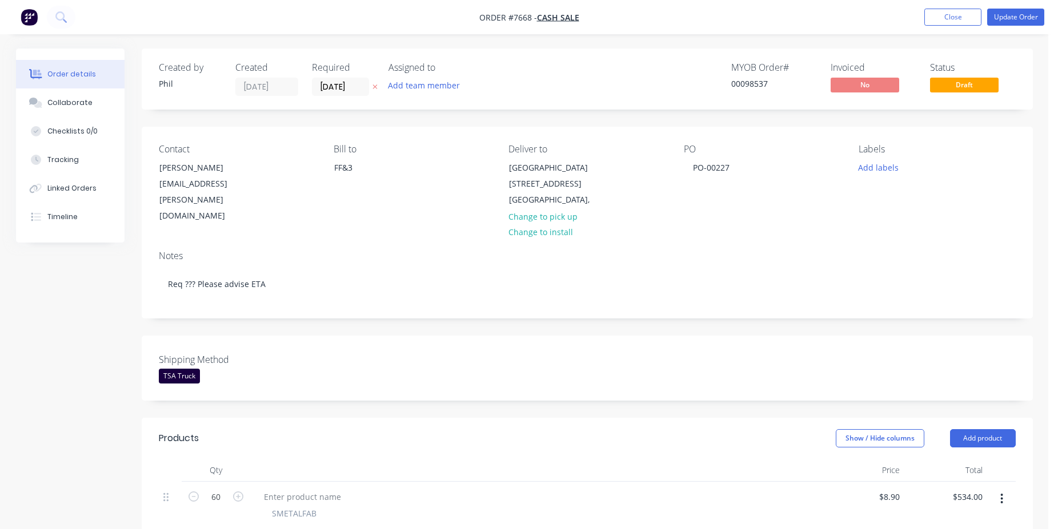
scroll to position [466, 0]
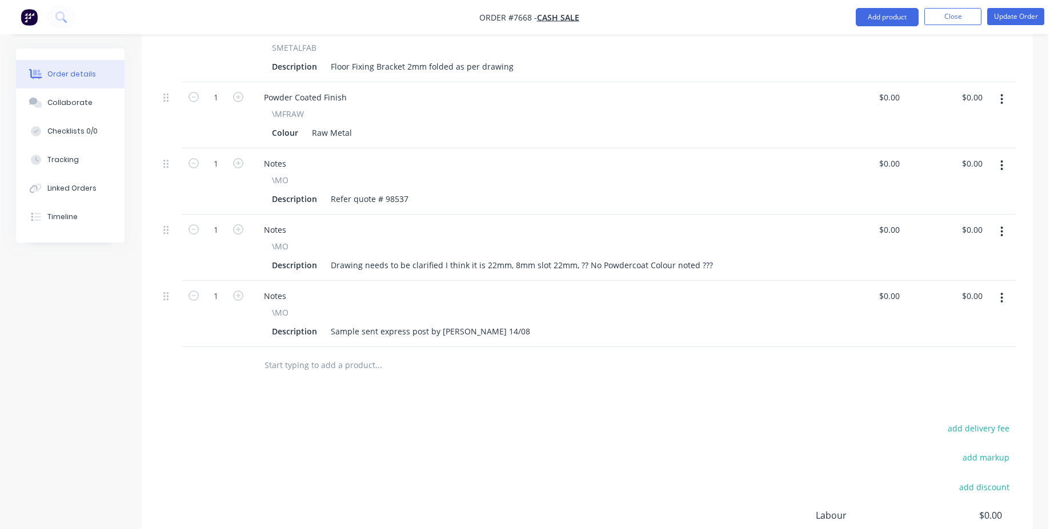
click at [356, 366] on div at bounding box center [455, 365] width 411 height 37
click at [356, 357] on input "text" at bounding box center [378, 365] width 228 height 23
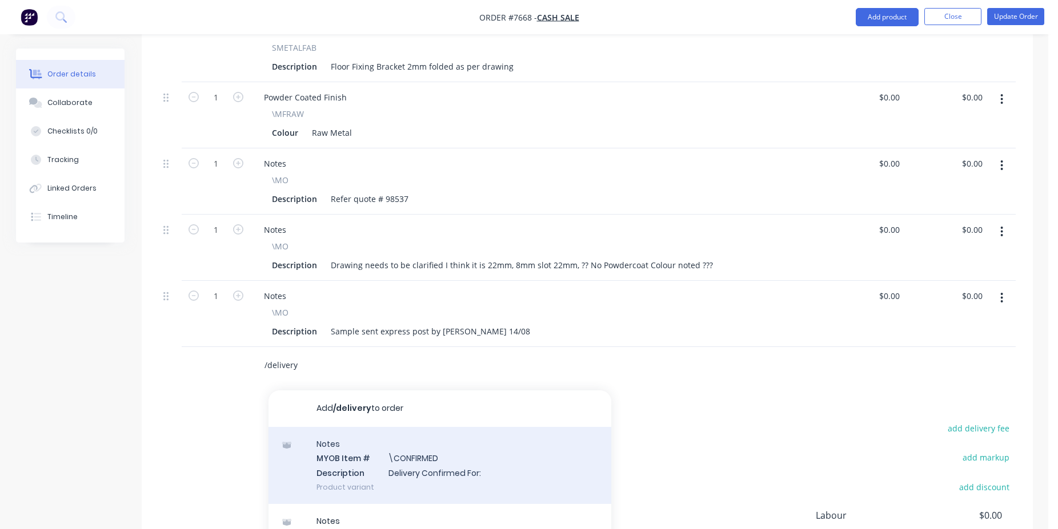
type input "/delivery"
click at [421, 428] on div "Notes MYOB Item # \CONFIRMED Description Delivery Confirmed For: Product variant" at bounding box center [439, 465] width 343 height 77
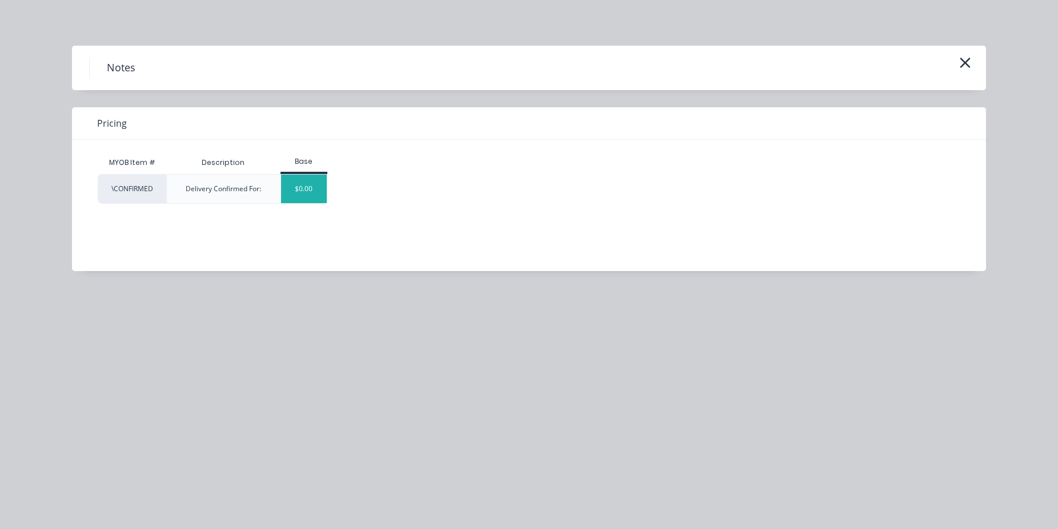
click at [295, 179] on div "$0.00" at bounding box center [304, 189] width 46 height 29
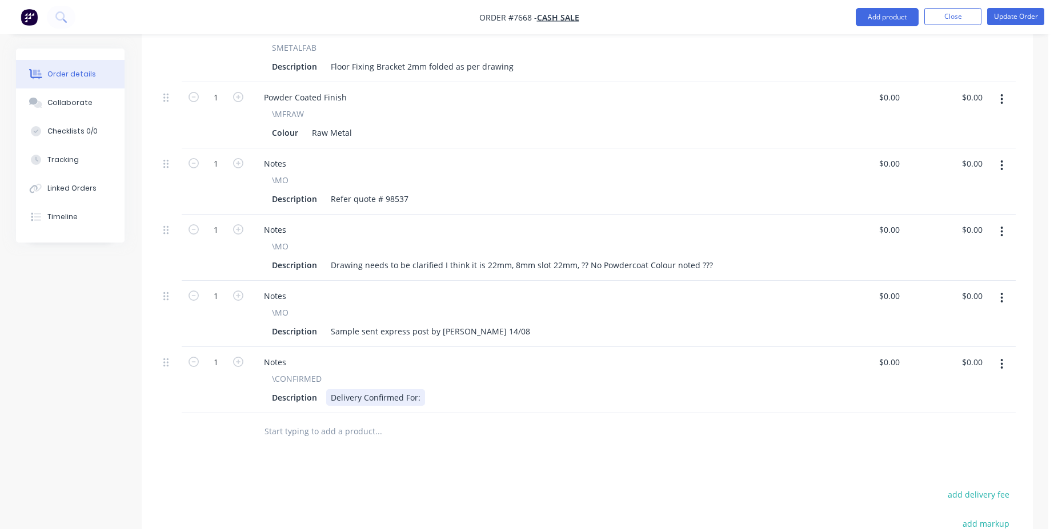
click at [420, 390] on div "Delivery Confirmed For:" at bounding box center [375, 398] width 99 height 17
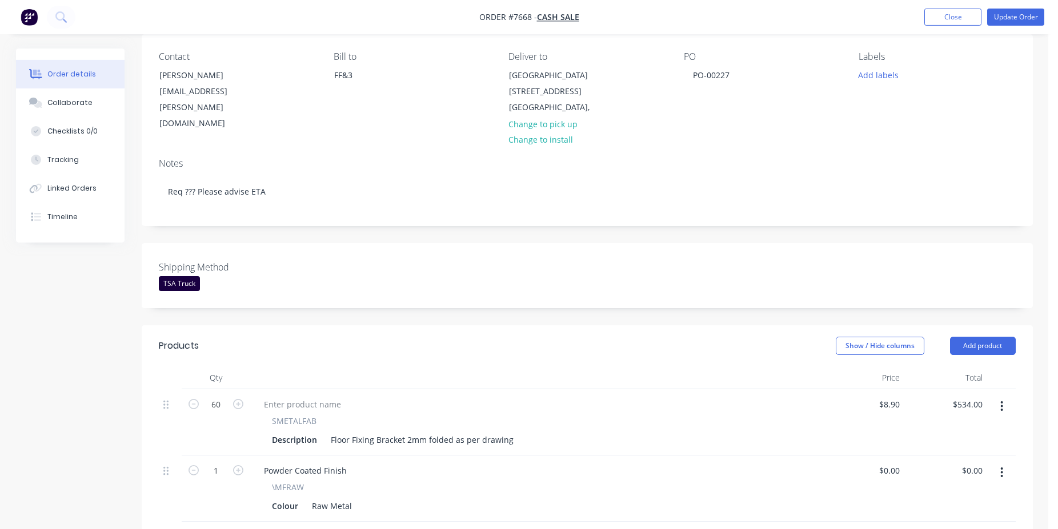
scroll to position [0, 0]
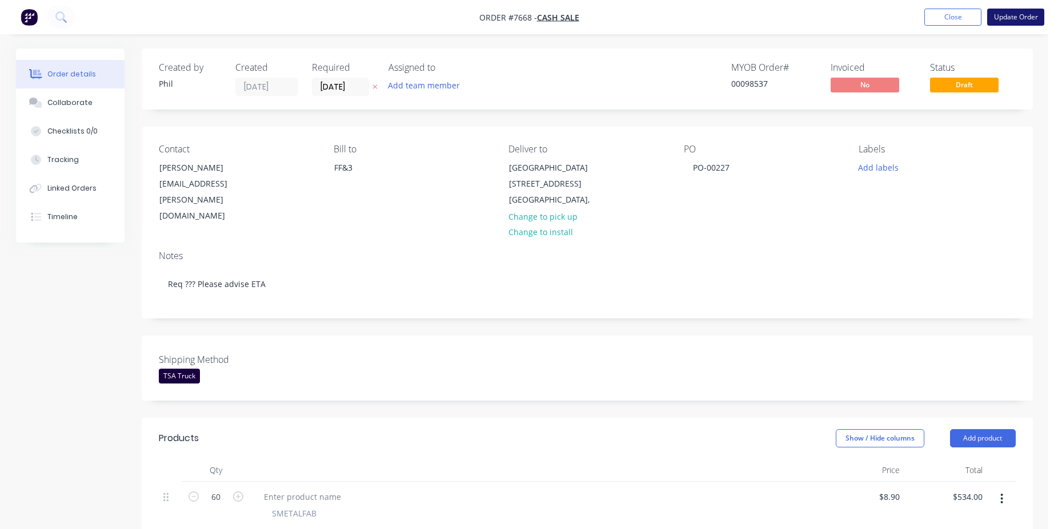
click at [999, 16] on button "Update Order" at bounding box center [1015, 17] width 57 height 17
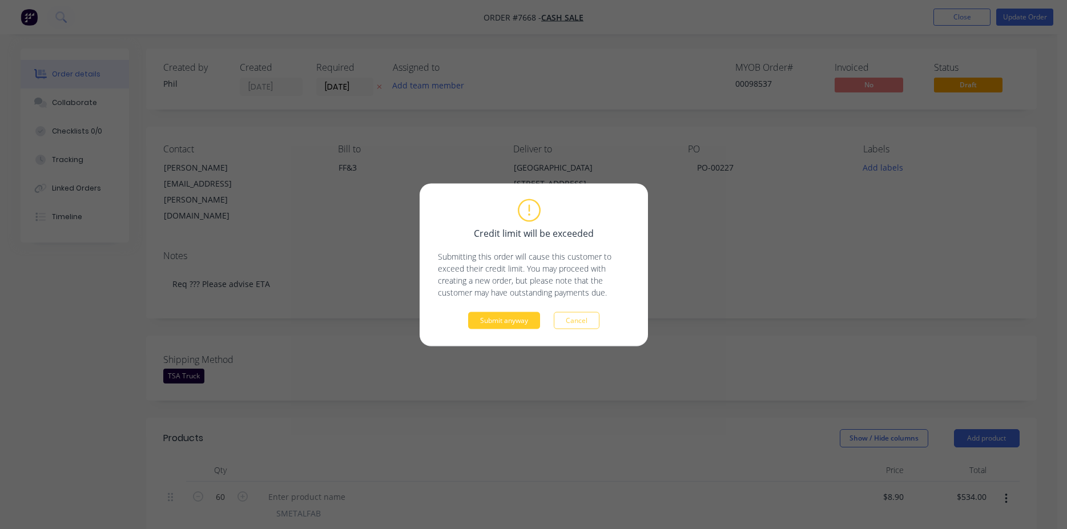
click at [522, 326] on button "Submit anyway" at bounding box center [504, 320] width 72 height 17
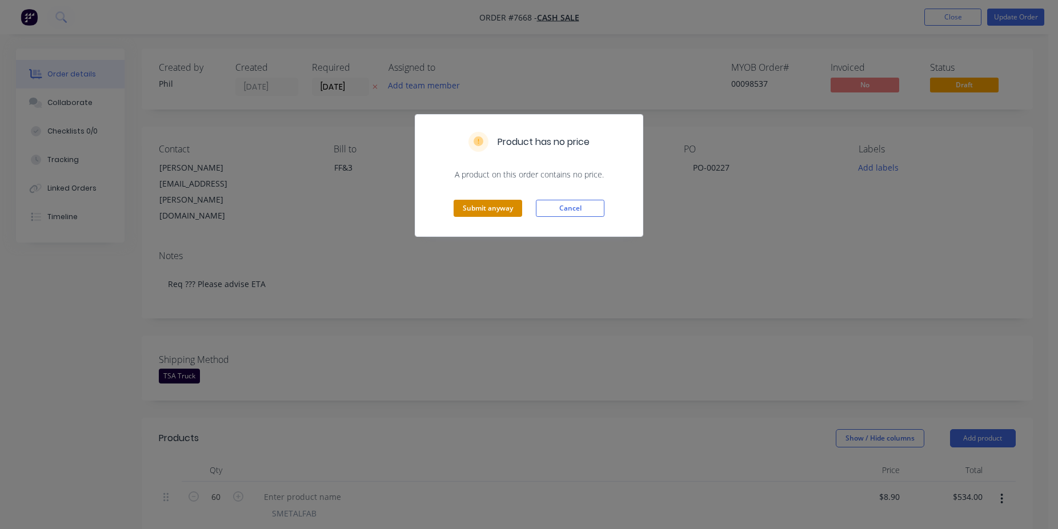
click at [488, 207] on button "Submit anyway" at bounding box center [487, 208] width 69 height 17
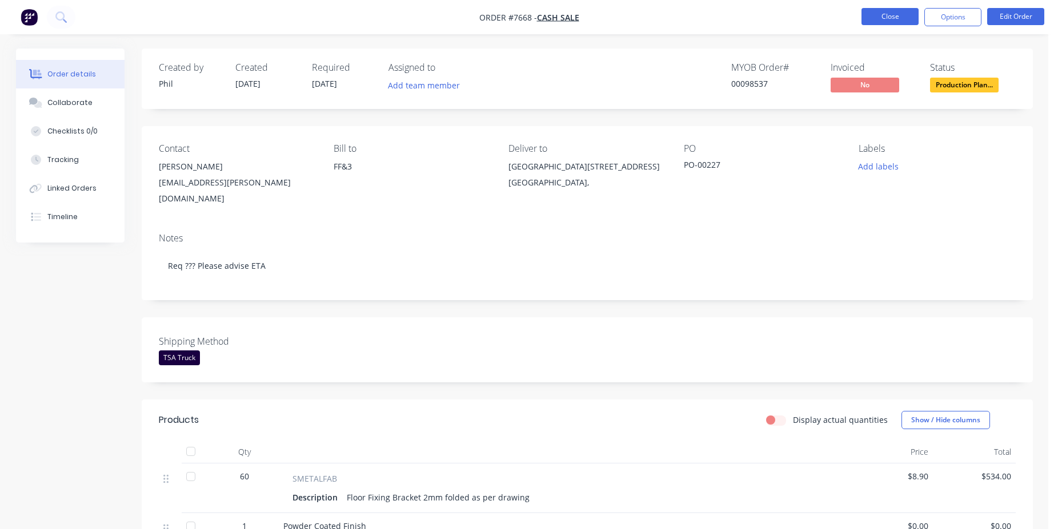
click at [901, 19] on button "Close" at bounding box center [889, 16] width 57 height 17
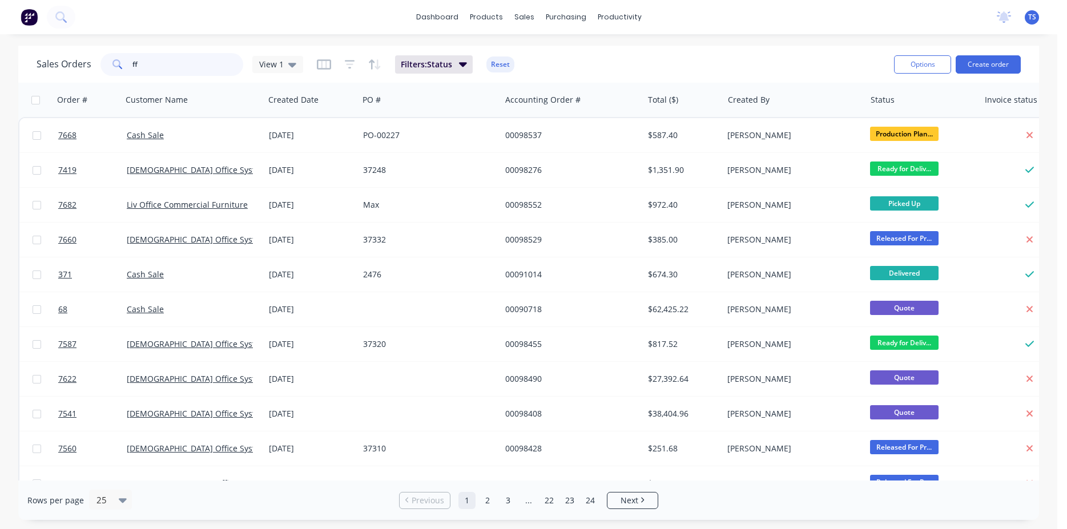
click at [191, 65] on input "ff" at bounding box center [187, 64] width 111 height 23
click at [191, 64] on input "ff" at bounding box center [187, 64] width 111 height 23
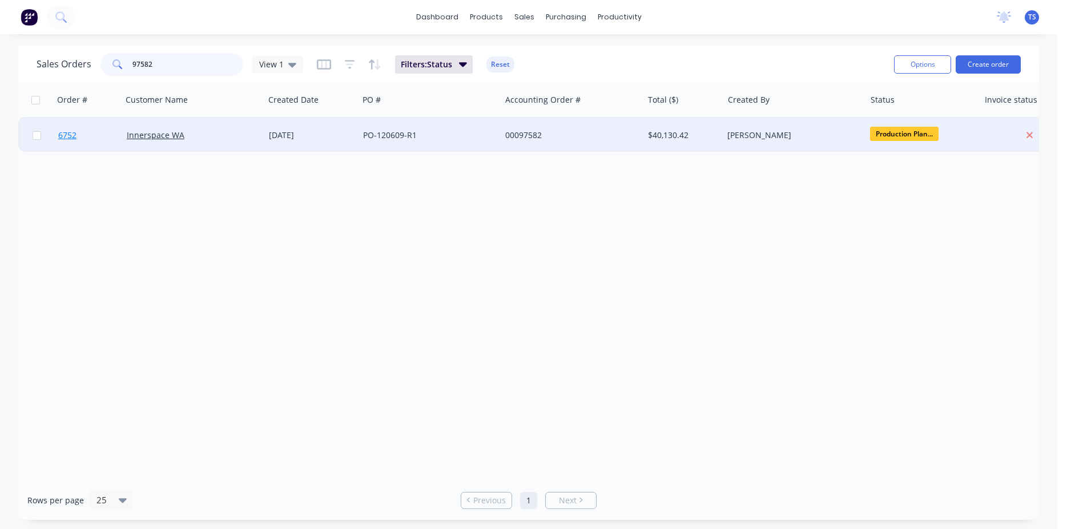
type input "97582"
click at [70, 139] on span "6752" at bounding box center [67, 135] width 18 height 11
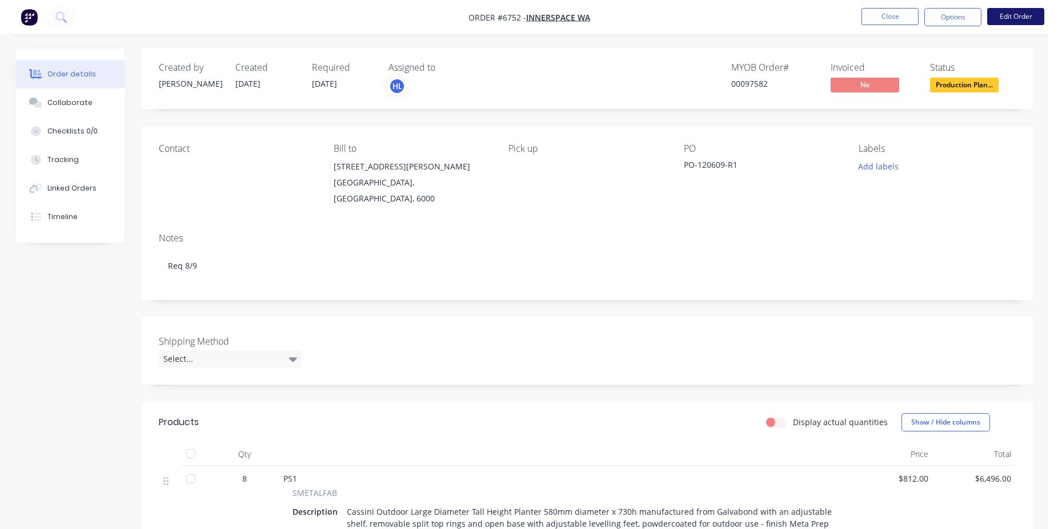
click at [1017, 21] on button "Edit Order" at bounding box center [1015, 16] width 57 height 17
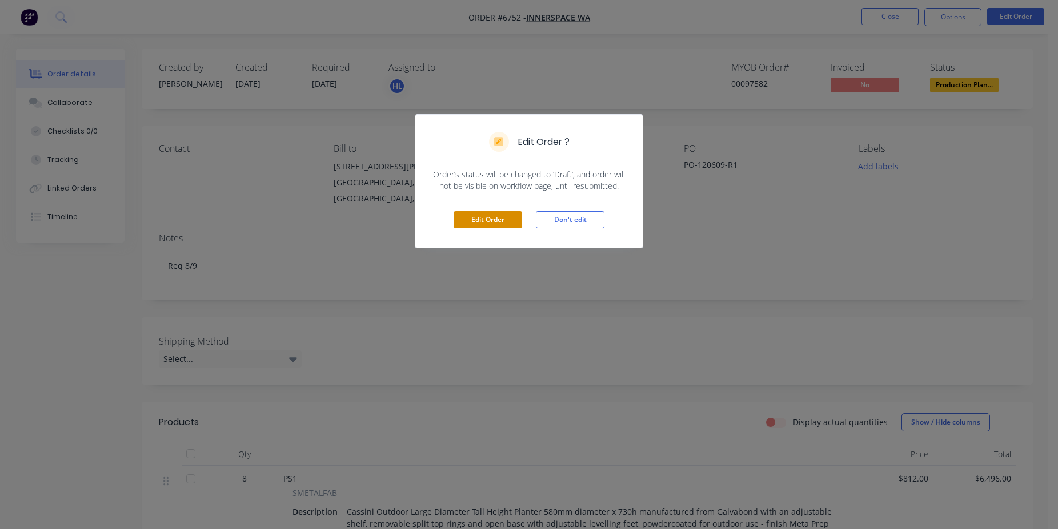
click at [502, 215] on button "Edit Order" at bounding box center [487, 219] width 69 height 17
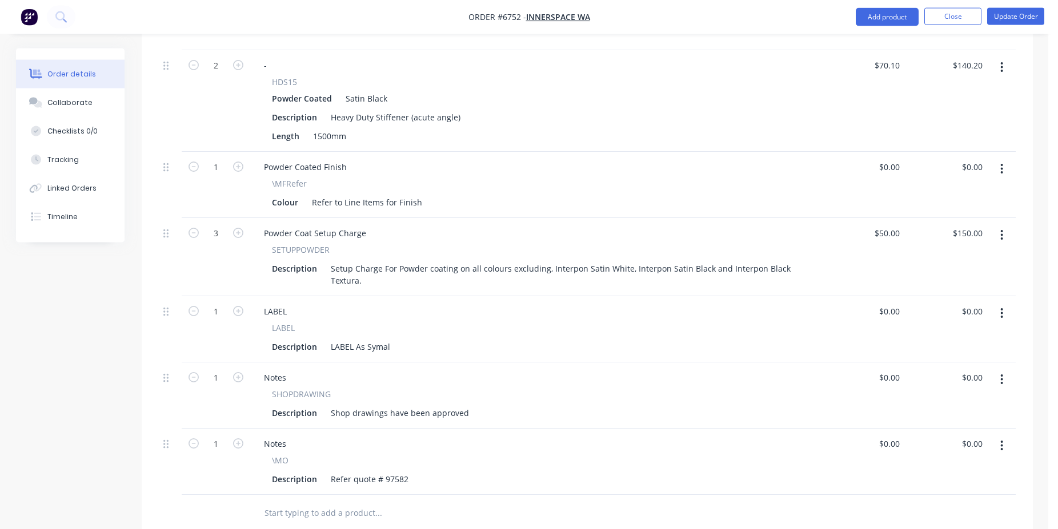
scroll to position [1282, 0]
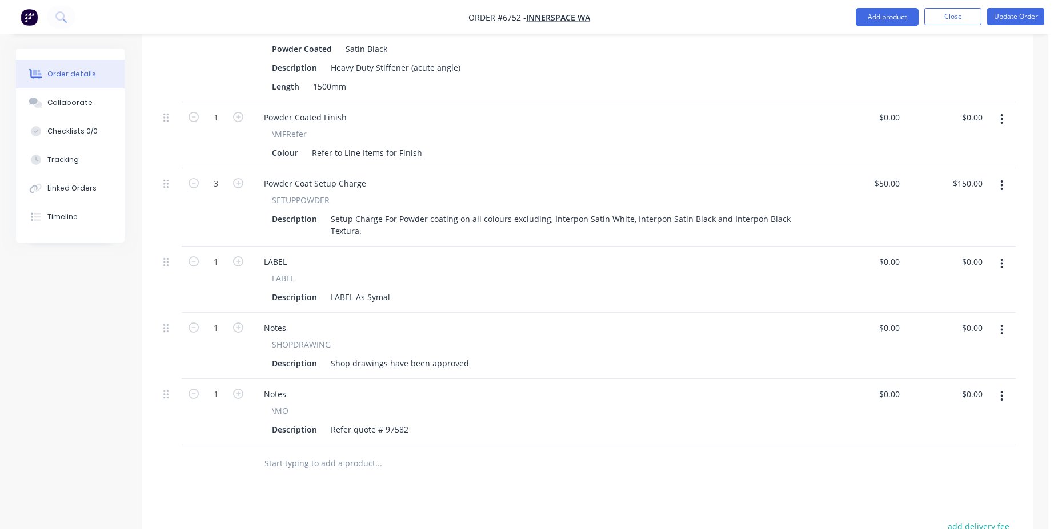
click at [363, 452] on input "text" at bounding box center [378, 463] width 228 height 23
type input "/delivery"
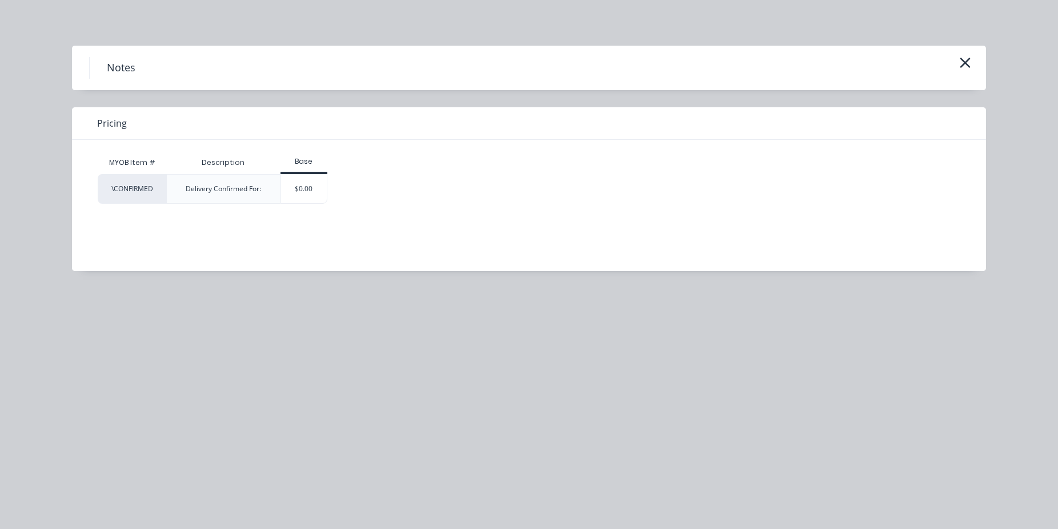
drag, startPoint x: 313, startPoint y: 183, endPoint x: 364, endPoint y: 295, distance: 123.2
click at [312, 184] on div "$0.00" at bounding box center [304, 189] width 46 height 29
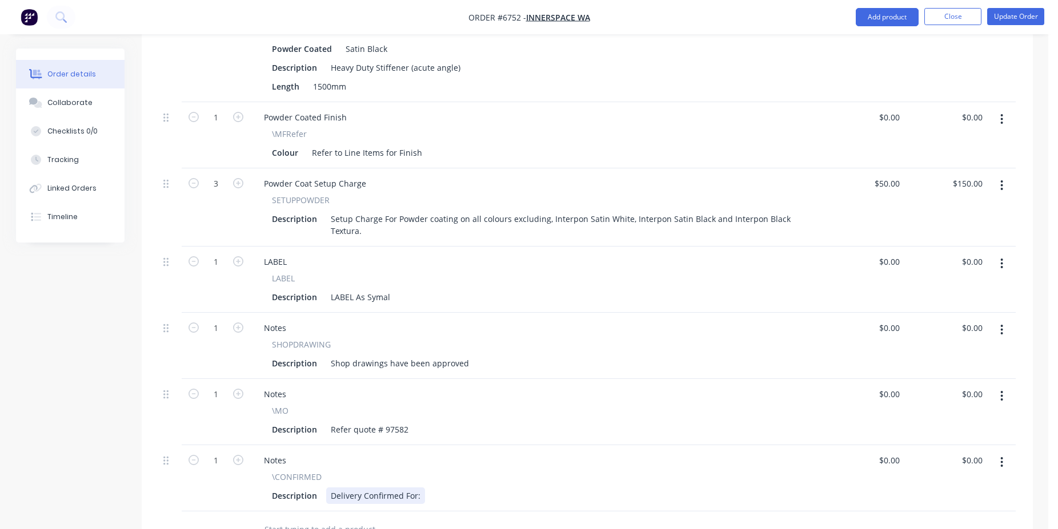
click at [354, 488] on div "Delivery Confirmed For:" at bounding box center [375, 496] width 99 height 17
click at [414, 488] on div "Pick up Confirmed For:" at bounding box center [373, 496] width 95 height 17
click at [1000, 15] on button "Update Order" at bounding box center [1015, 16] width 57 height 17
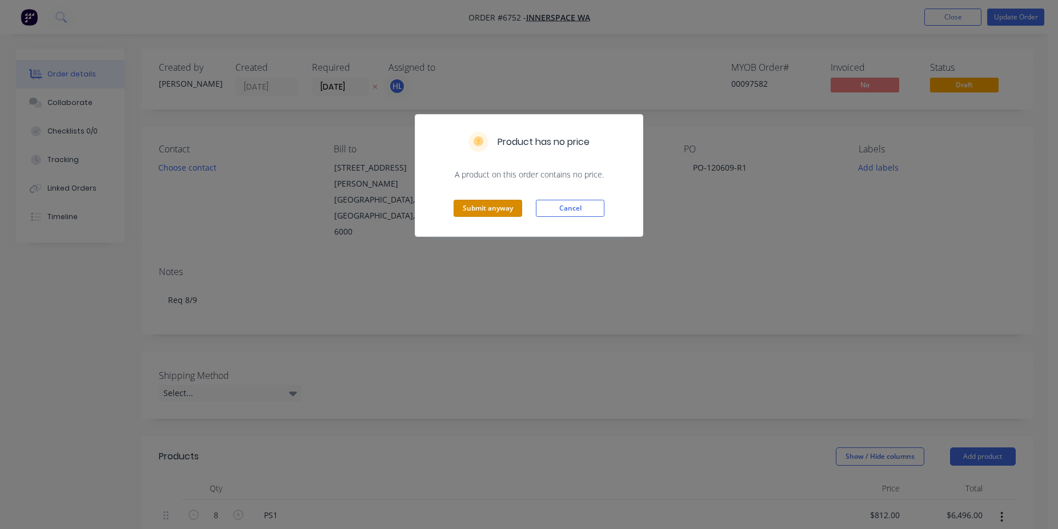
drag, startPoint x: 477, startPoint y: 215, endPoint x: 466, endPoint y: 221, distance: 12.3
click at [475, 218] on div "Submit anyway Cancel" at bounding box center [528, 208] width 227 height 56
click at [479, 204] on button "Submit anyway" at bounding box center [487, 208] width 69 height 17
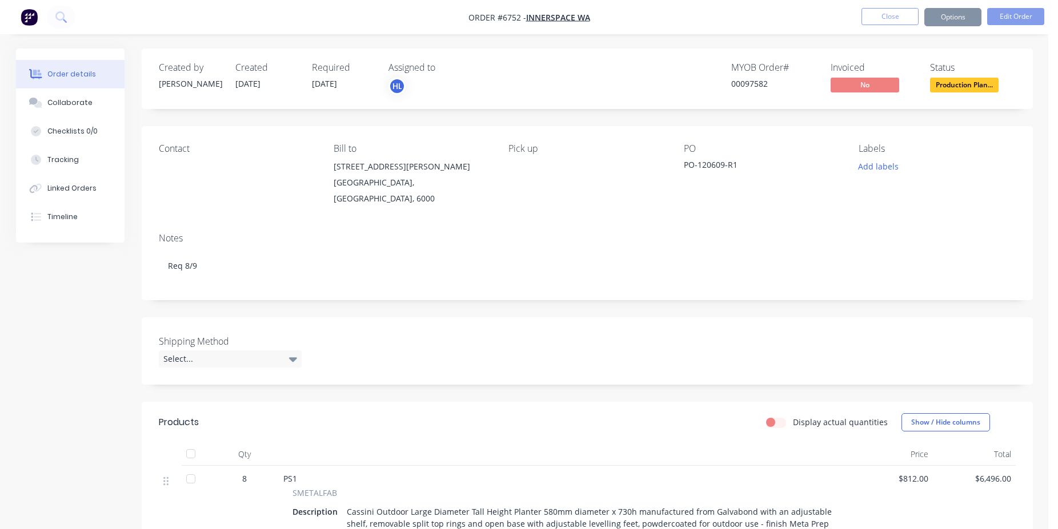
click at [875, 17] on button "Close" at bounding box center [889, 16] width 57 height 17
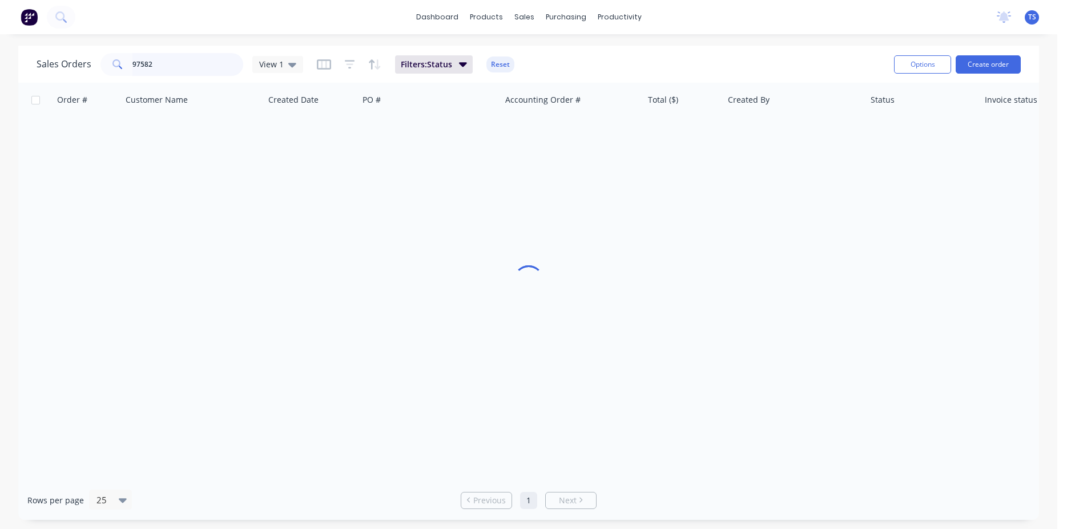
click at [168, 56] on input "97582" at bounding box center [187, 64] width 111 height 23
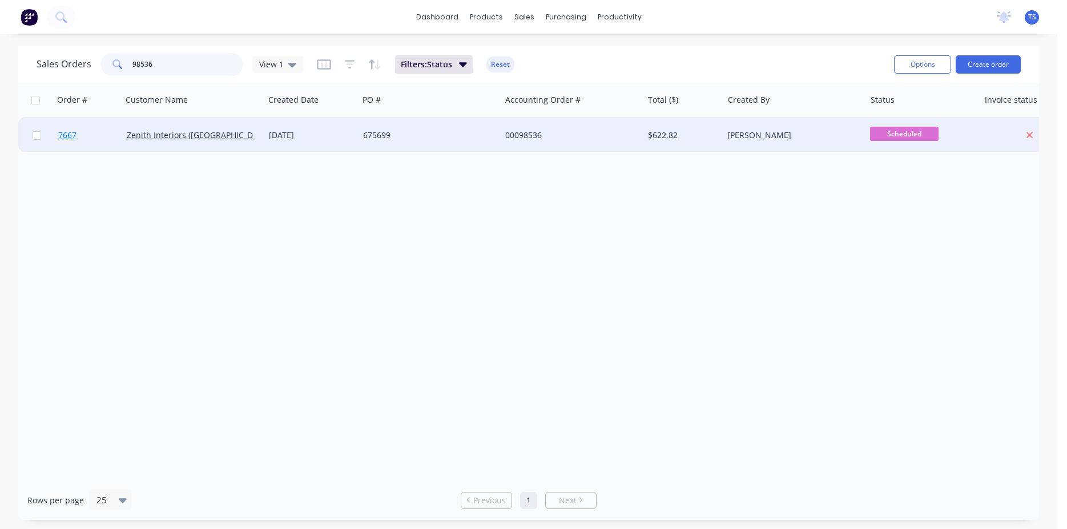
type input "98536"
click at [70, 144] on link "7667" at bounding box center [92, 135] width 69 height 34
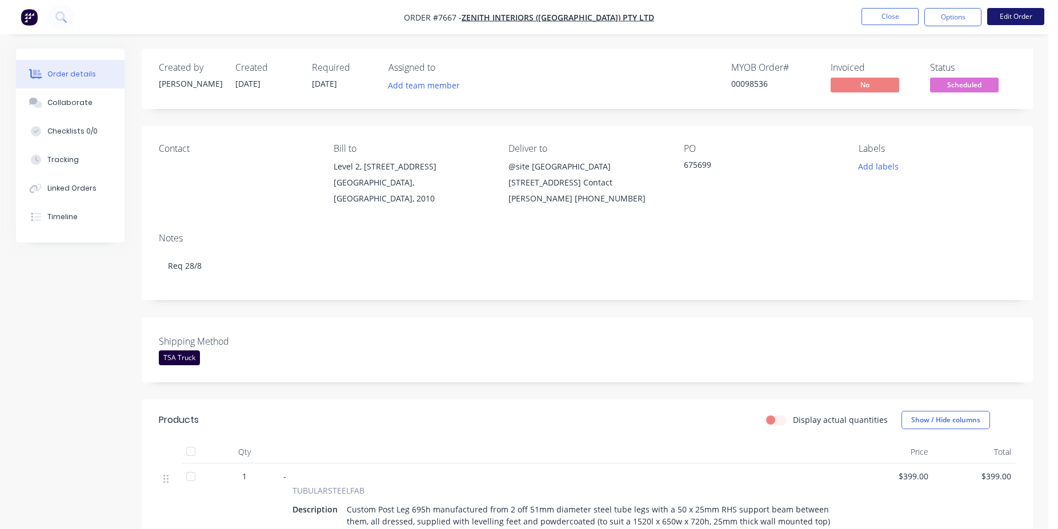
click at [1021, 13] on button "Edit Order" at bounding box center [1015, 16] width 57 height 17
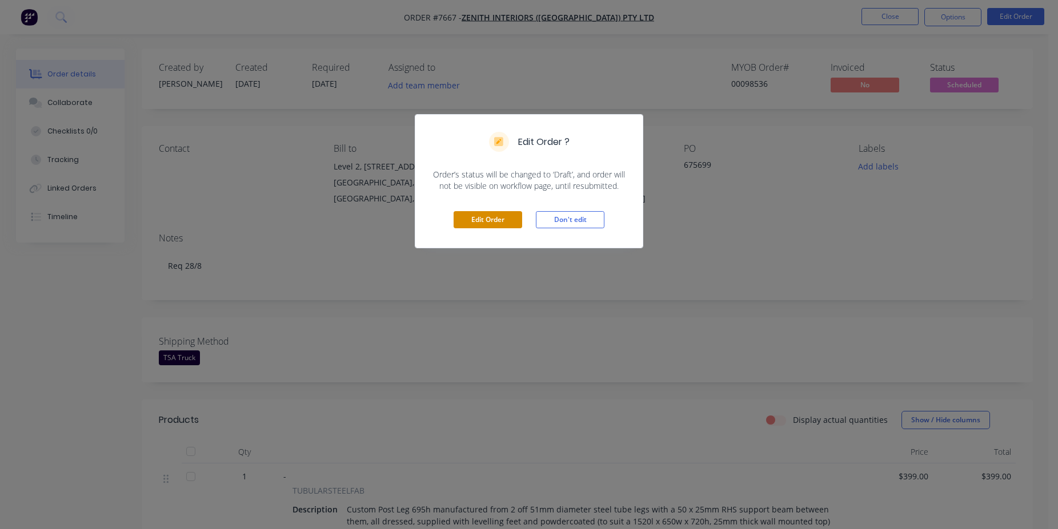
click at [464, 220] on button "Edit Order" at bounding box center [487, 219] width 69 height 17
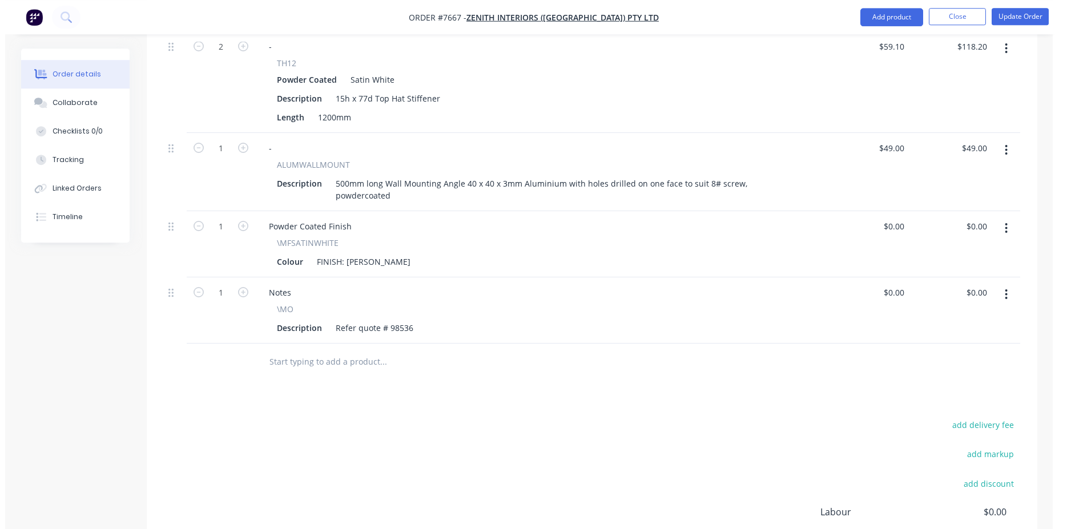
scroll to position [662, 0]
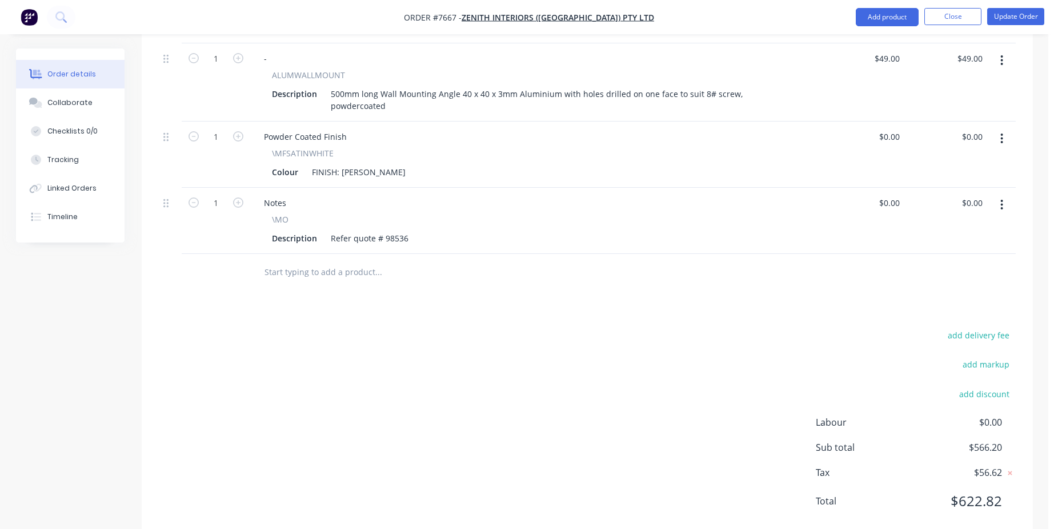
click at [338, 261] on input "text" at bounding box center [378, 272] width 228 height 23
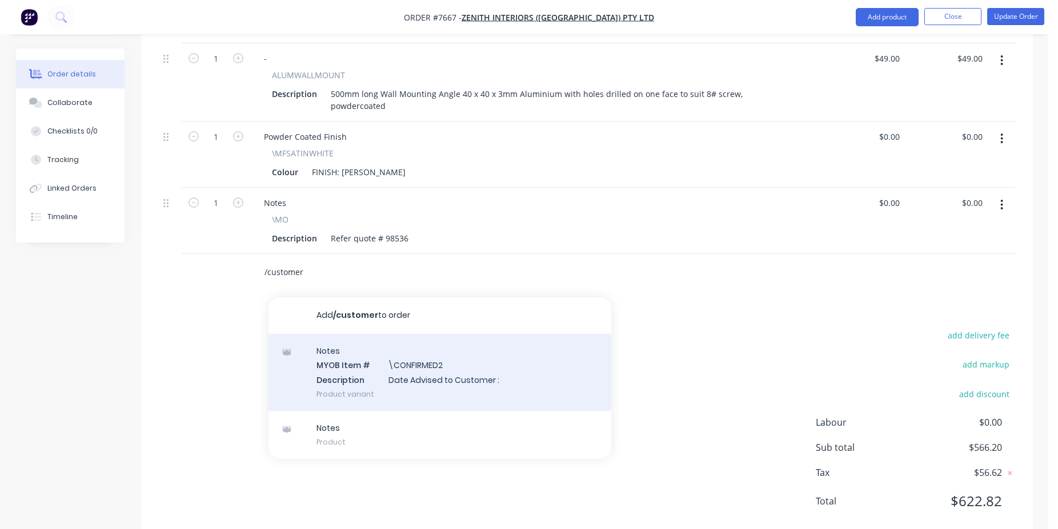
type input "/customer"
click at [420, 349] on div "Notes MYOB Item # \CONFIRMED2 Description Date Advised to Customer : Product va…" at bounding box center [439, 372] width 343 height 77
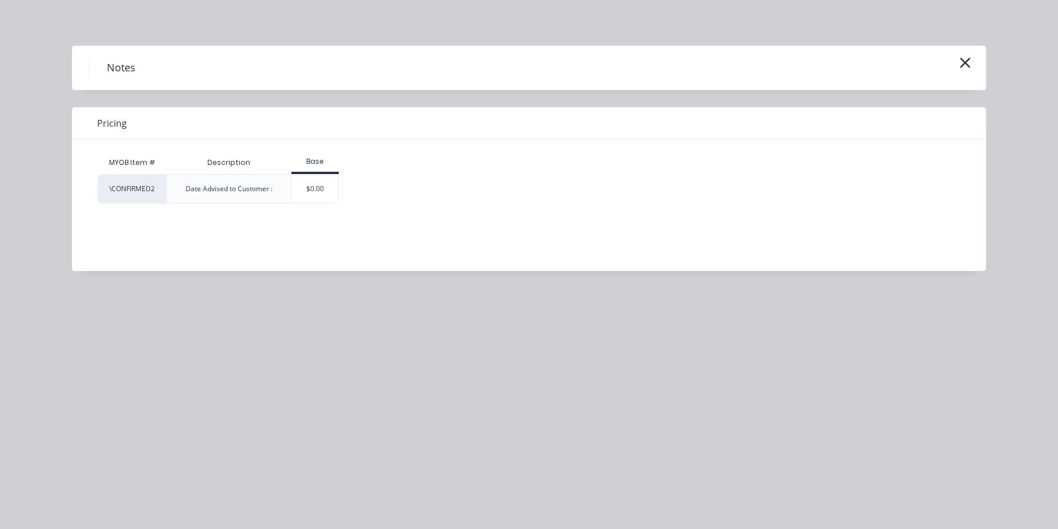
click at [306, 184] on div "$0.00" at bounding box center [315, 189] width 46 height 29
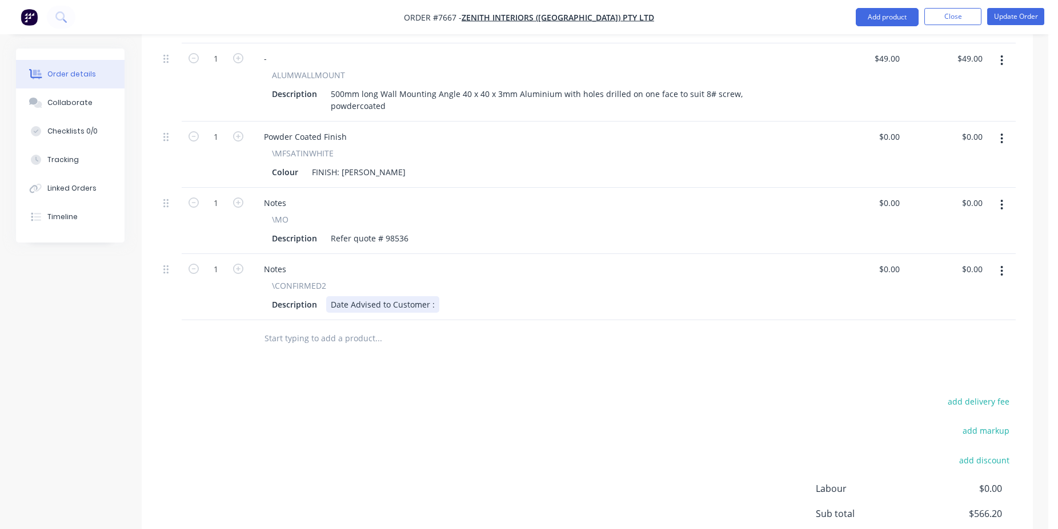
click at [431, 296] on div "Date Advised to Customer :" at bounding box center [382, 304] width 113 height 17
click at [1022, 19] on button "Update Order" at bounding box center [1015, 16] width 57 height 17
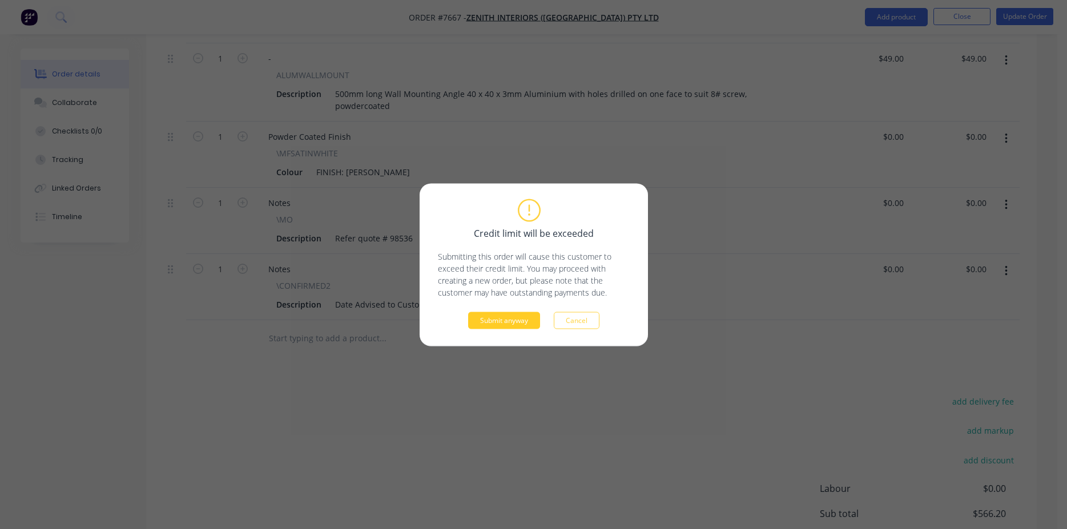
click at [484, 315] on button "Submit anyway" at bounding box center [504, 320] width 72 height 17
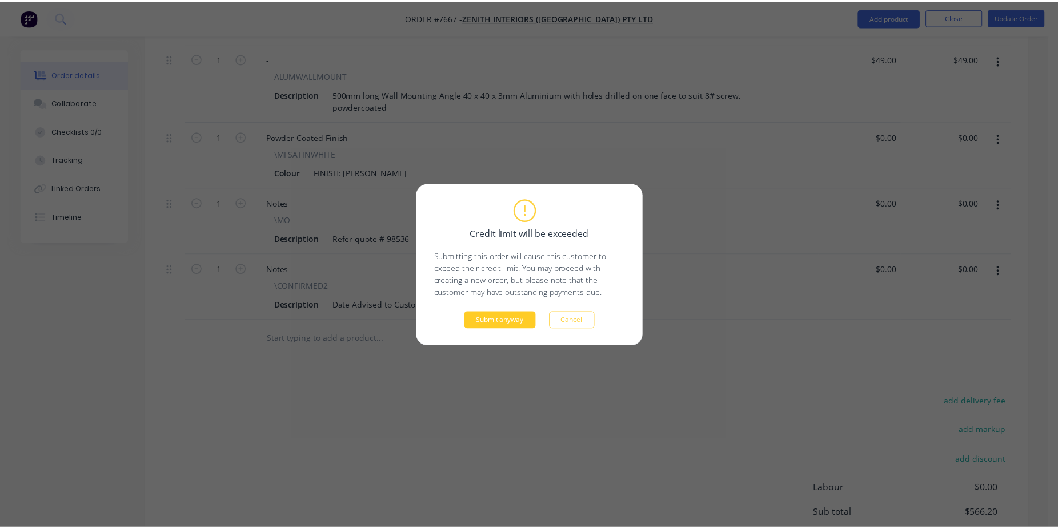
scroll to position [564, 0]
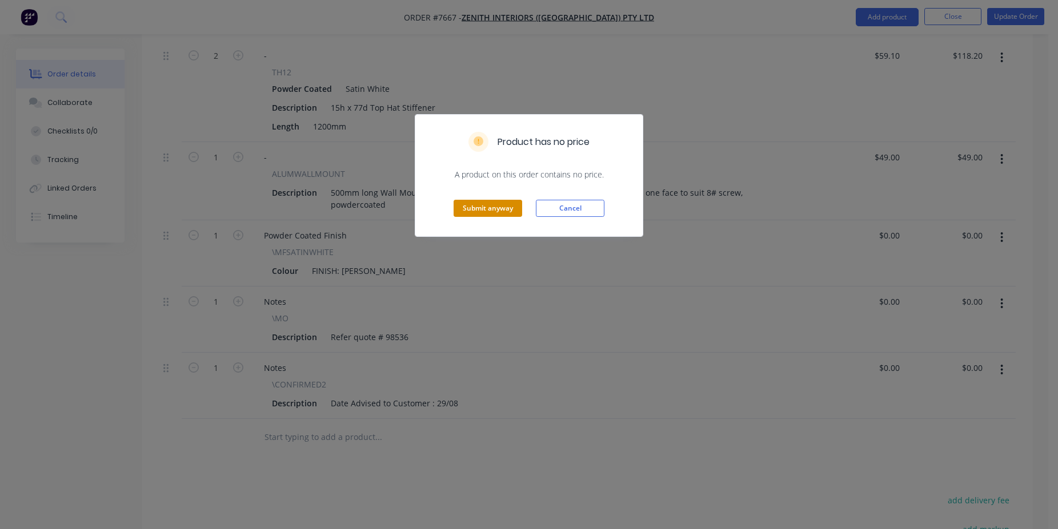
click at [480, 212] on button "Submit anyway" at bounding box center [487, 208] width 69 height 17
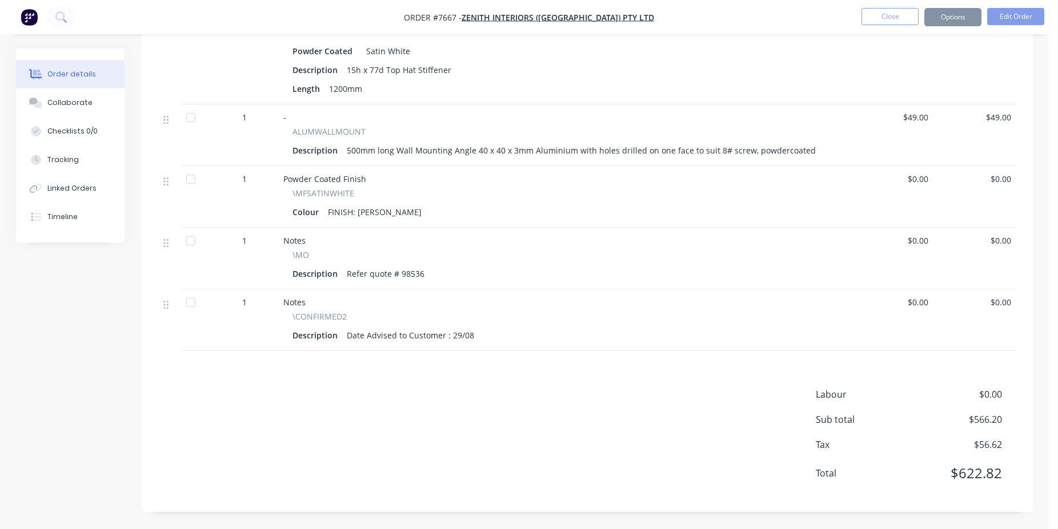
scroll to position [530, 0]
click at [894, 17] on button "Close" at bounding box center [889, 16] width 57 height 17
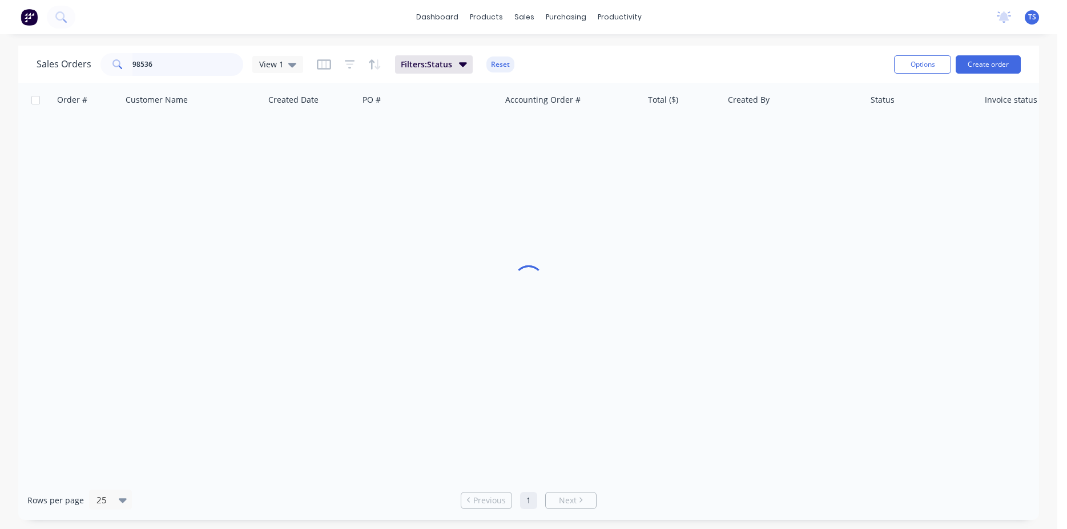
click at [167, 56] on input "98536" at bounding box center [187, 64] width 111 height 23
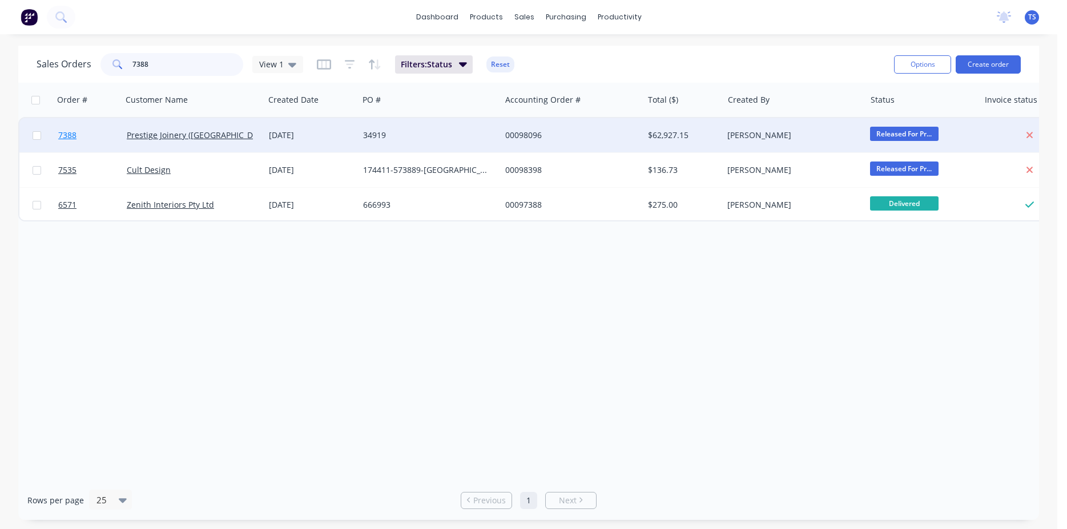
type input "7388"
click at [90, 132] on link "7388" at bounding box center [92, 135] width 69 height 34
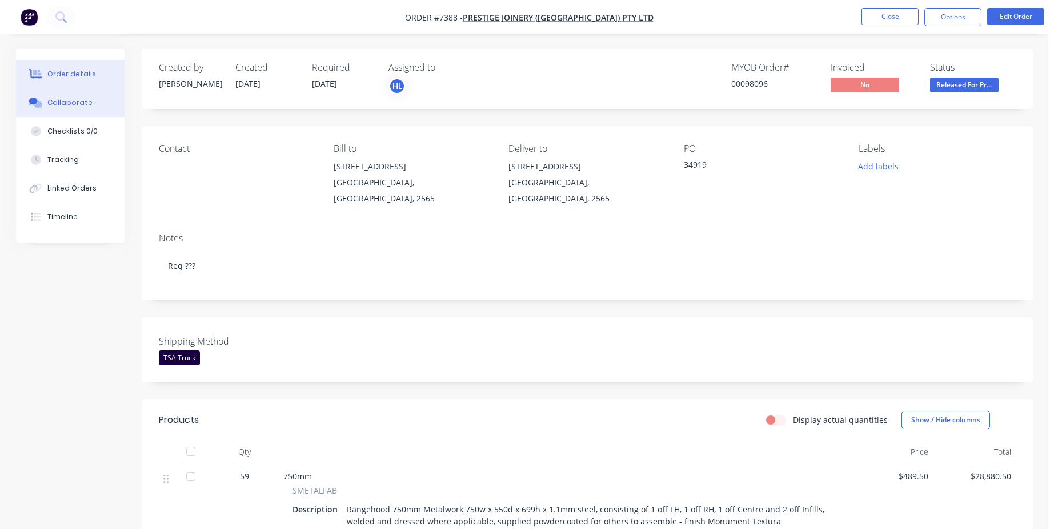
click at [103, 110] on button "Collaborate" at bounding box center [70, 103] width 109 height 29
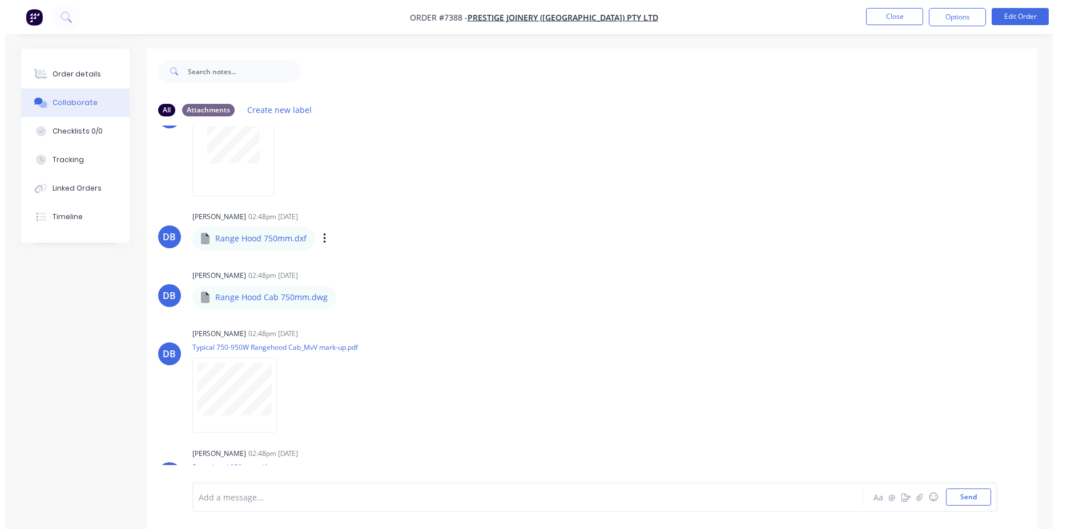
scroll to position [307, 0]
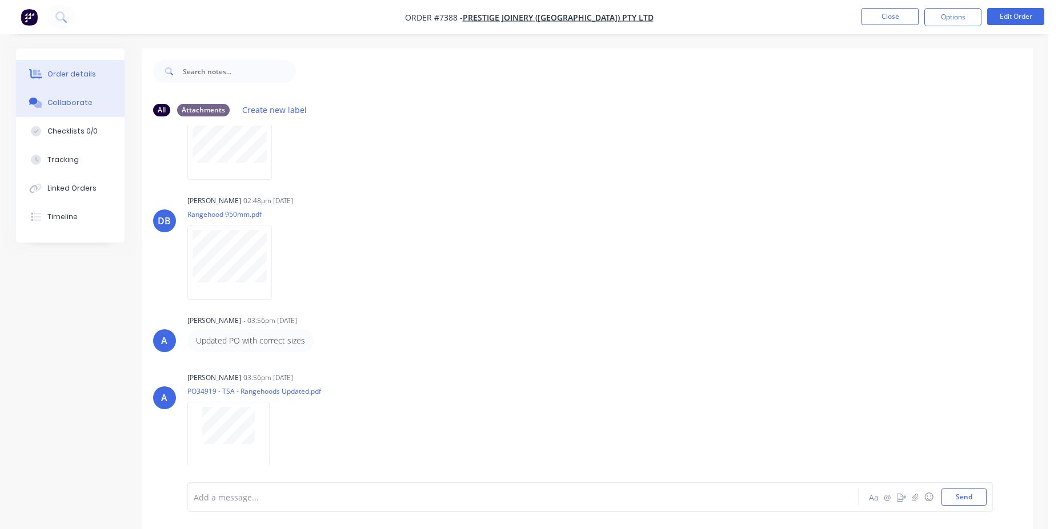
click at [87, 71] on div "Order details" at bounding box center [71, 74] width 49 height 10
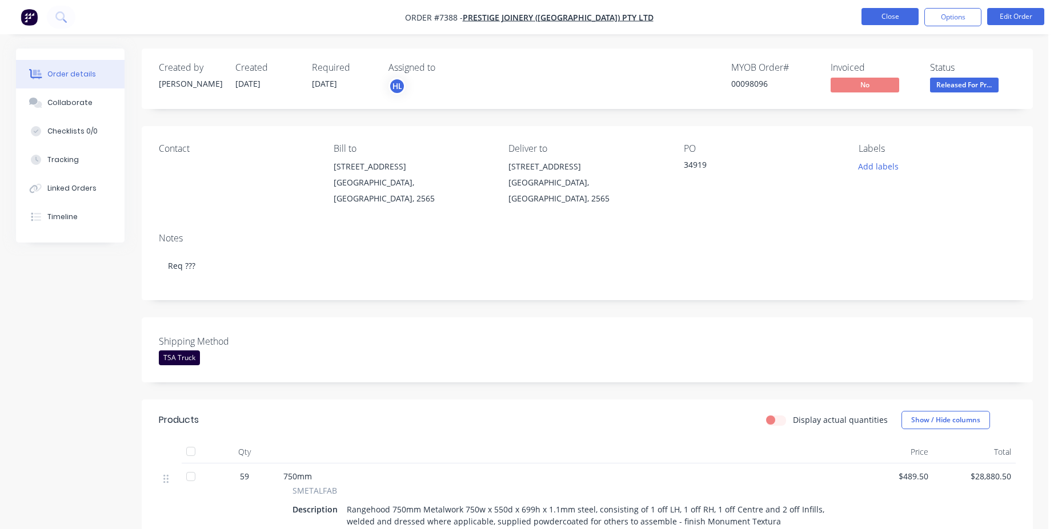
click at [901, 13] on button "Close" at bounding box center [889, 16] width 57 height 17
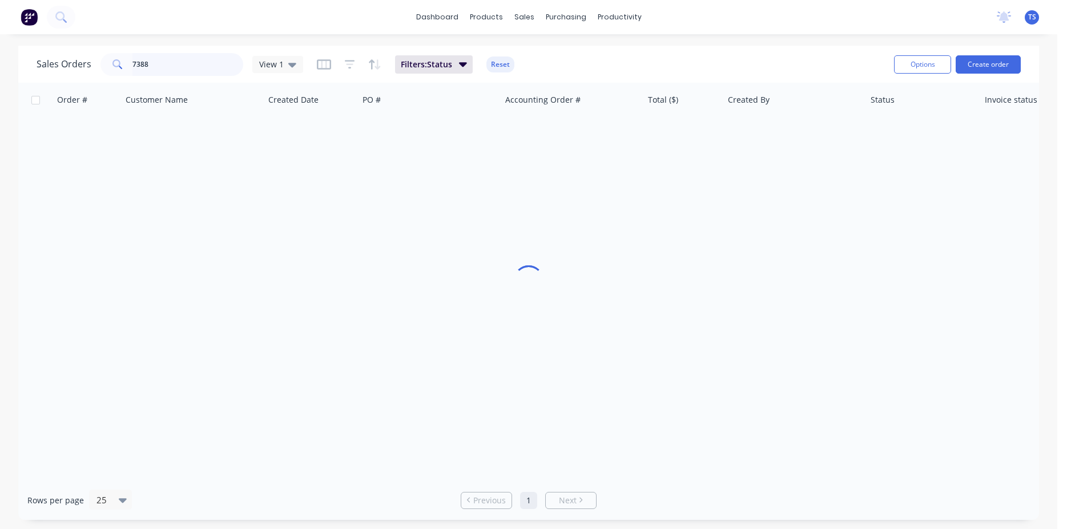
click at [175, 69] on input "7388" at bounding box center [187, 64] width 111 height 23
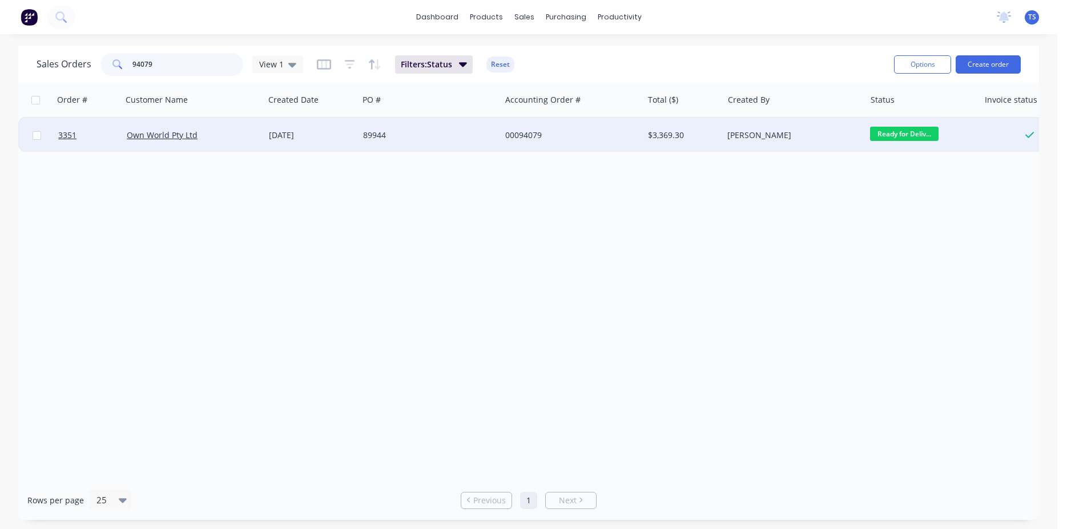
type input "94079"
click at [905, 133] on span "Ready for Deliv..." at bounding box center [904, 134] width 69 height 14
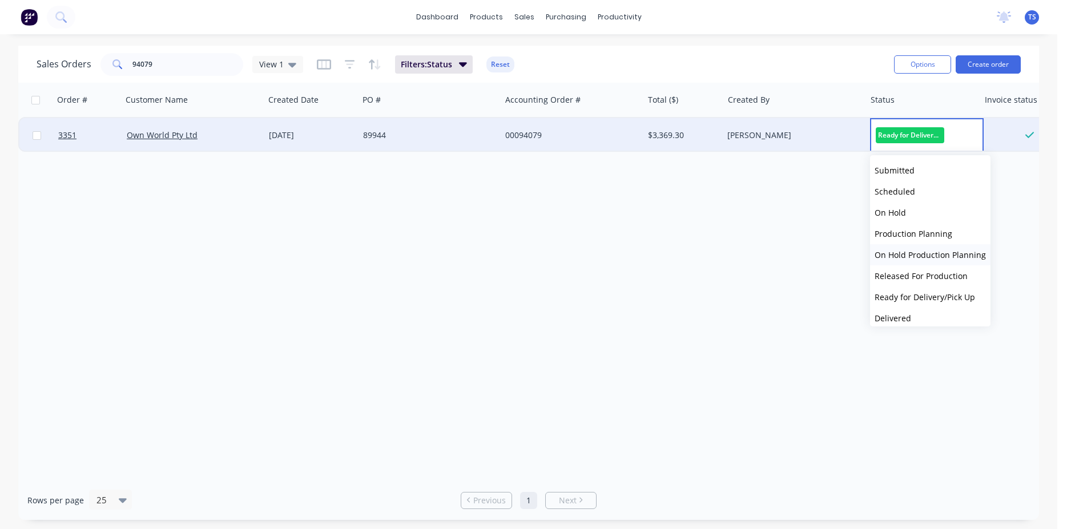
scroll to position [40, 0]
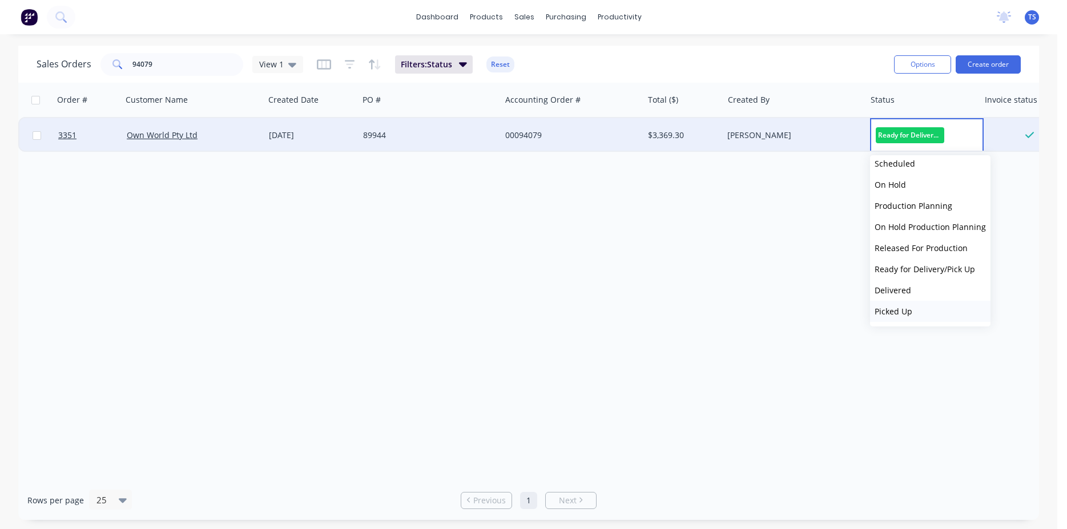
click at [908, 309] on span "Picked Up" at bounding box center [894, 311] width 38 height 11
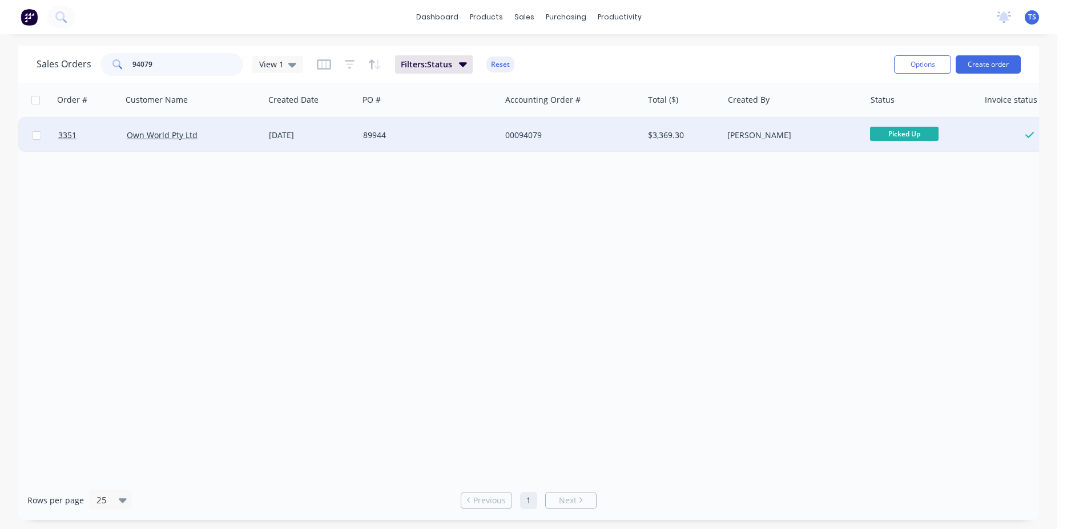
click at [191, 69] on input "94079" at bounding box center [187, 64] width 111 height 23
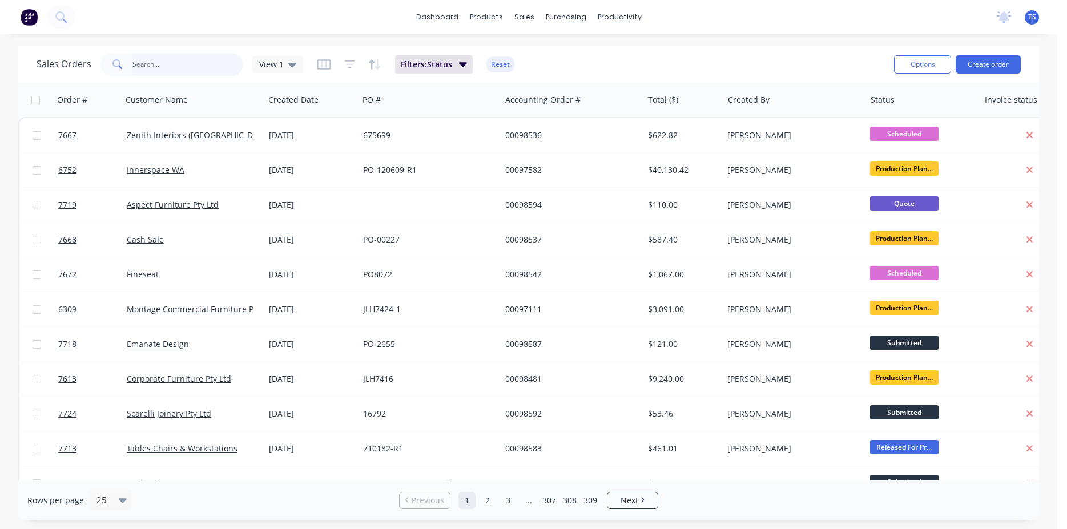
click at [134, 71] on input "text" at bounding box center [187, 64] width 111 height 23
